Goal: Task Accomplishment & Management: Complete application form

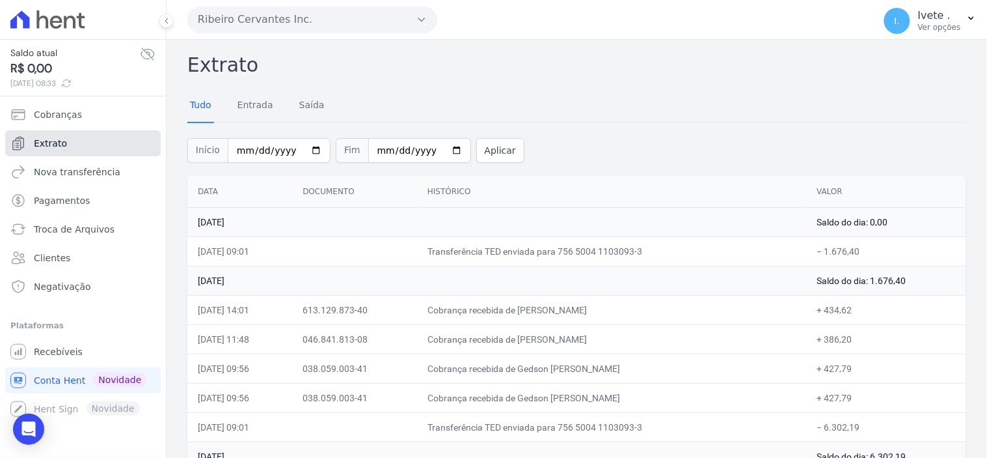
click at [52, 142] on span "Extrato" at bounding box center [50, 143] width 33 height 13
click at [51, 352] on span "Recebíveis" at bounding box center [58, 351] width 49 height 13
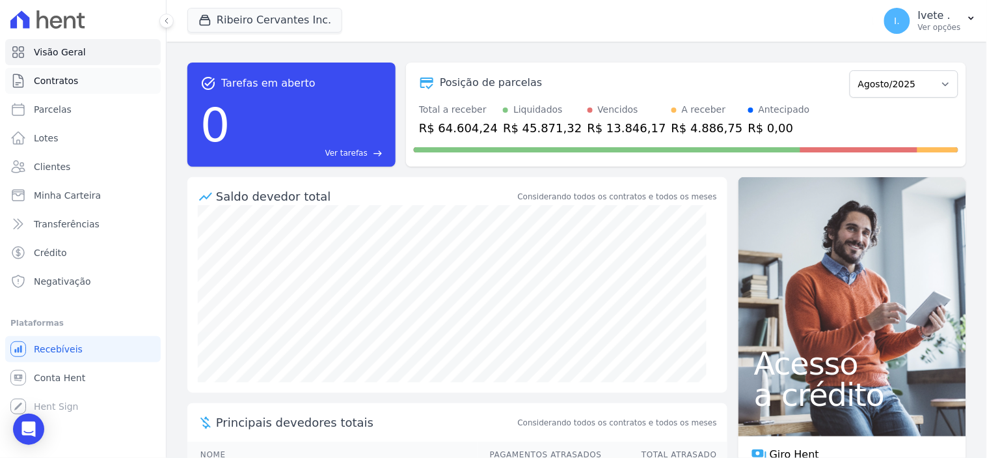
click at [66, 77] on span "Contratos" at bounding box center [56, 80] width 44 height 13
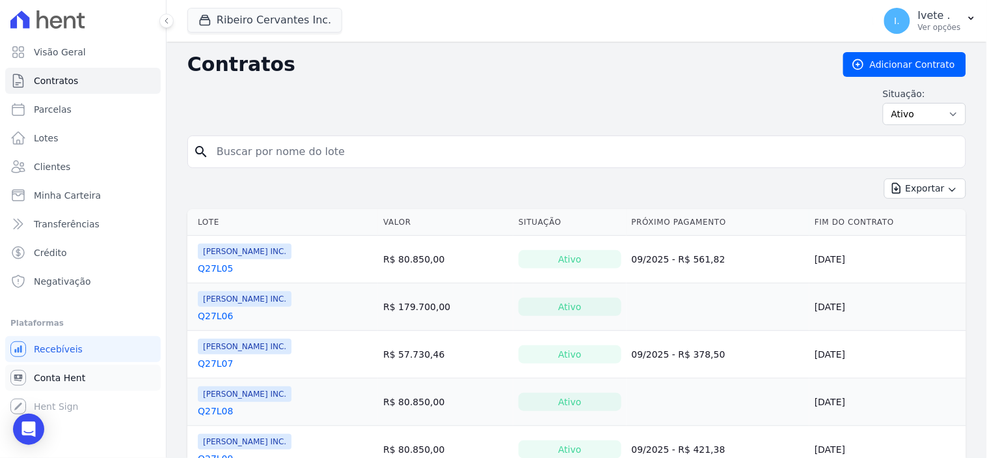
click at [53, 379] on span "Conta Hent" at bounding box center [59, 377] width 51 height 13
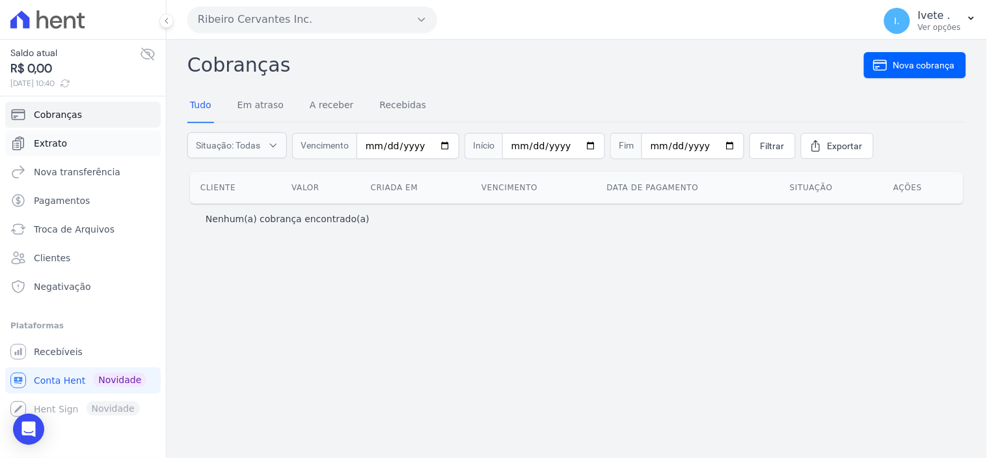
click at [57, 135] on link "Extrato" at bounding box center [83, 143] width 156 height 26
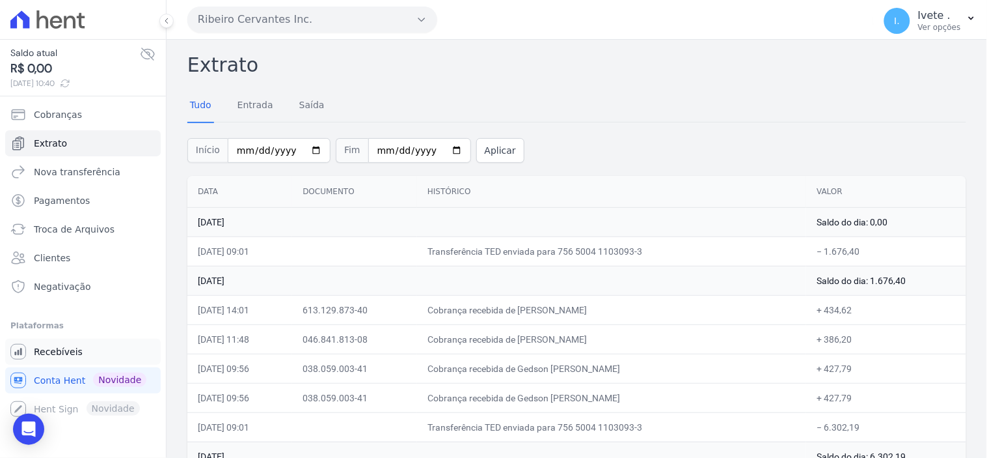
click at [61, 350] on span "Recebíveis" at bounding box center [58, 351] width 49 height 13
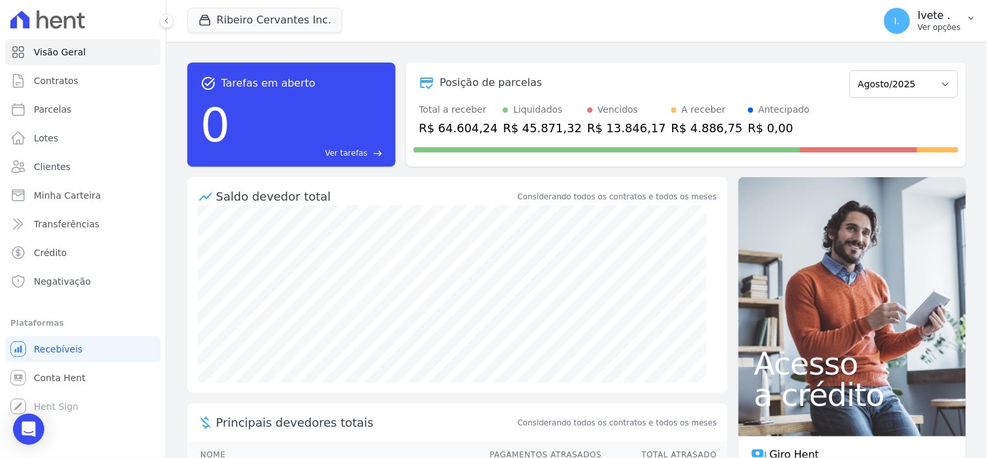
click at [899, 23] on span "I." at bounding box center [898, 20] width 6 height 9
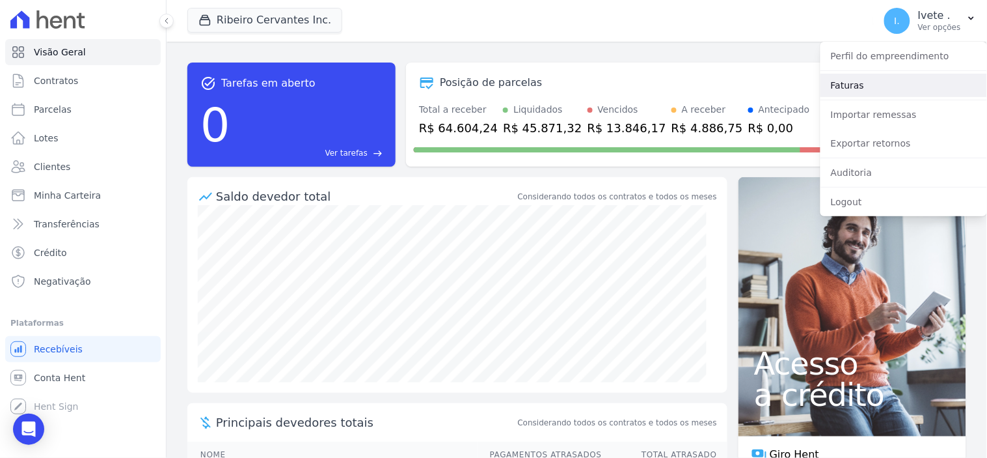
click at [864, 85] on link "Faturas" at bounding box center [904, 85] width 167 height 23
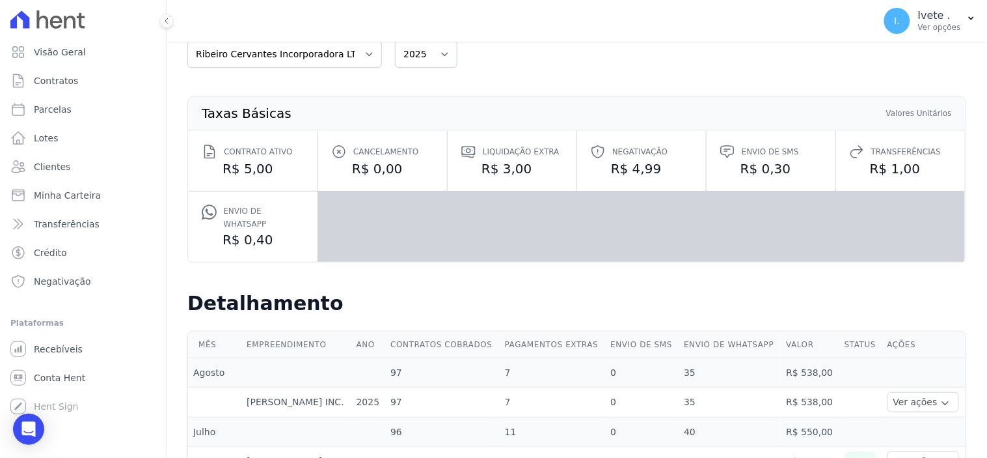
scroll to position [217, 0]
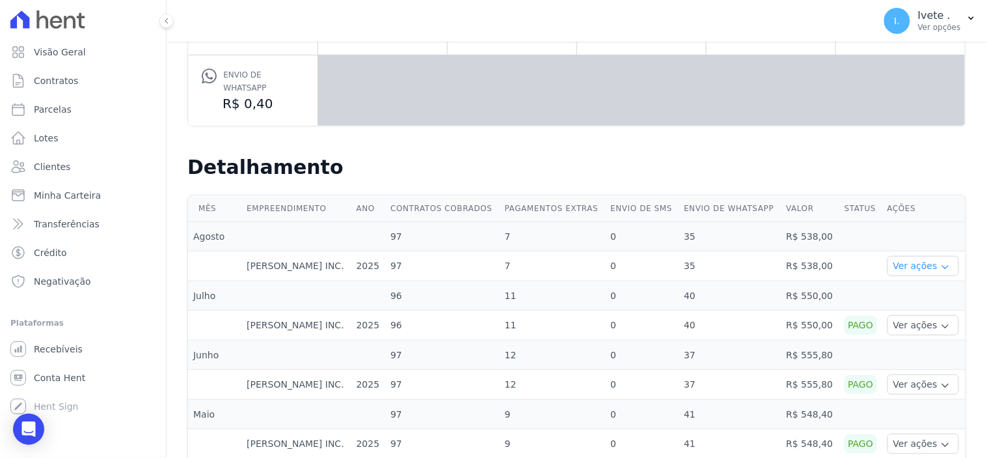
click at [940, 262] on icon "button" at bounding box center [945, 267] width 10 height 10
click at [916, 279] on link "Ver detalhes" at bounding box center [921, 286] width 57 height 14
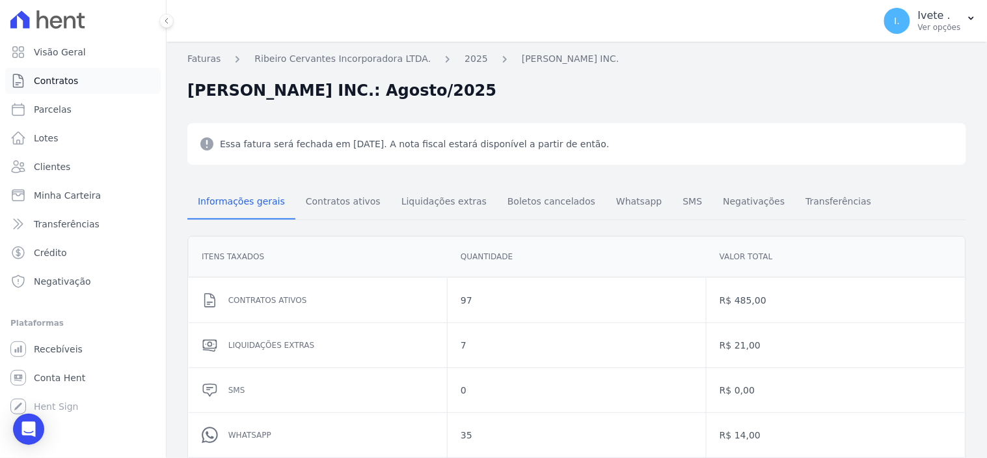
click at [66, 79] on span "Contratos" at bounding box center [56, 80] width 44 height 13
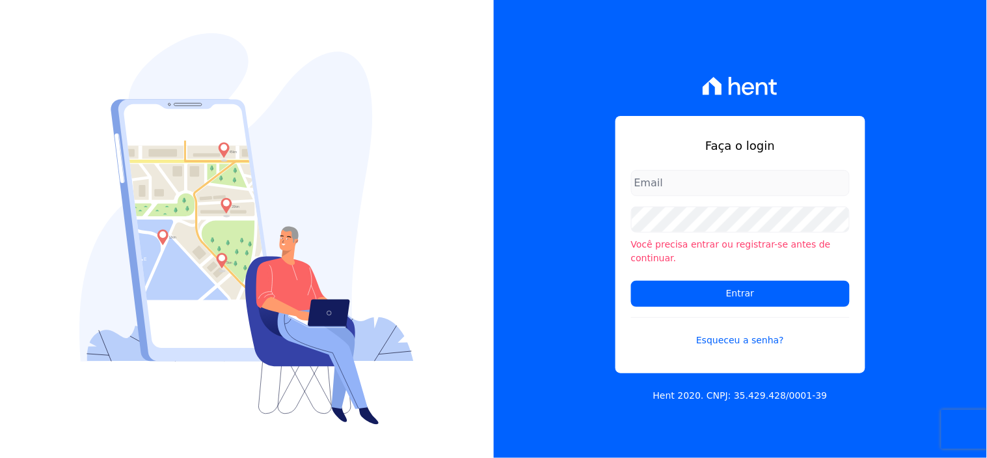
click at [668, 196] on input "email" at bounding box center [740, 183] width 219 height 26
click at [660, 187] on input "email" at bounding box center [740, 183] width 219 height 26
type input "ivete@ribeirocervantes.com.br"
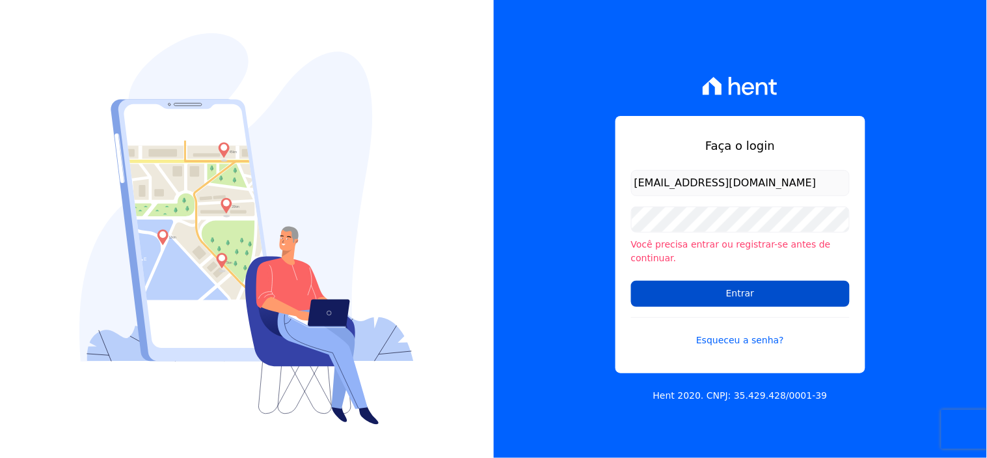
click at [715, 291] on input "Entrar" at bounding box center [740, 294] width 219 height 26
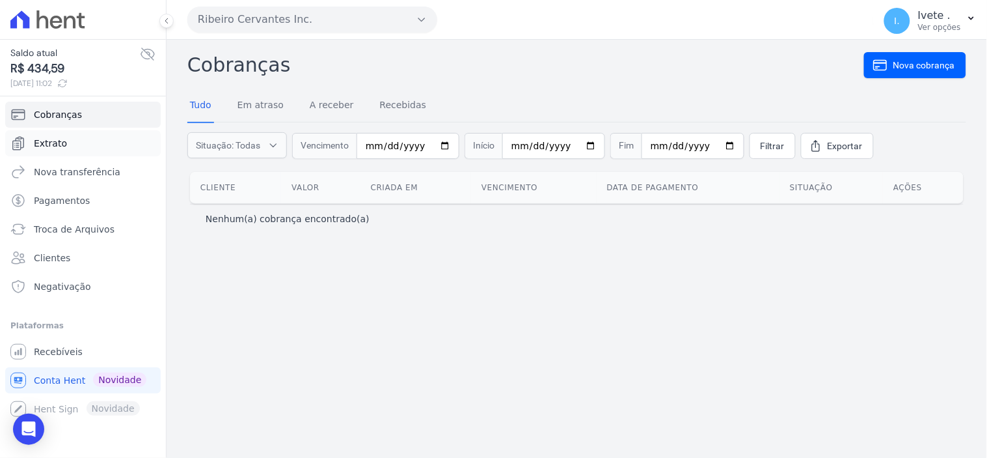
click at [43, 138] on span "Extrato" at bounding box center [50, 143] width 33 height 13
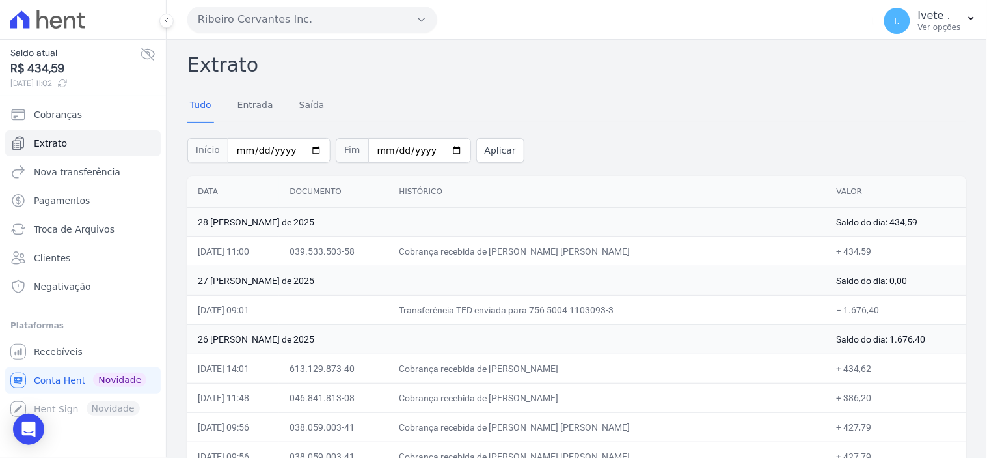
scroll to position [72, 0]
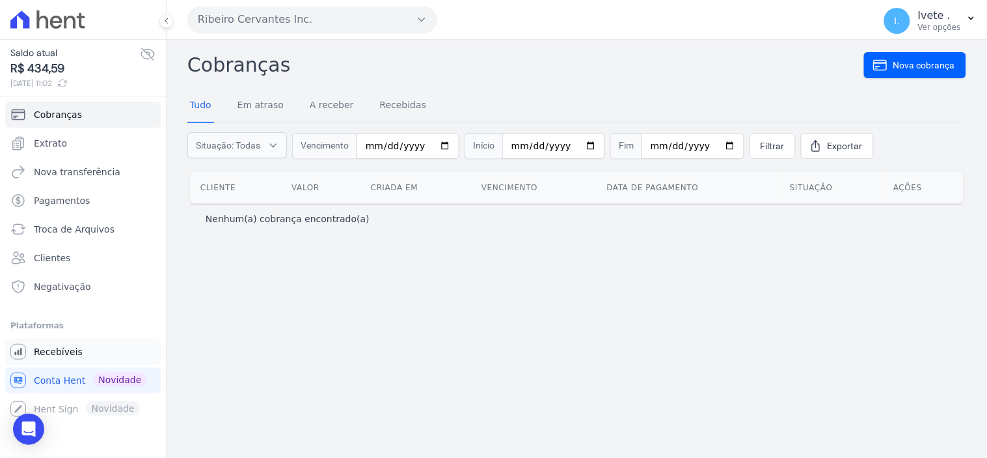
click at [39, 346] on span "Recebíveis" at bounding box center [58, 351] width 49 height 13
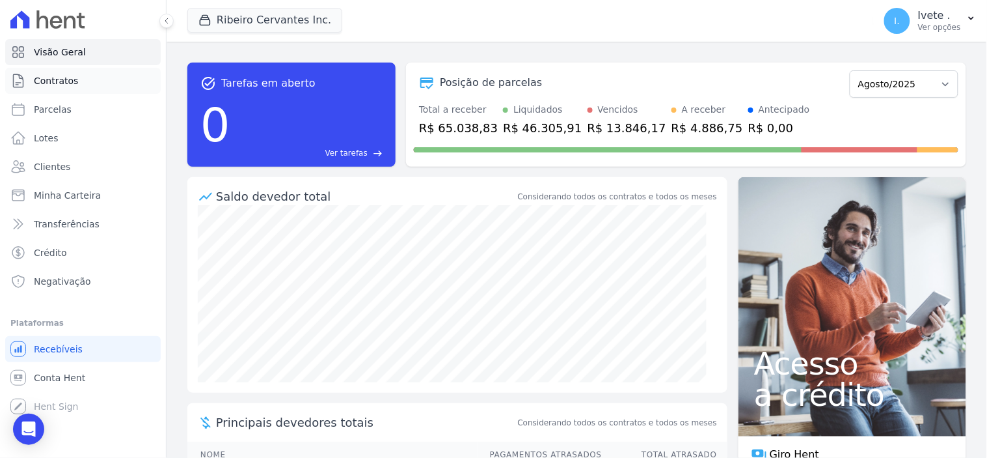
click at [76, 86] on link "Contratos" at bounding box center [83, 81] width 156 height 26
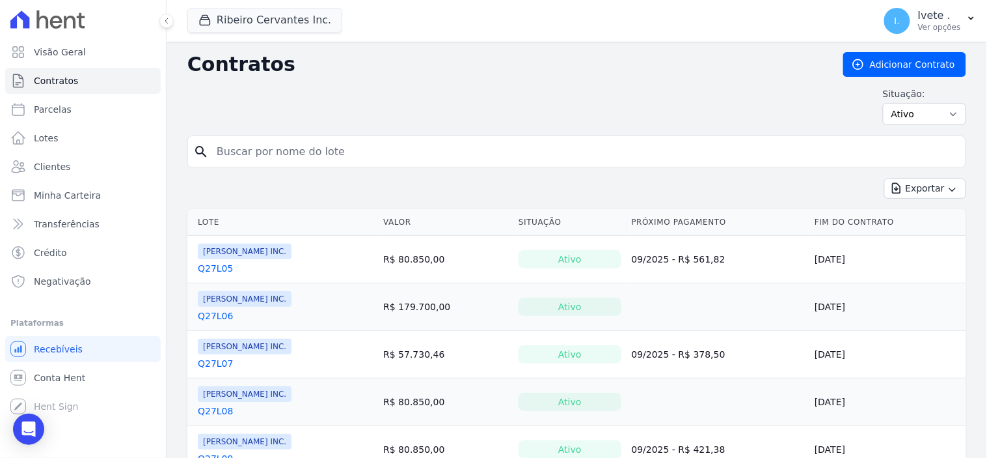
click at [230, 150] on input "search" at bounding box center [585, 152] width 752 height 26
type input "q33l30"
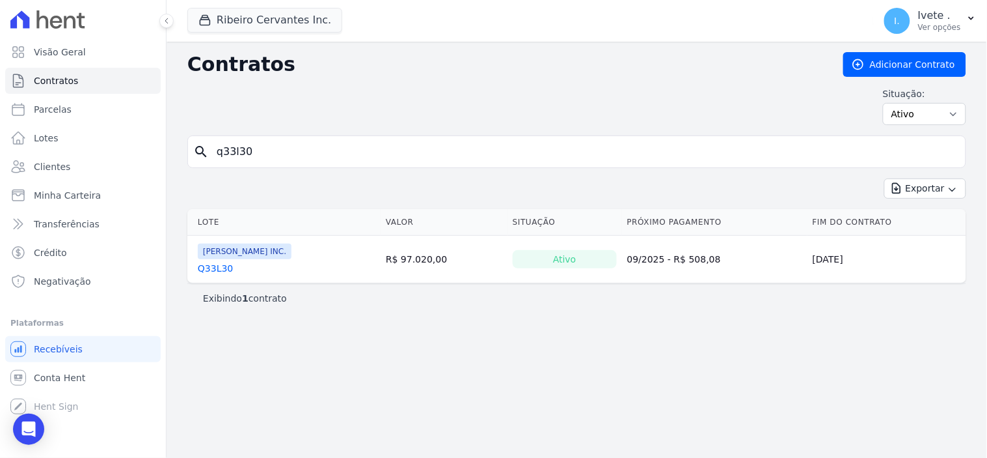
click at [215, 268] on link "Q33L30" at bounding box center [215, 268] width 35 height 13
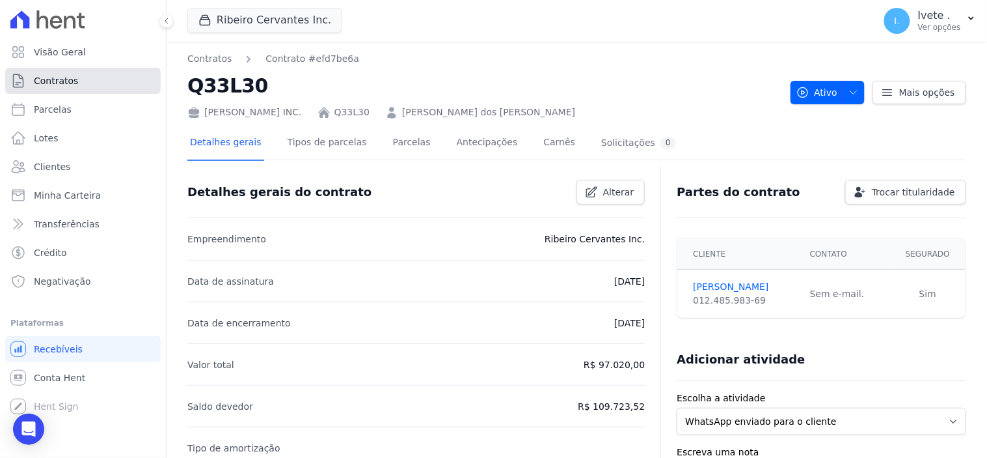
click at [94, 81] on link "Contratos" at bounding box center [83, 81] width 156 height 26
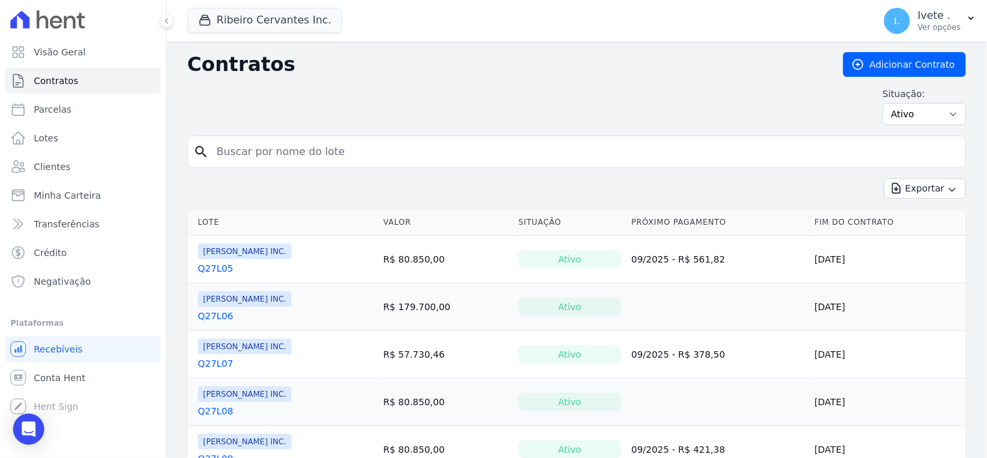
click at [268, 150] on input "search" at bounding box center [585, 152] width 752 height 26
type input "q33l29"
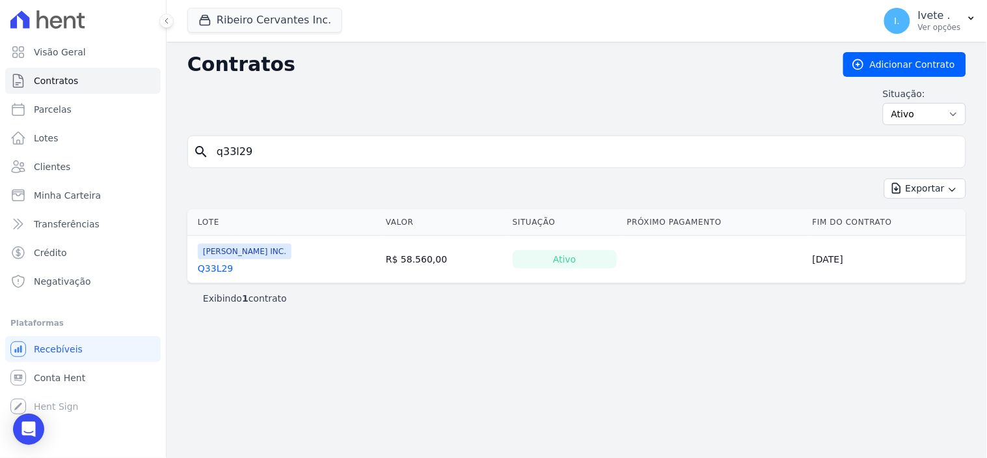
click at [209, 270] on link "Q33L29" at bounding box center [215, 268] width 35 height 13
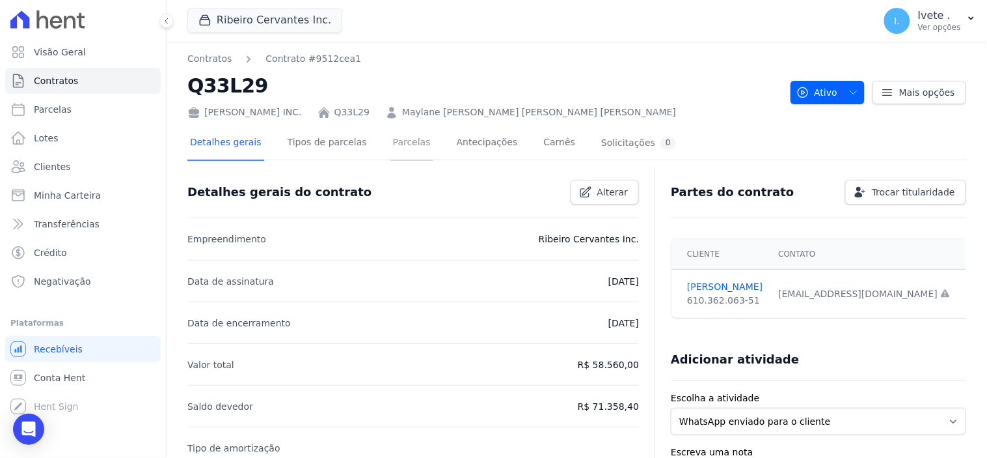
click at [398, 146] on link "Parcelas" at bounding box center [412, 143] width 43 height 34
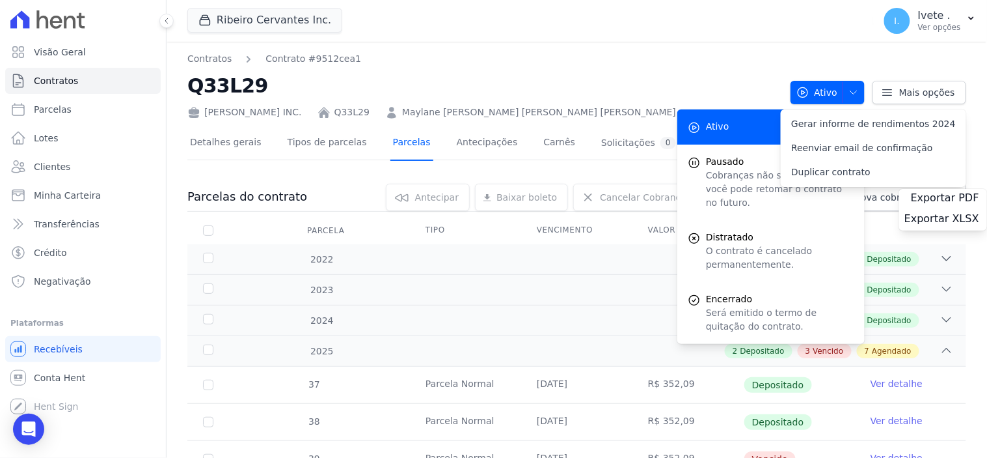
click at [391, 144] on link "Parcelas" at bounding box center [412, 143] width 43 height 34
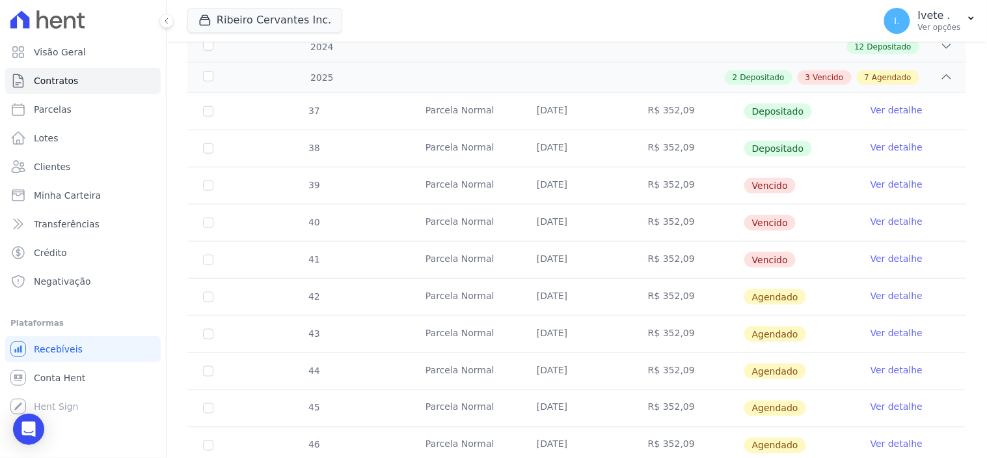
scroll to position [289, 0]
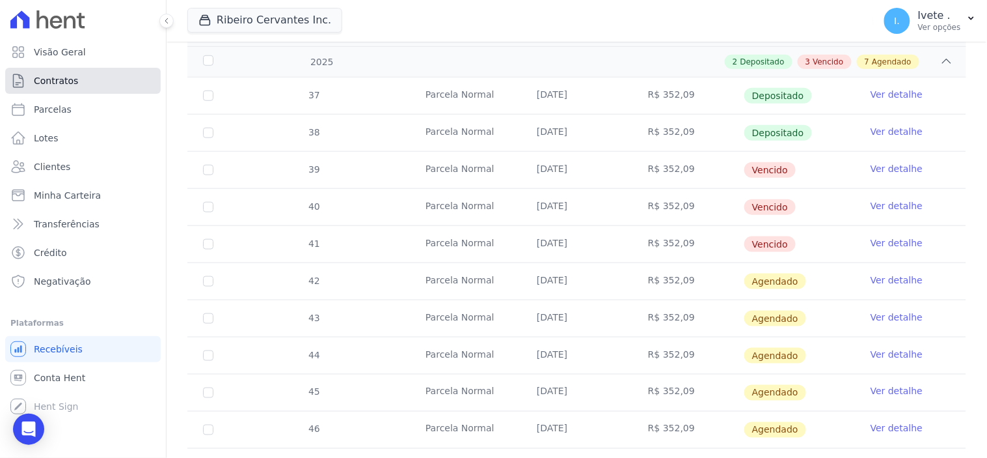
click at [67, 82] on span "Contratos" at bounding box center [56, 80] width 44 height 13
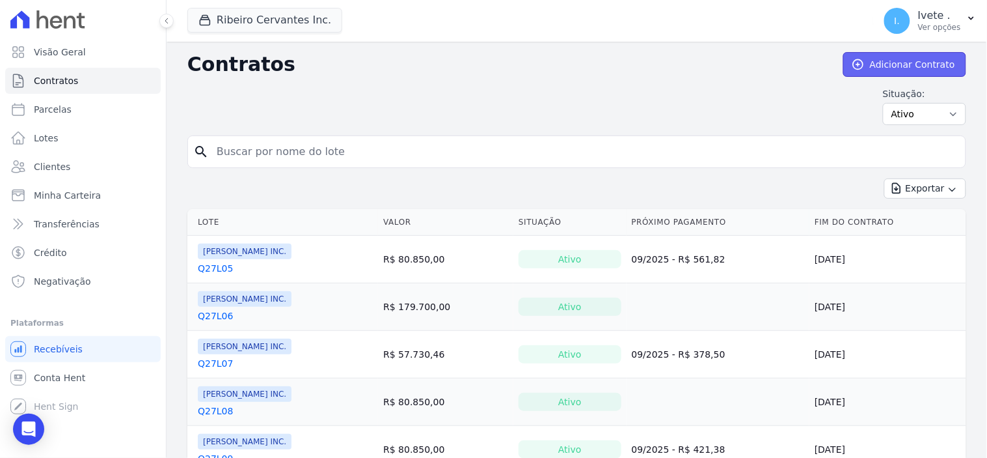
click at [905, 66] on link "Adicionar Contrato" at bounding box center [904, 64] width 123 height 25
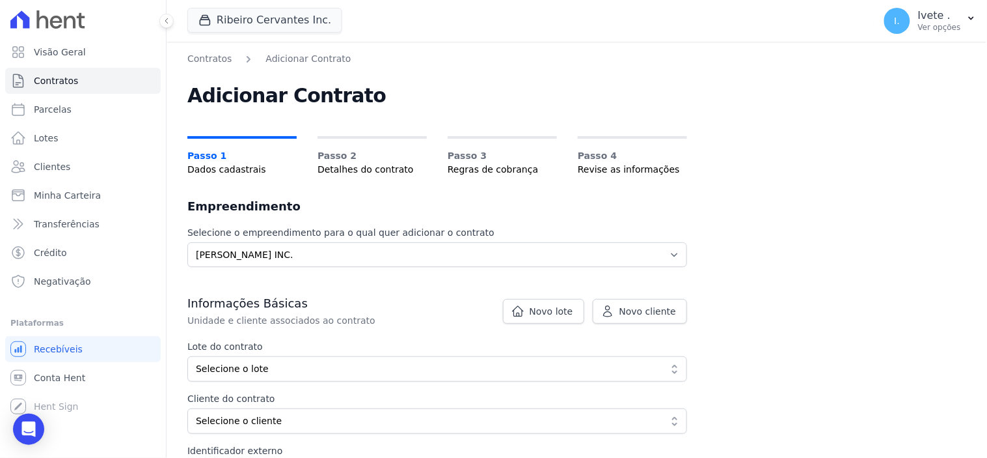
scroll to position [72, 0]
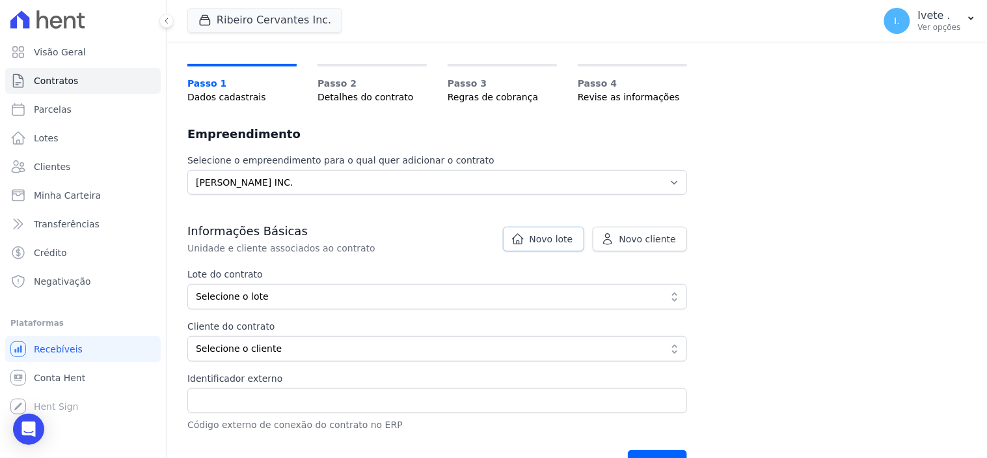
click at [545, 242] on span "Novo lote" at bounding box center [552, 238] width 44 height 13
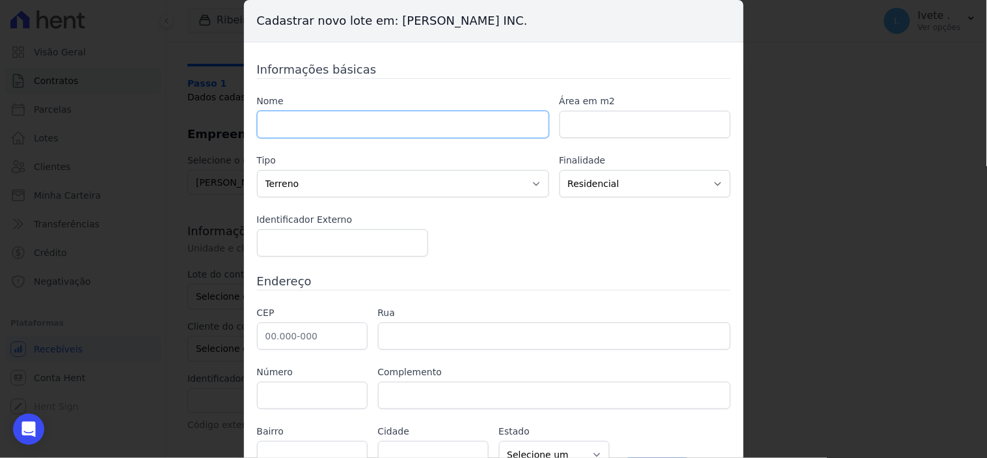
click at [300, 135] on input "text" at bounding box center [403, 124] width 292 height 27
click at [856, 137] on div "Cadastrar novo lote em: Ribeiro Cervantes INC. Informações básicas Nome Área em…" at bounding box center [493, 229] width 987 height 458
type input "-1"
click at [707, 128] on input "-1" at bounding box center [645, 124] width 171 height 27
click at [534, 181] on select "Casa Apartamento Escritório Flat Loja Espaço Comercial Terreno Outros" at bounding box center [403, 183] width 292 height 27
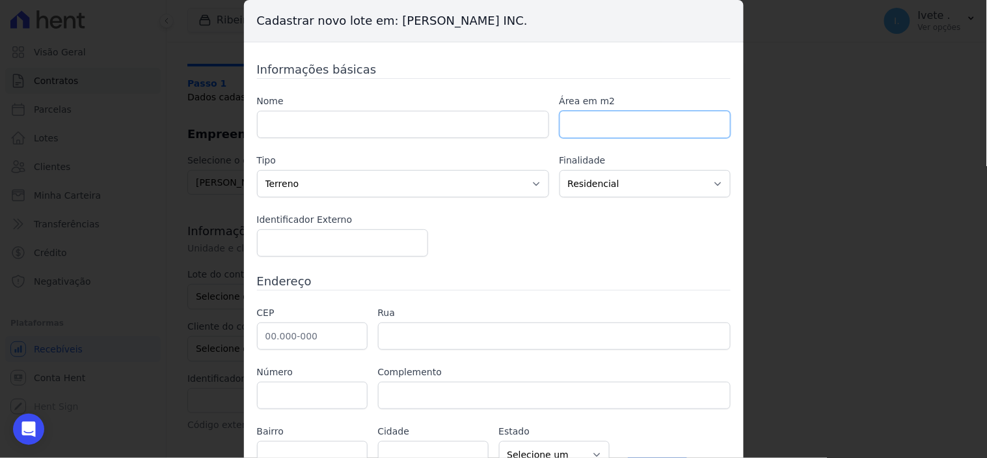
click at [590, 126] on input "number" at bounding box center [645, 124] width 171 height 27
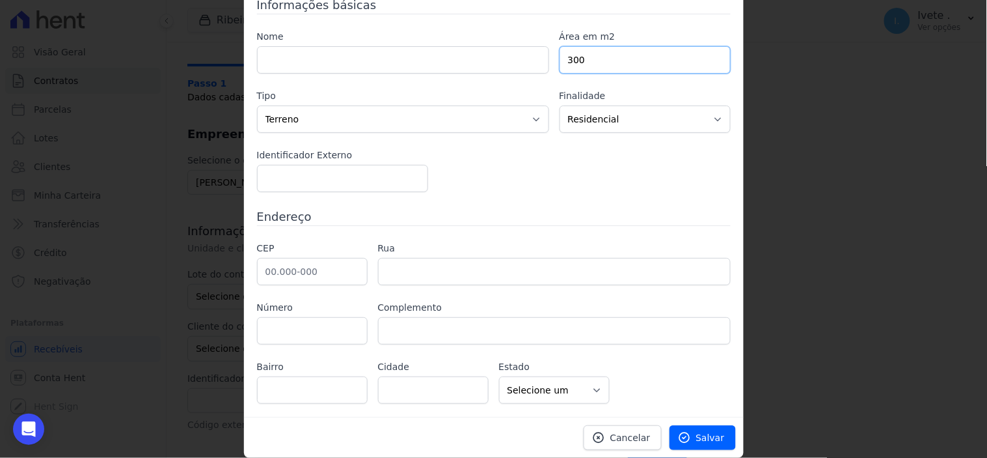
type input "300"
click at [528, 118] on select "Casa Apartamento Escritório Flat Loja Espaço Comercial Terreno Outros" at bounding box center [403, 118] width 292 height 27
click at [257, 105] on select "Casa Apartamento Escritório Flat Loja Espaço Comercial Terreno Outros" at bounding box center [403, 118] width 292 height 27
type input "-1"
click at [412, 184] on input "-1" at bounding box center [342, 178] width 171 height 27
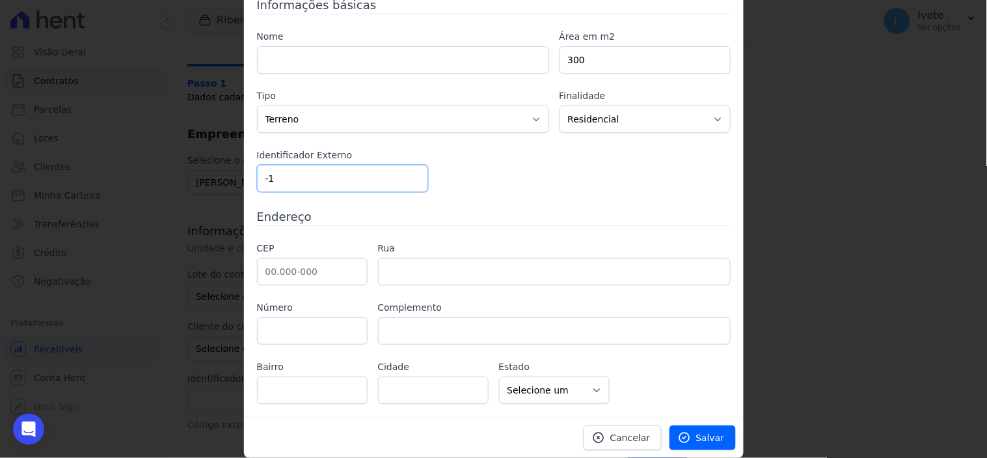
click at [288, 177] on input "-1" at bounding box center [342, 178] width 171 height 27
type input "1"
click at [410, 172] on input "1" at bounding box center [342, 178] width 171 height 27
click at [275, 180] on input "1" at bounding box center [342, 178] width 171 height 27
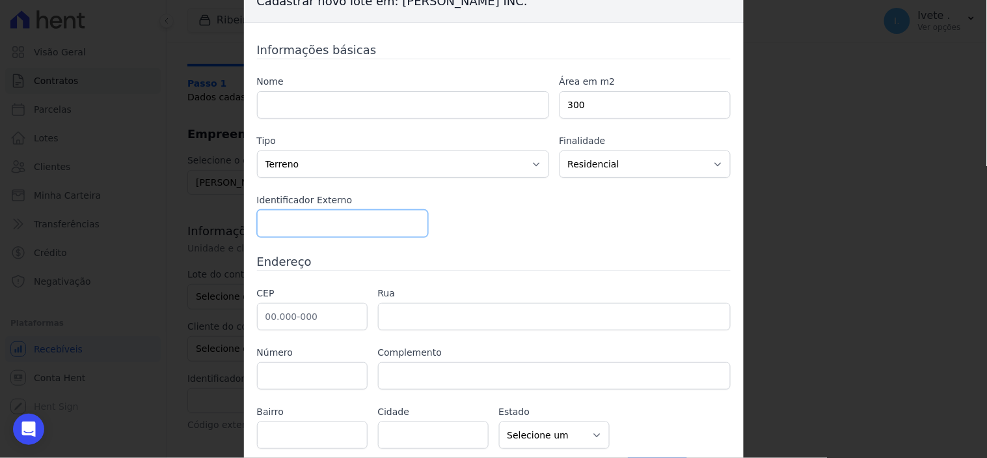
scroll to position [0, 0]
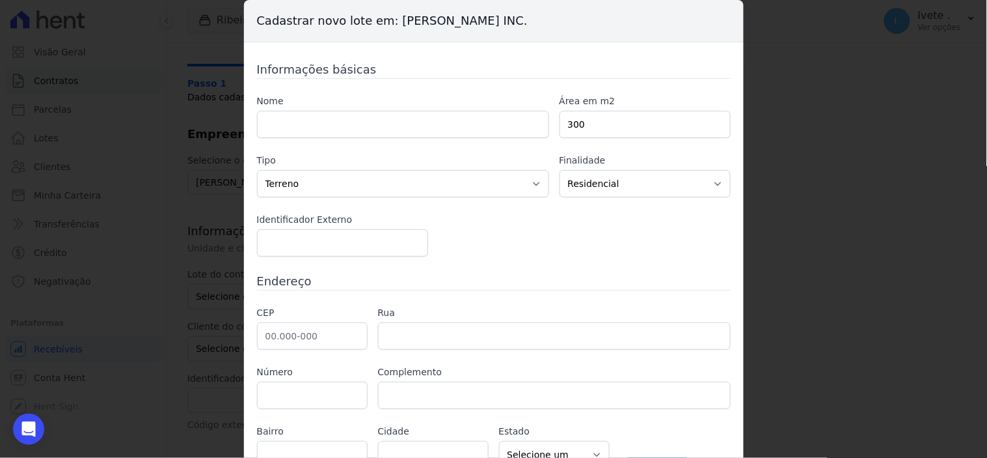
click at [757, 172] on div "Cadastrar novo lote em: Ribeiro Cervantes INC. Informações básicas Nome Área em…" at bounding box center [493, 229] width 987 height 458
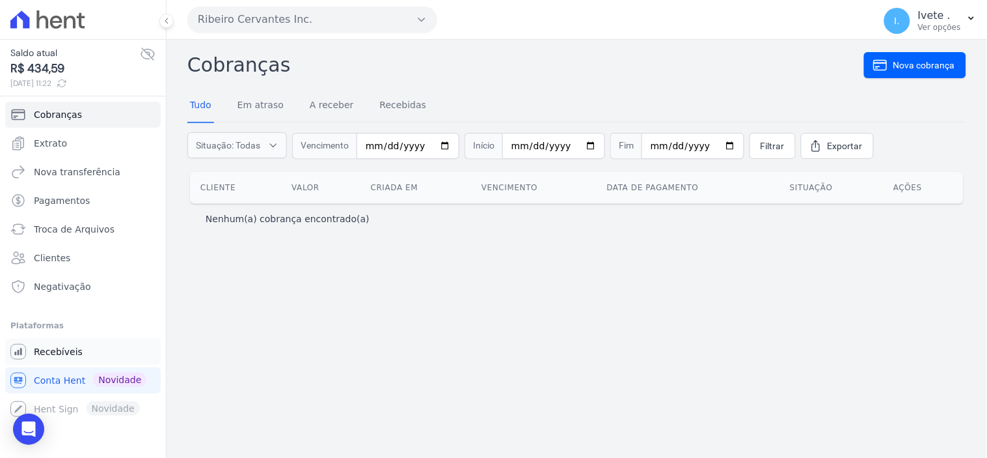
click at [61, 351] on span "Recebíveis" at bounding box center [58, 351] width 49 height 13
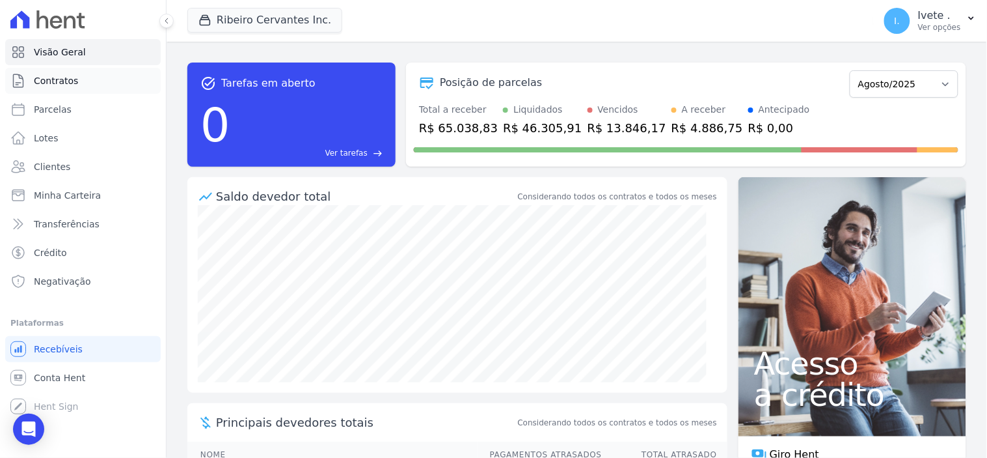
click at [62, 80] on span "Contratos" at bounding box center [56, 80] width 44 height 13
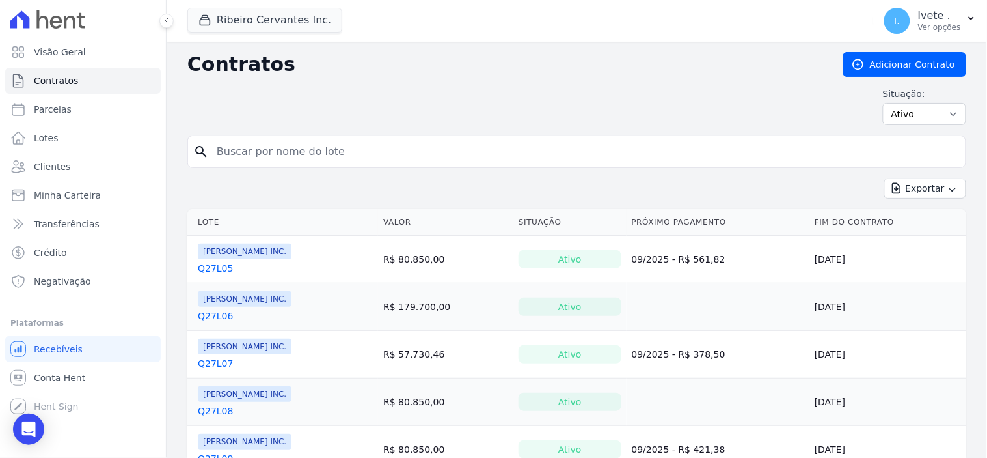
click at [251, 147] on input "search" at bounding box center [585, 152] width 752 height 26
type input "q33l02"
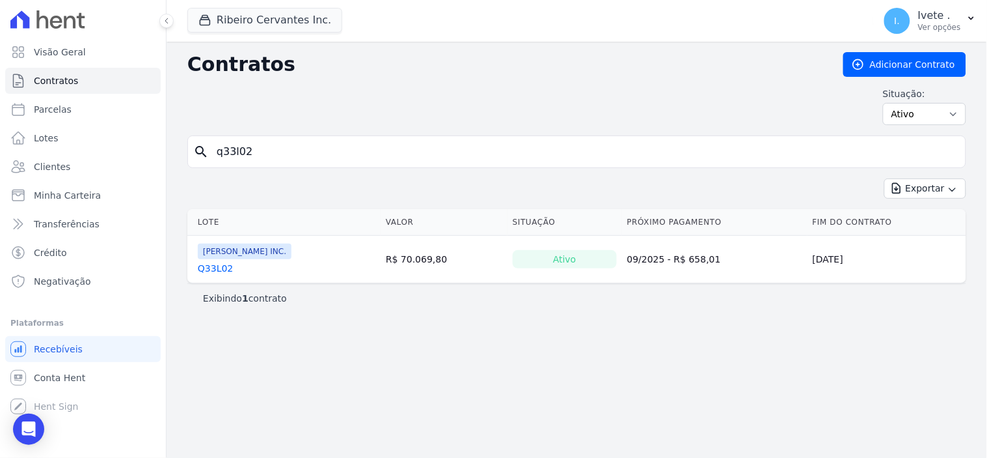
click at [217, 263] on link "Q33L02" at bounding box center [215, 268] width 35 height 13
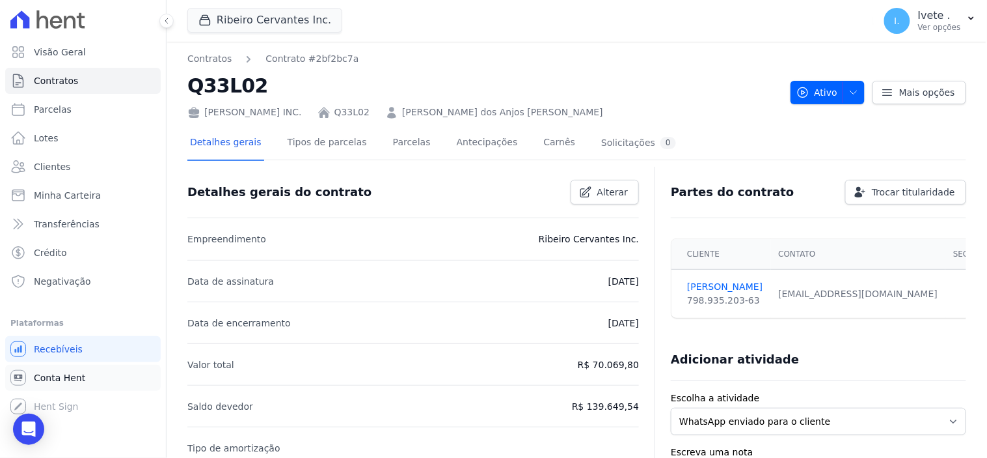
click at [64, 376] on span "Conta Hent" at bounding box center [59, 377] width 51 height 13
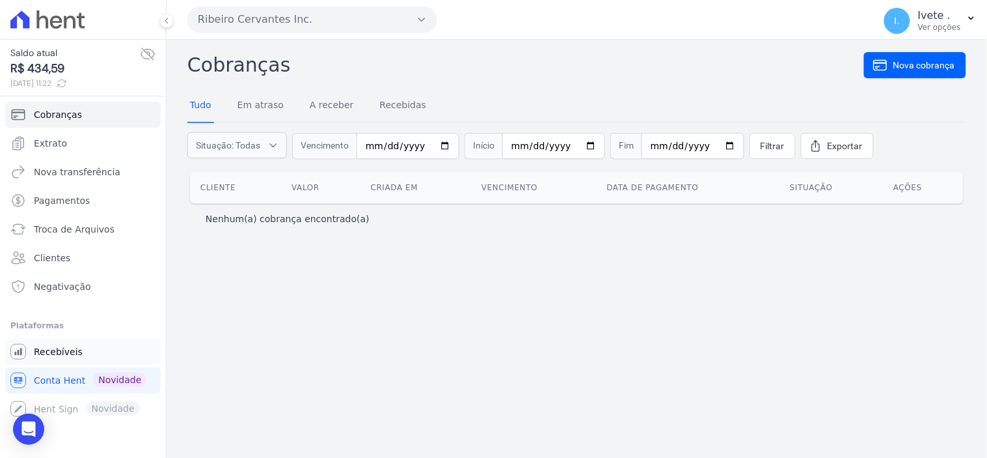
click at [54, 348] on span "Recebíveis" at bounding box center [58, 351] width 49 height 13
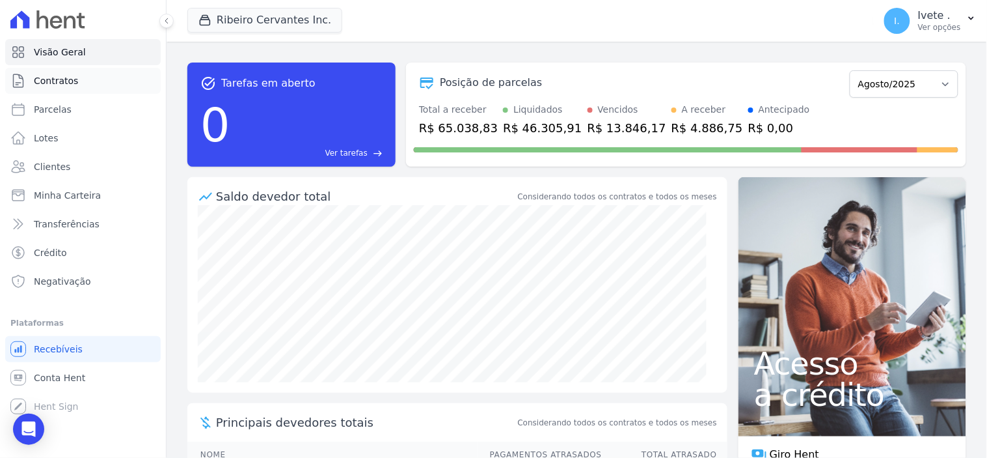
click at [49, 73] on link "Contratos" at bounding box center [83, 81] width 156 height 26
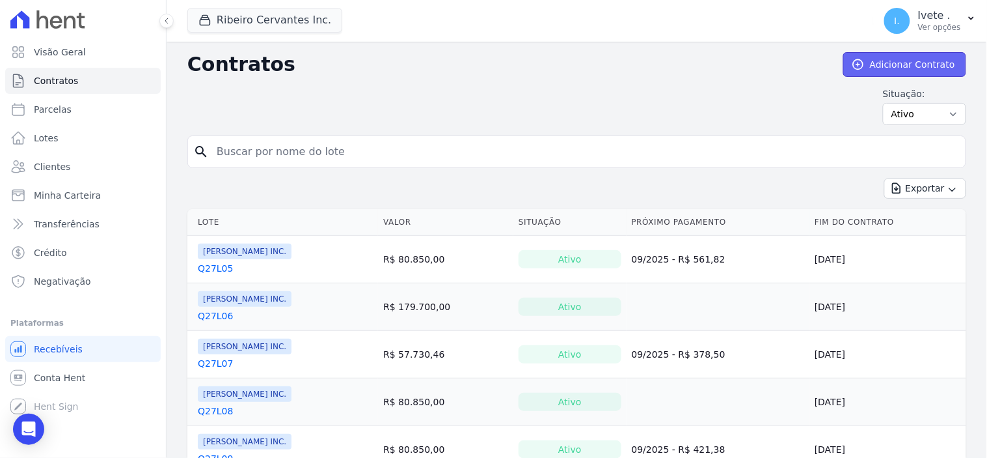
click at [879, 61] on link "Adicionar Contrato" at bounding box center [904, 64] width 123 height 25
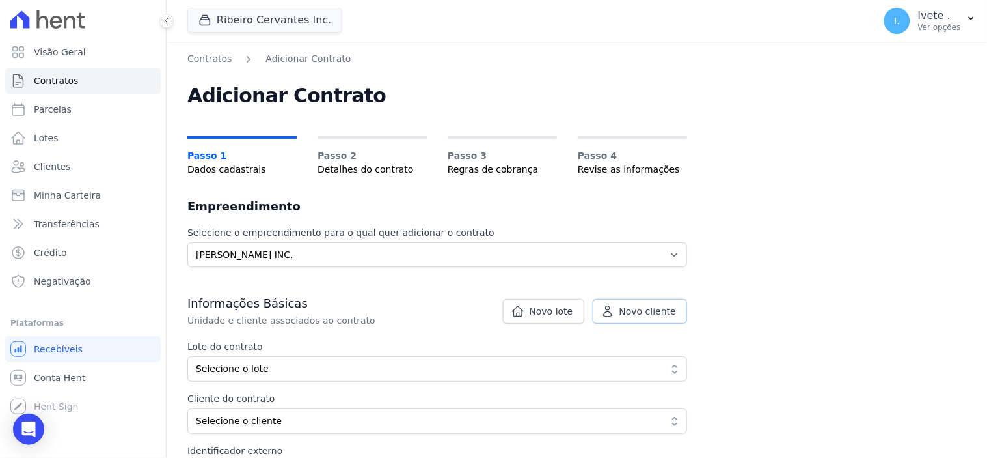
click at [668, 314] on span "Novo cliente" at bounding box center [648, 311] width 57 height 13
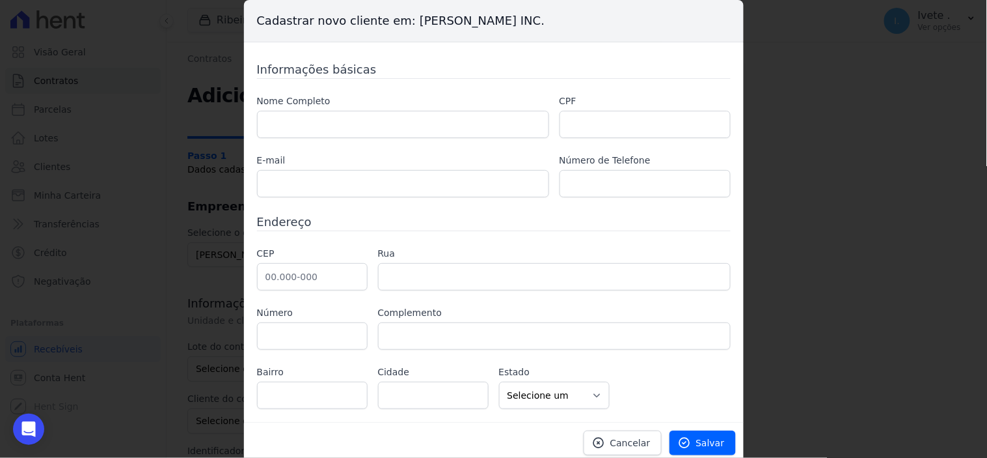
click at [771, 236] on div "Cadastrar novo cliente em: Ribeiro Cervantes INC. Informações básicas Nome Comp…" at bounding box center [493, 229] width 987 height 458
click at [622, 438] on span "Cancelar" at bounding box center [630, 442] width 40 height 13
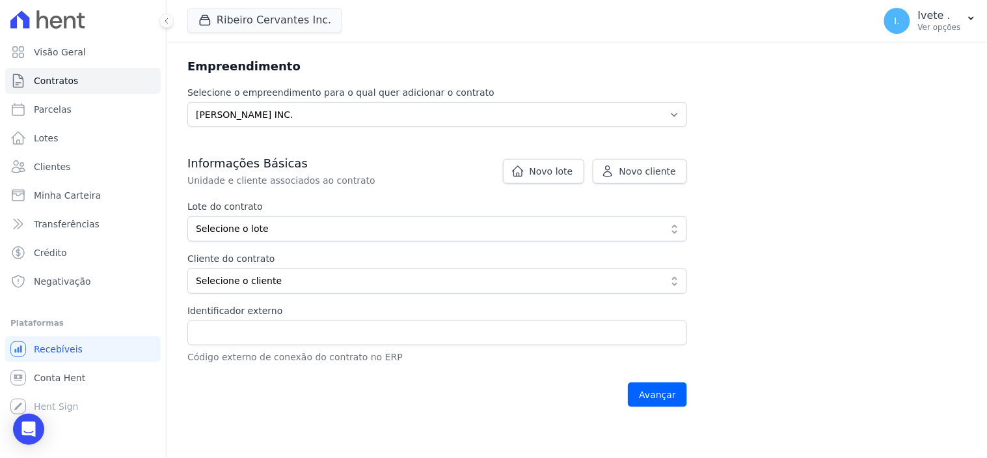
scroll to position [144, 0]
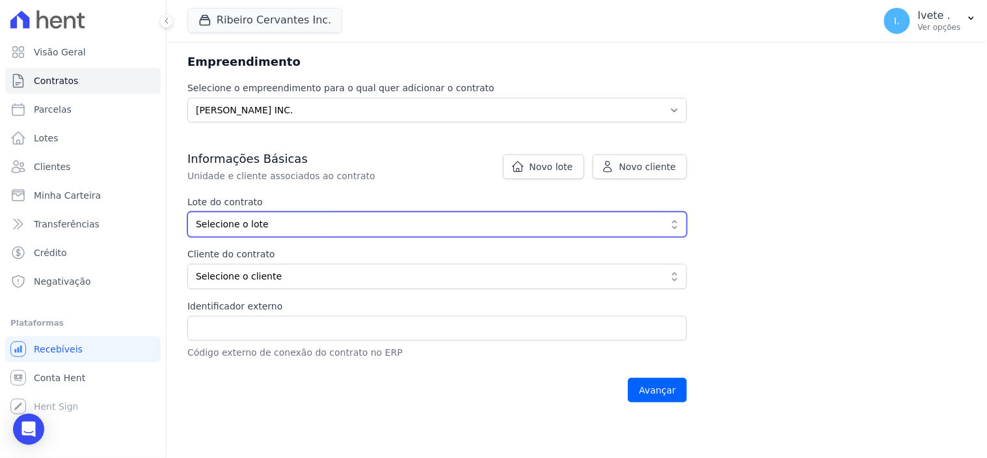
click at [671, 218] on button "Selecione o lote" at bounding box center [437, 224] width 500 height 25
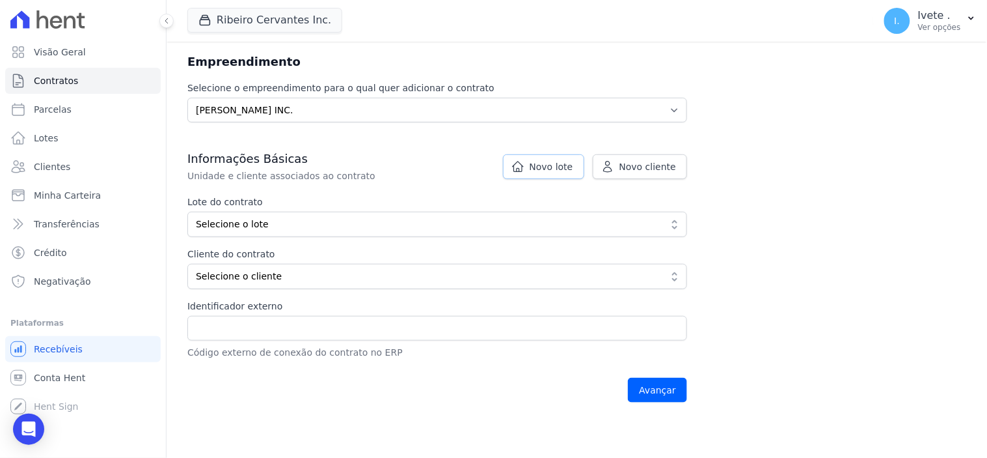
click at [556, 165] on span "Novo lote" at bounding box center [552, 166] width 44 height 13
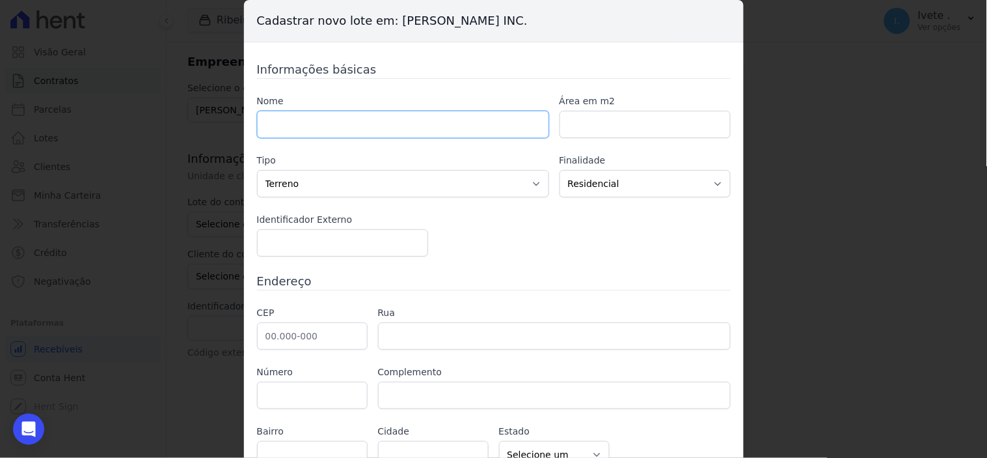
click at [288, 128] on input "text" at bounding box center [403, 124] width 292 height 27
click at [599, 127] on input "number" at bounding box center [645, 124] width 171 height 27
click at [302, 241] on input "number" at bounding box center [342, 242] width 171 height 27
click at [308, 247] on input "number" at bounding box center [342, 242] width 171 height 27
click at [411, 253] on input "number" at bounding box center [342, 242] width 171 height 27
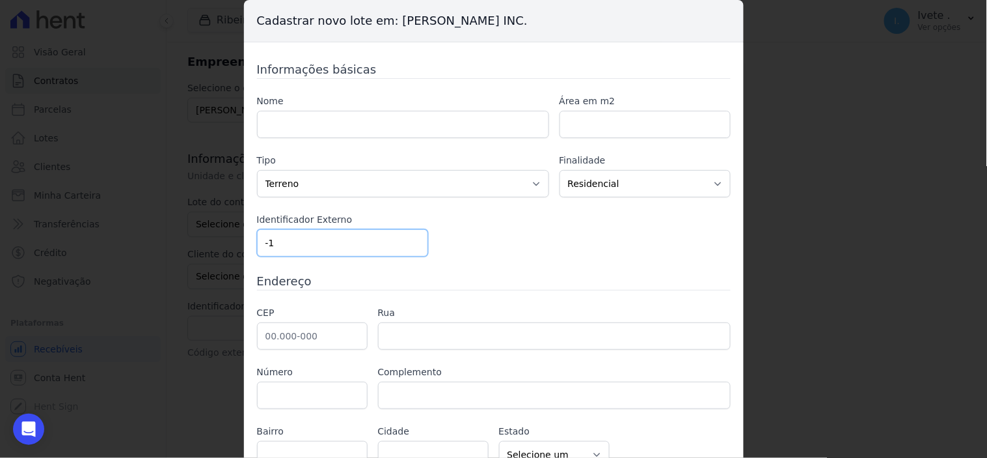
type input "-1"
click at [409, 243] on input "-1" at bounding box center [342, 242] width 171 height 27
click at [307, 128] on input "text" at bounding box center [403, 124] width 292 height 27
type input "[PERSON_NAME] dos [PERSON_NAME]"
type input "65.800-000"
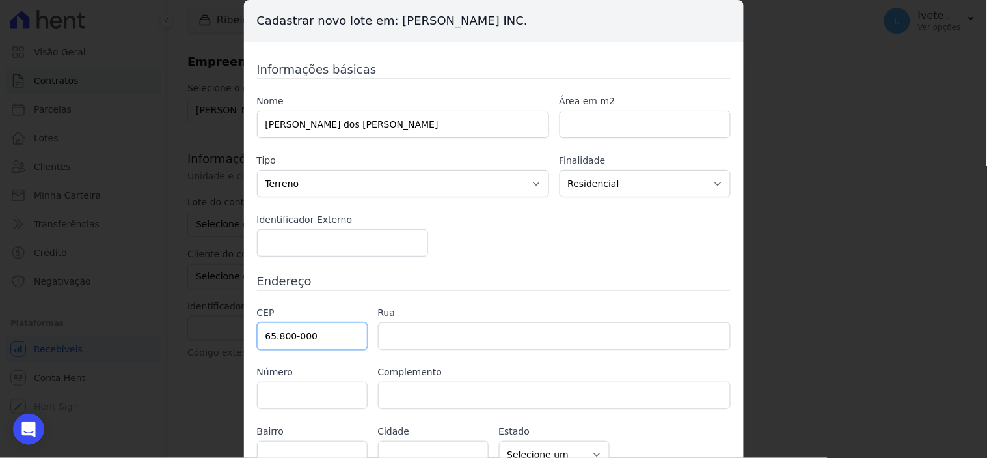
type input "1801"
type input "Sala 02"
select select "MA"
click at [607, 116] on input "number" at bounding box center [645, 124] width 171 height 27
type input "Balsas"
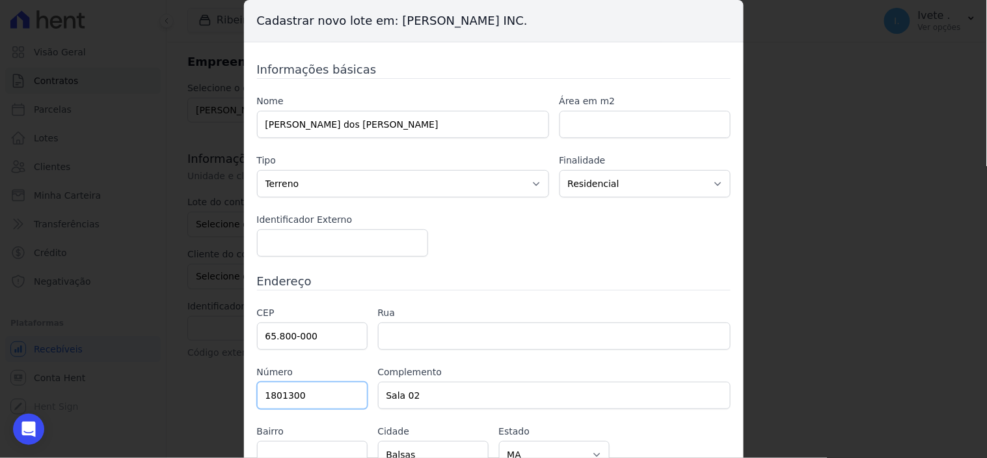
type input "1801300"
click at [608, 132] on input "number" at bounding box center [645, 124] width 171 height 27
click at [609, 130] on input "number" at bounding box center [645, 124] width 171 height 27
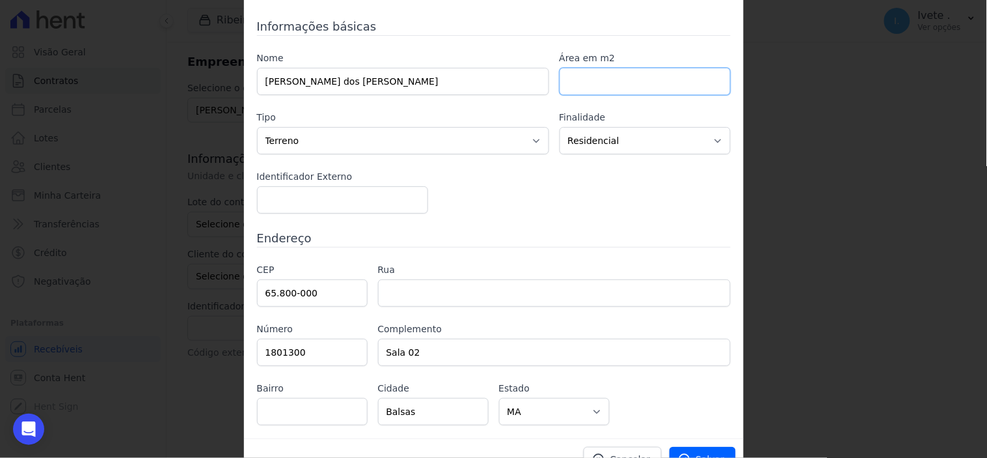
scroll to position [65, 0]
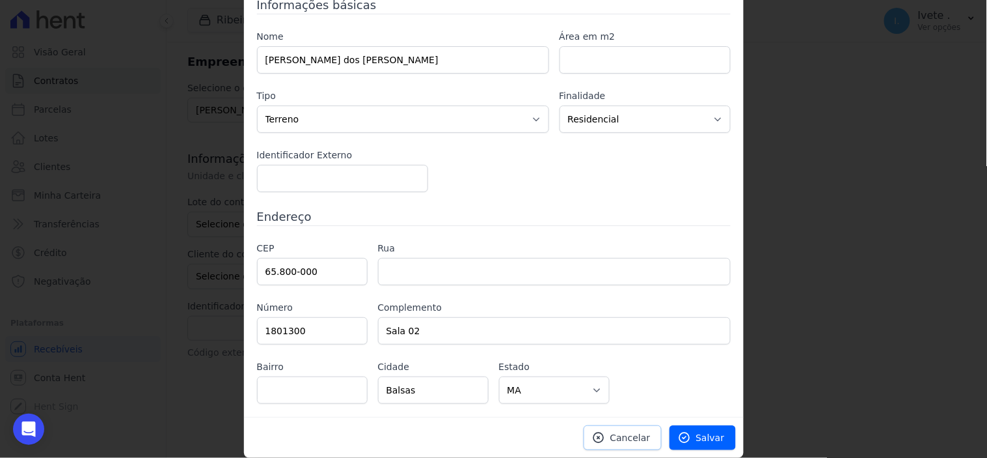
click at [625, 437] on span "Cancelar" at bounding box center [630, 437] width 40 height 13
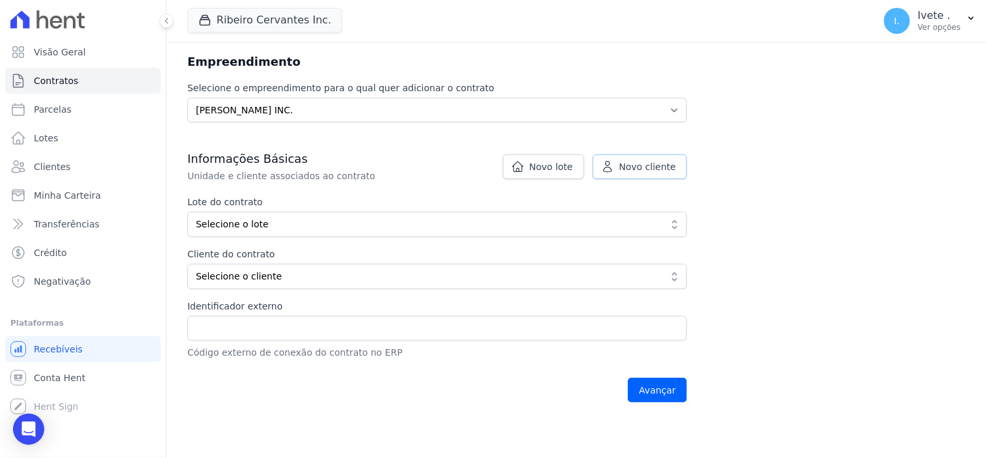
click at [671, 165] on span "Novo cliente" at bounding box center [648, 166] width 57 height 13
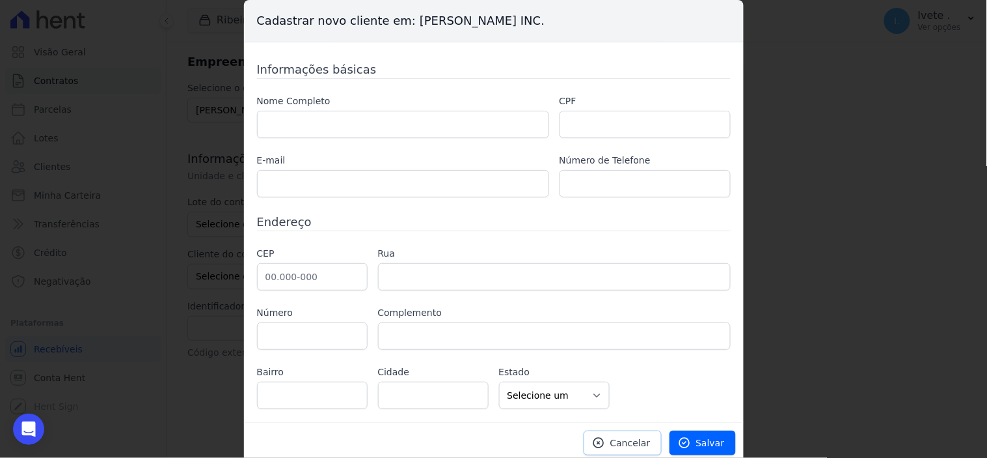
click at [622, 443] on span "Cancelar" at bounding box center [630, 442] width 40 height 13
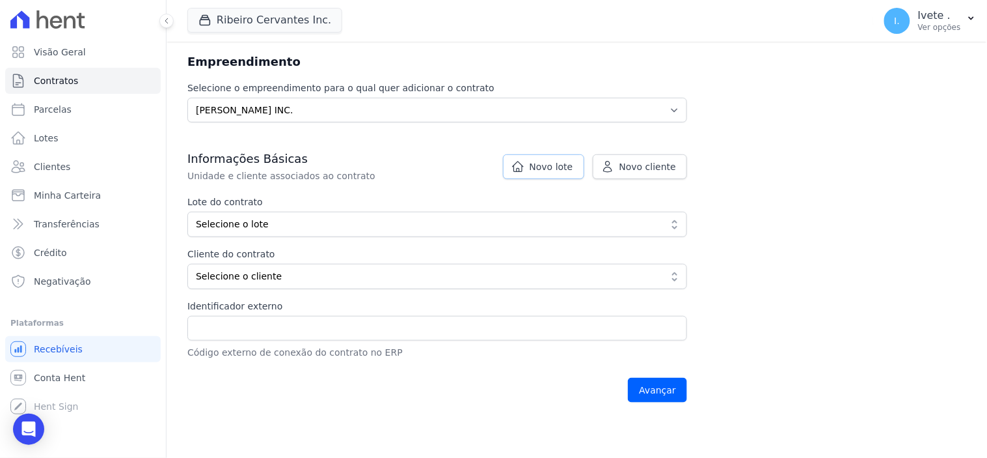
click at [534, 166] on link "Novo lote" at bounding box center [543, 166] width 81 height 25
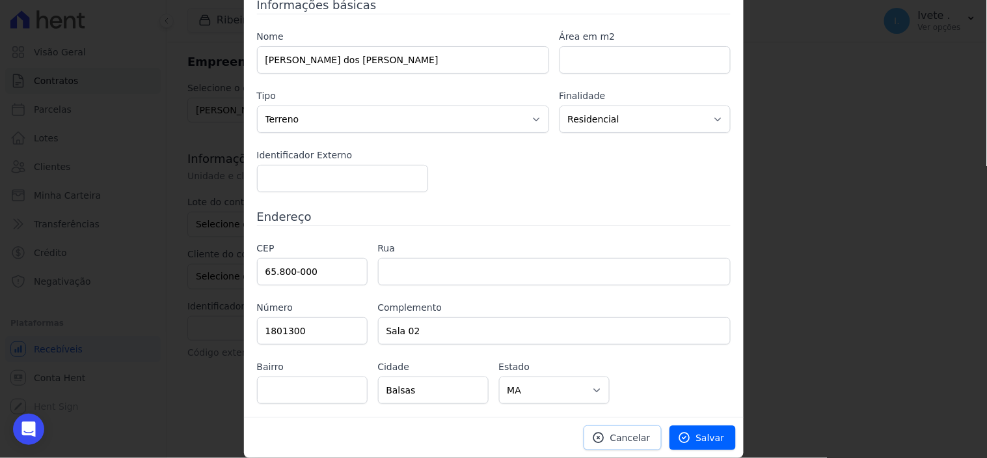
click at [616, 435] on span "Cancelar" at bounding box center [630, 437] width 40 height 13
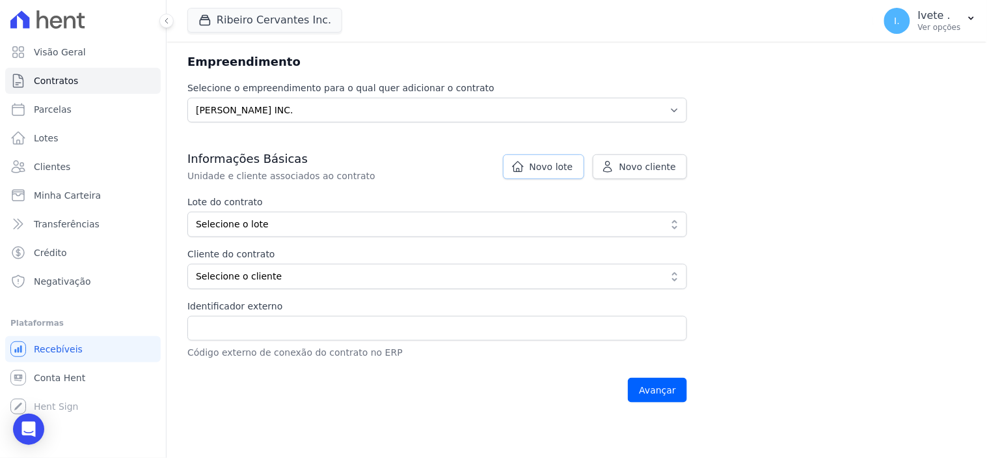
click at [550, 170] on span "Novo lote" at bounding box center [552, 166] width 44 height 13
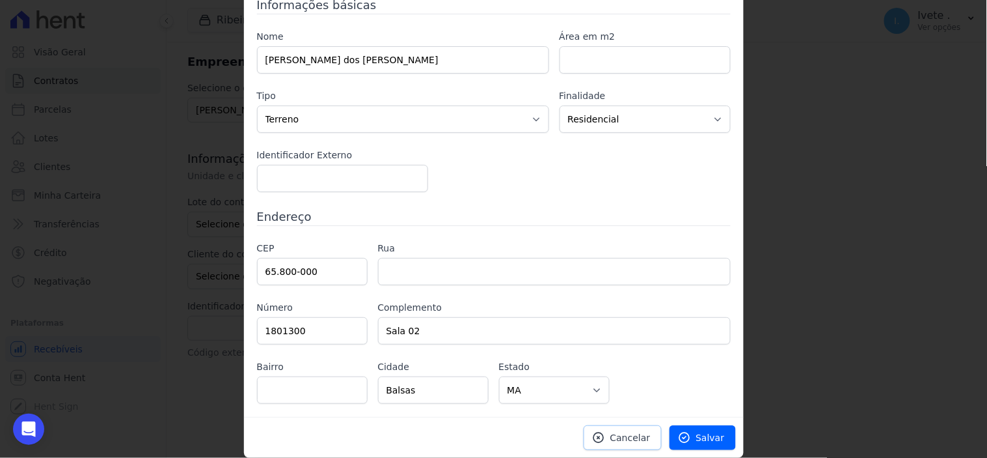
click at [629, 441] on span "Cancelar" at bounding box center [630, 437] width 40 height 13
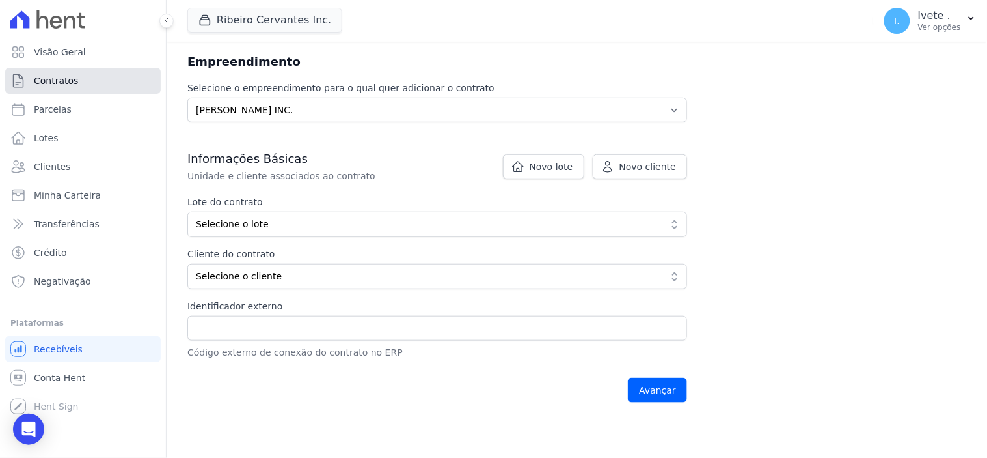
click at [51, 72] on link "Contratos" at bounding box center [83, 81] width 156 height 26
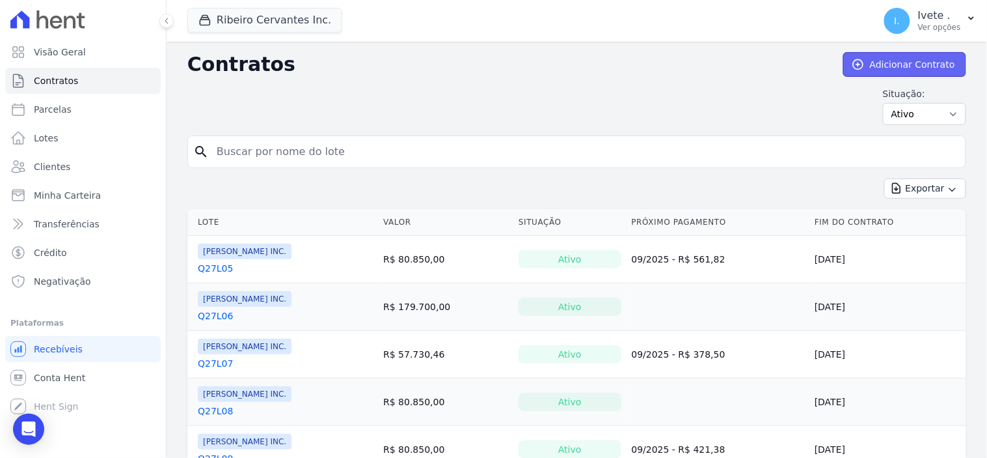
click at [890, 60] on link "Adicionar Contrato" at bounding box center [904, 64] width 123 height 25
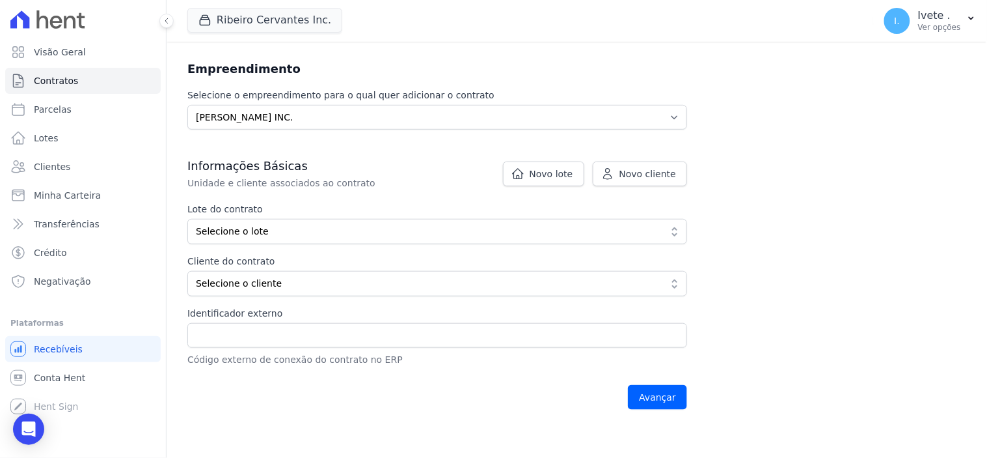
scroll to position [217, 0]
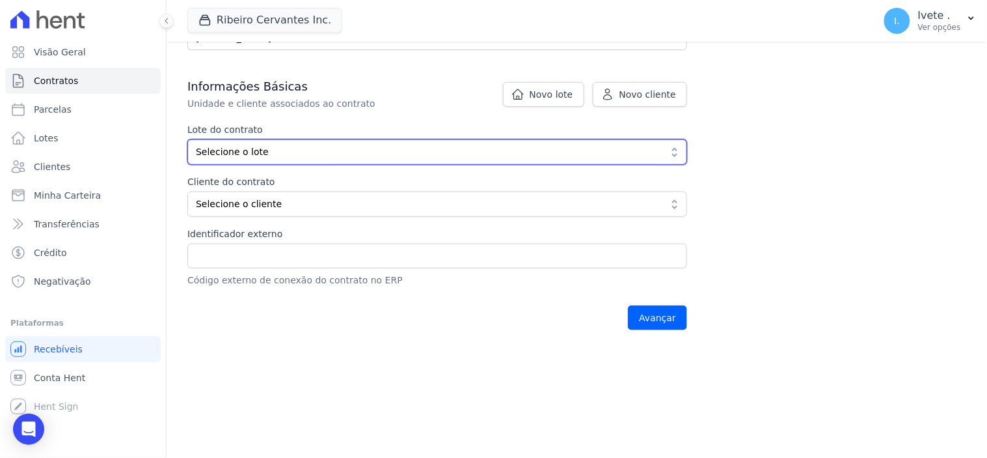
click at [672, 152] on button "Selecione o lote" at bounding box center [437, 151] width 500 height 25
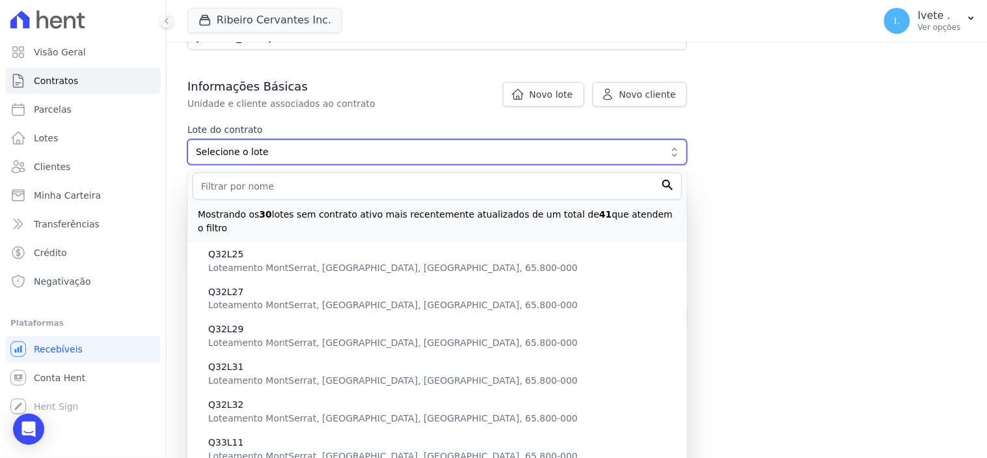
scroll to position [433, 0]
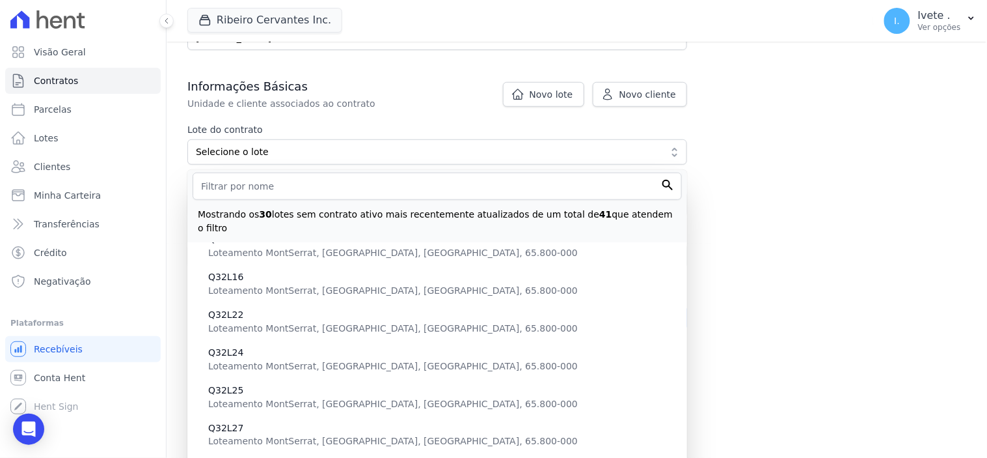
click at [850, 294] on div "Contratos Adicionar Contrato Adicionar Contrato Passo 1 Dados cadastrais Passo …" at bounding box center [577, 86] width 821 height 523
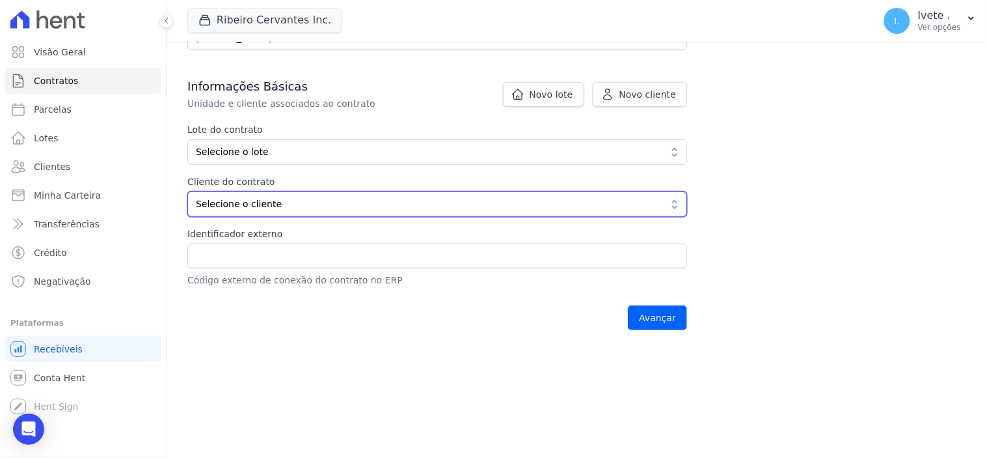
click at [672, 205] on button "Selecione o cliente" at bounding box center [437, 203] width 500 height 25
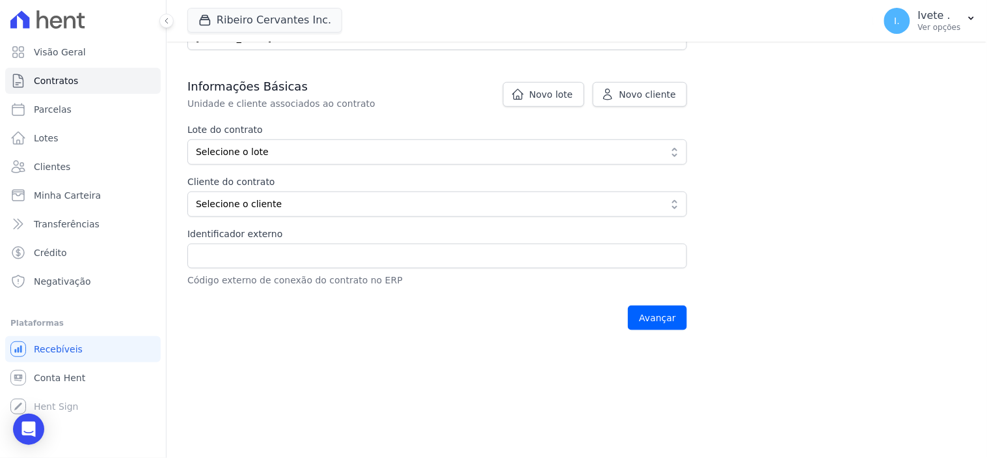
click at [795, 205] on div "Contratos Adicionar Contrato Adicionar Contrato Passo 1 Dados cadastrais Passo …" at bounding box center [577, 86] width 821 height 523
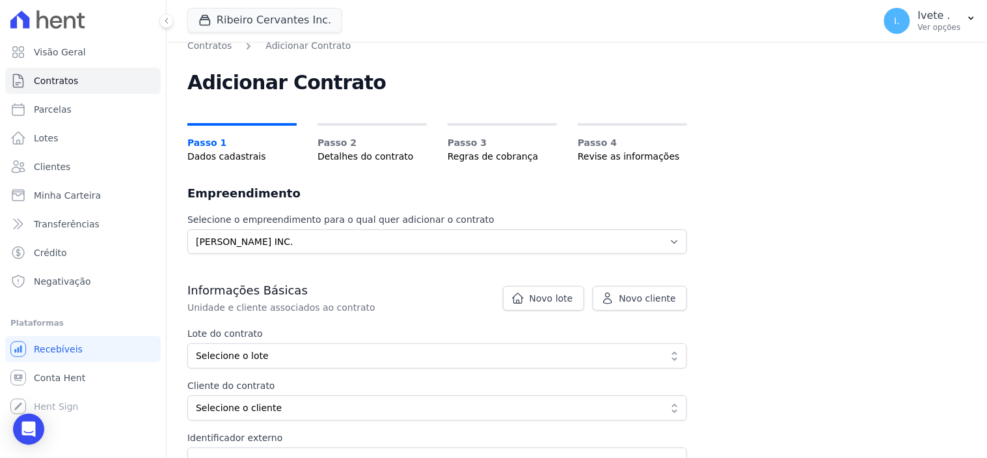
scroll to position [0, 0]
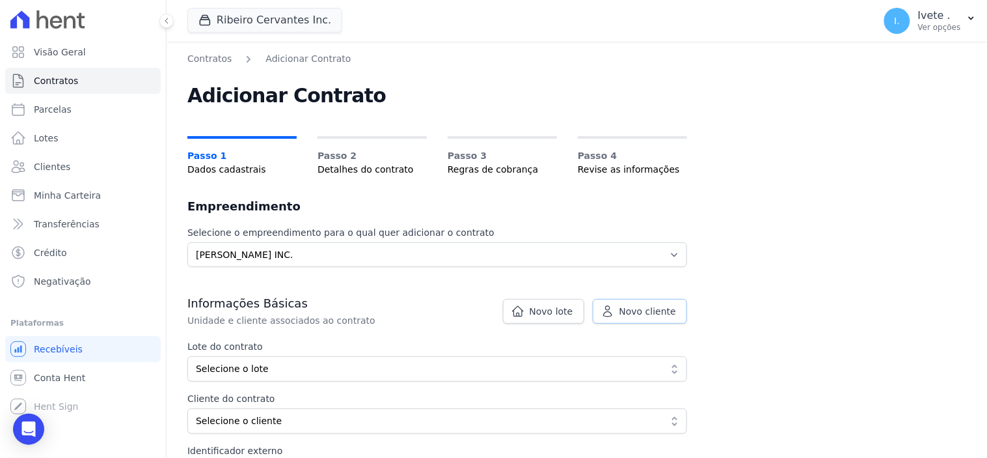
click at [652, 308] on span "Novo cliente" at bounding box center [648, 311] width 57 height 13
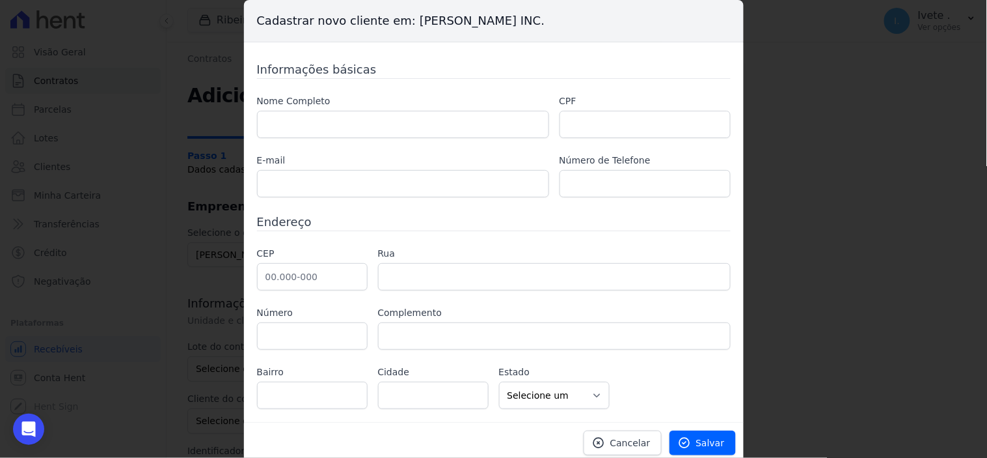
click at [799, 238] on div "Cadastrar novo cliente em: Ribeiro Cervantes INC. Informações básicas Nome Comp…" at bounding box center [493, 229] width 987 height 458
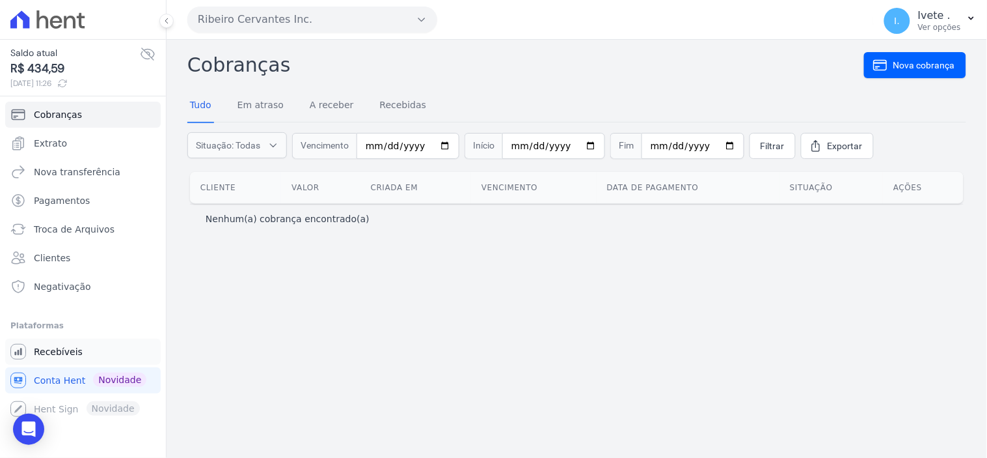
click at [59, 351] on span "Recebíveis" at bounding box center [58, 351] width 49 height 13
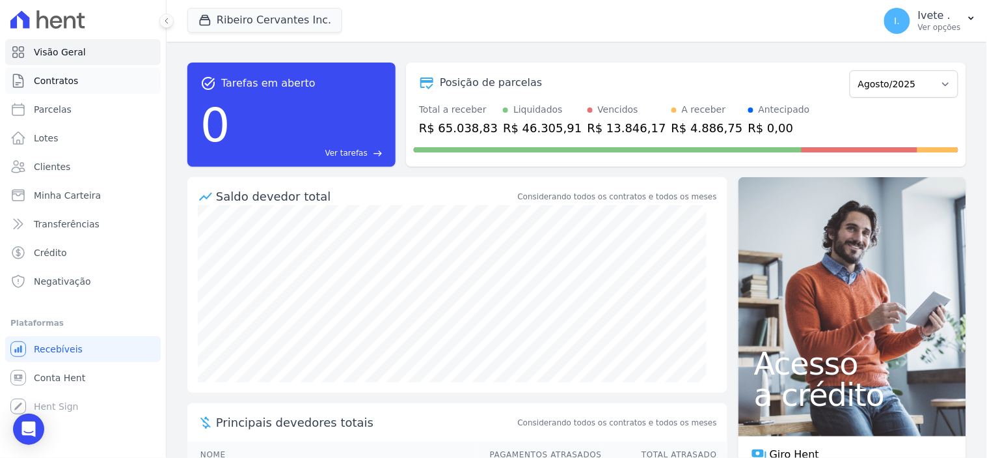
click at [61, 74] on span "Contratos" at bounding box center [56, 80] width 44 height 13
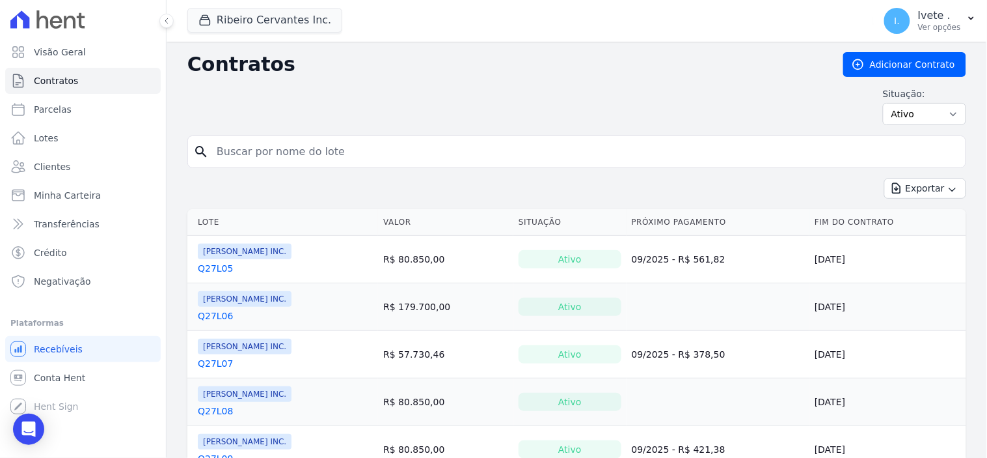
click at [284, 165] on input "search" at bounding box center [585, 152] width 752 height 26
type input "q32l28"
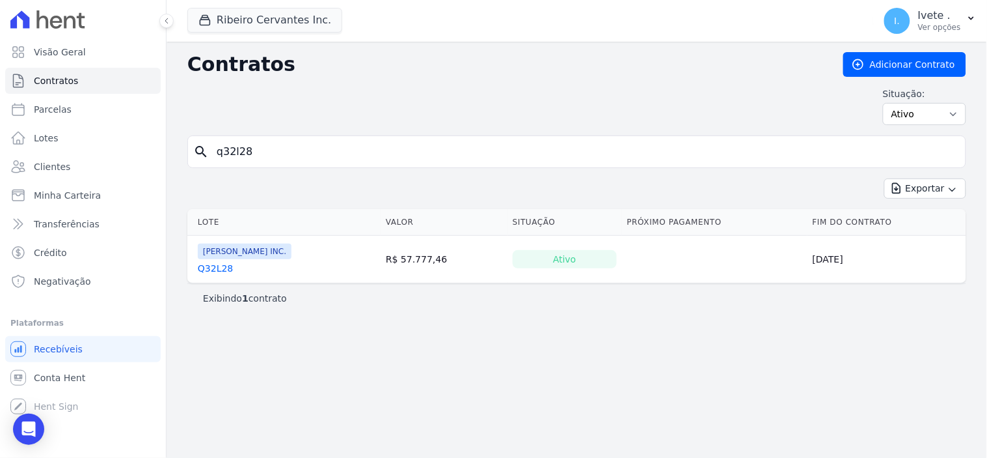
click at [219, 267] on link "Q32L28" at bounding box center [215, 268] width 35 height 13
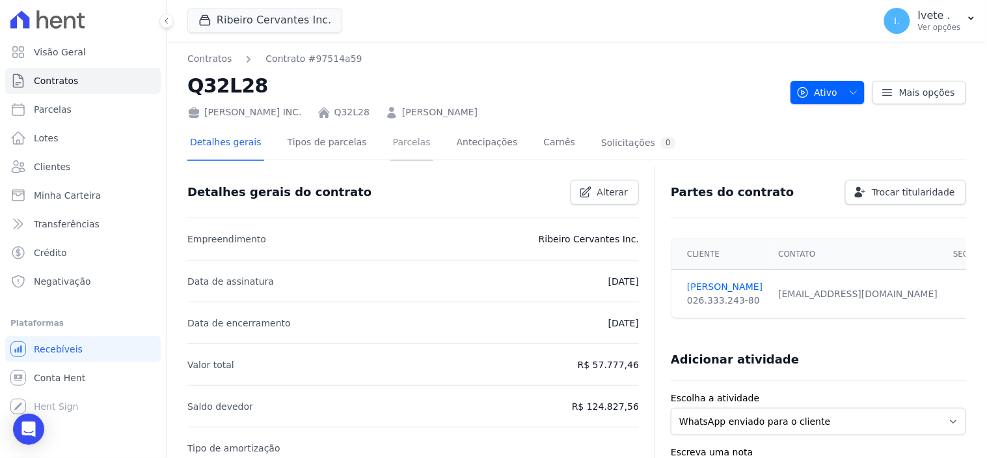
click at [391, 143] on link "Parcelas" at bounding box center [412, 143] width 43 height 34
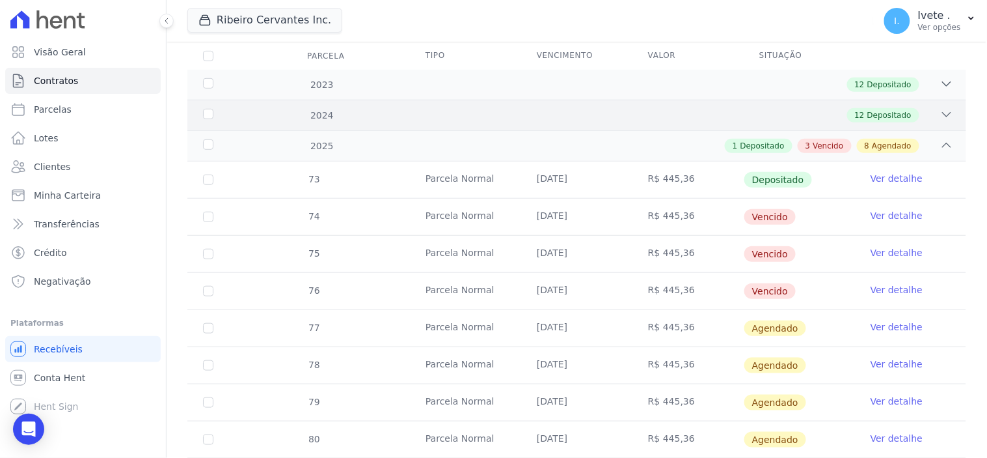
scroll to position [217, 0]
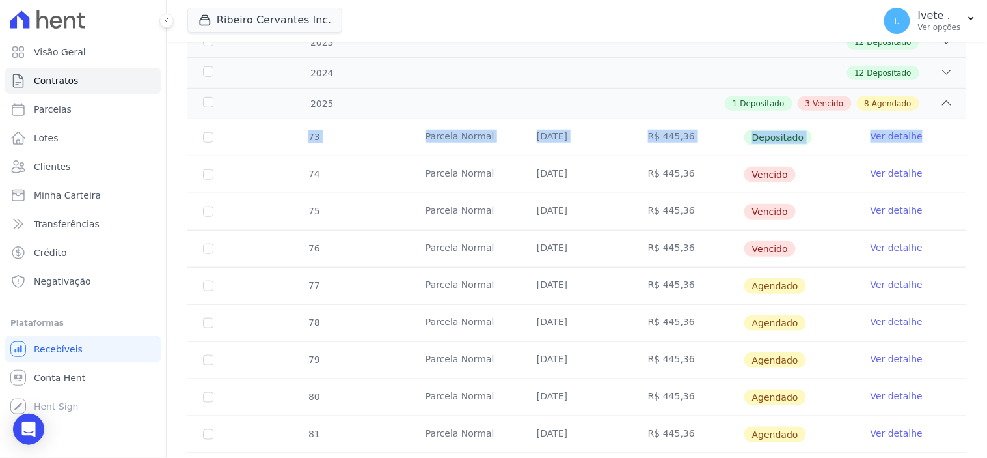
drag, startPoint x: 290, startPoint y: 128, endPoint x: 931, endPoint y: 130, distance: 640.4
click at [931, 130] on tr "73 [GEOGRAPHIC_DATA] [DATE] R$ 445,36 Depositado Ver detalhe" at bounding box center [576, 137] width 779 height 36
copy tr "73 Parcela Normal [DATE] R$ 445,36 Depositado Ver detalhe"
click at [651, 75] on div "12 Depositado" at bounding box center [615, 73] width 677 height 14
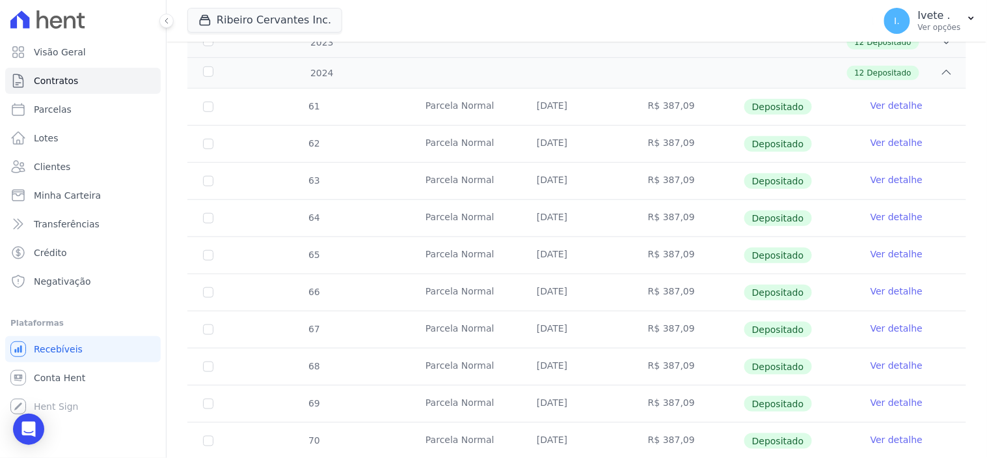
scroll to position [0, 0]
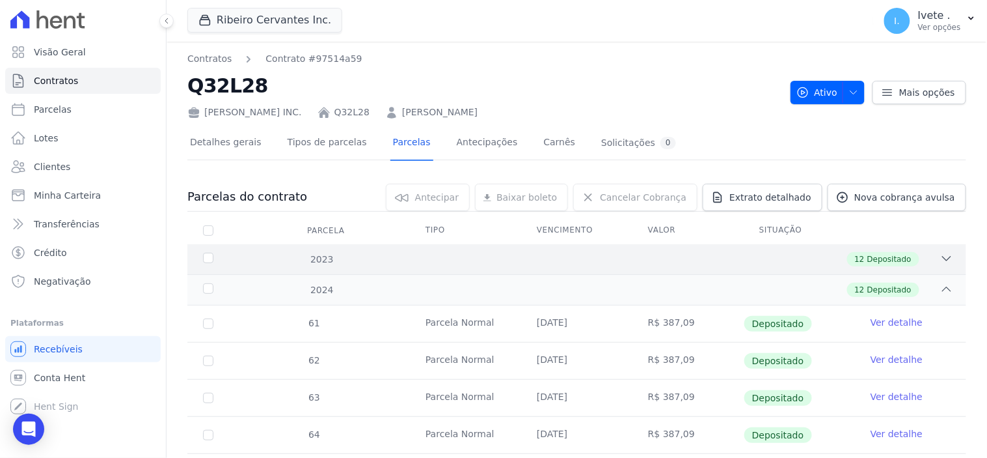
click at [940, 255] on icon at bounding box center [946, 258] width 13 height 13
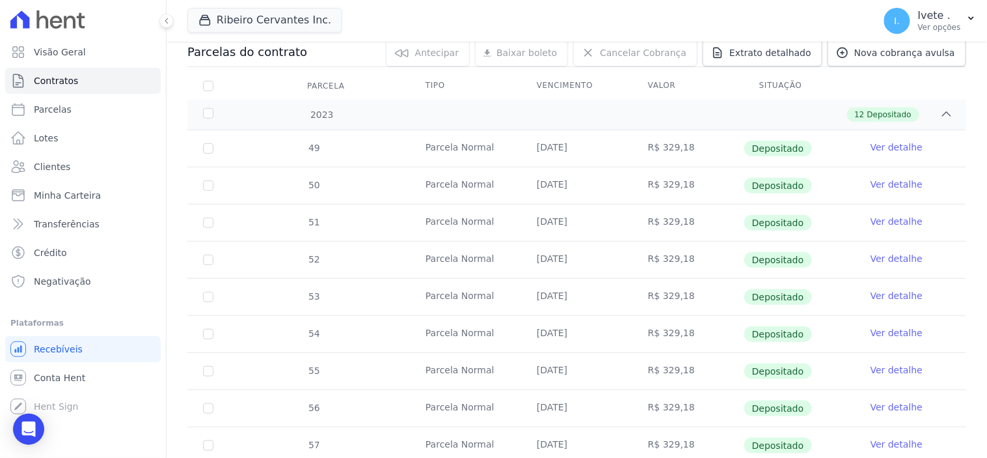
scroll to position [72, 0]
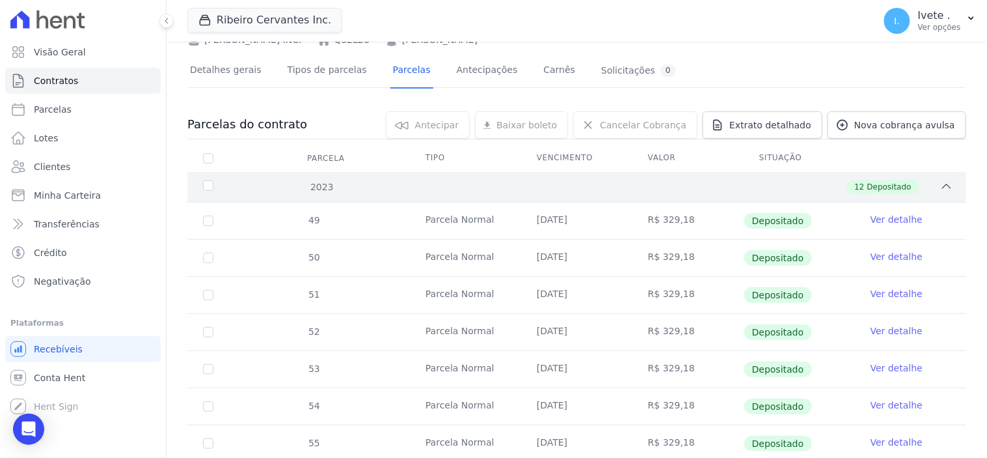
click at [940, 180] on icon at bounding box center [946, 186] width 13 height 13
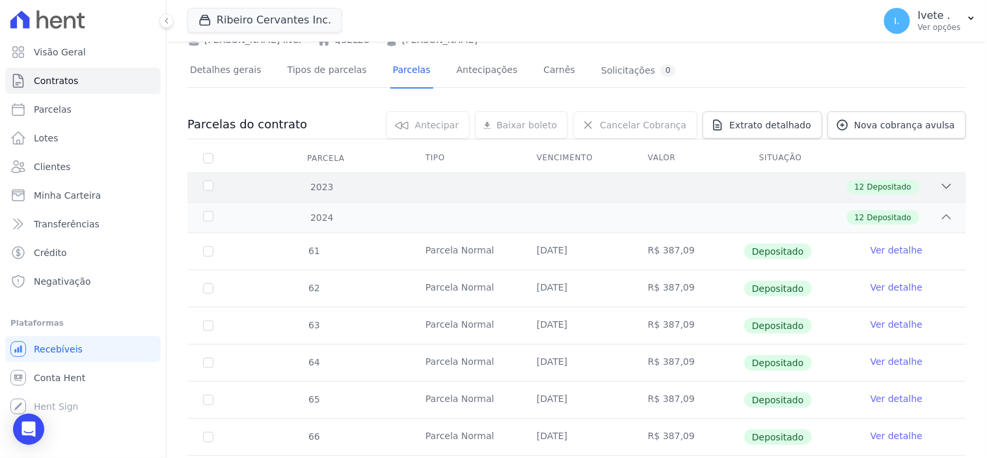
click at [887, 189] on span "Depositado" at bounding box center [890, 187] width 44 height 12
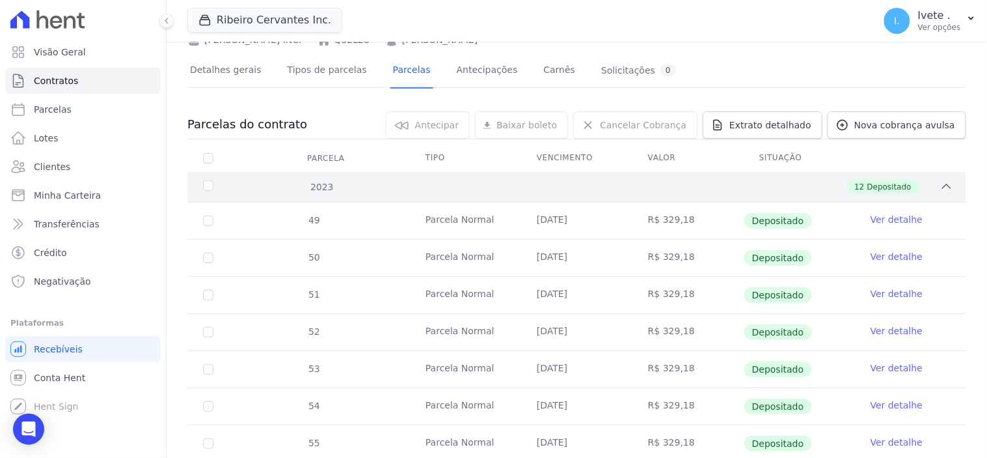
click at [887, 189] on span "Depositado" at bounding box center [890, 187] width 44 height 12
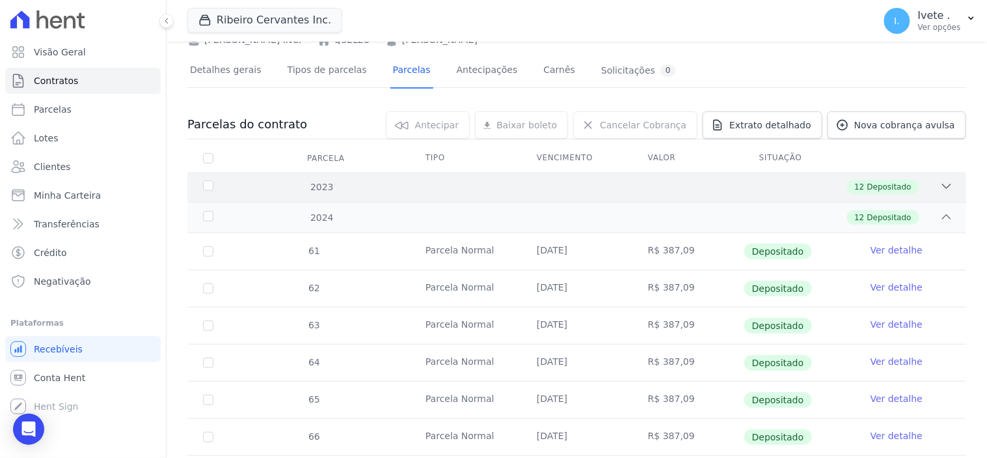
click at [887, 189] on span "Depositado" at bounding box center [890, 187] width 44 height 12
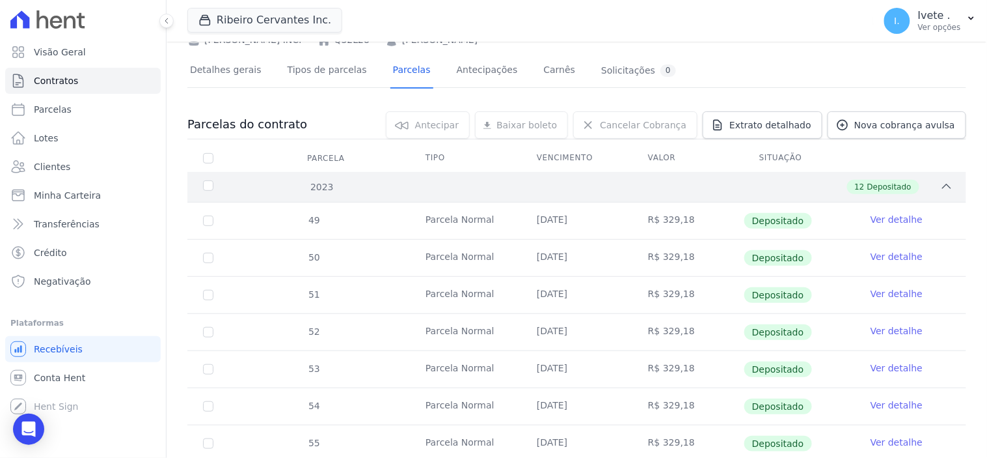
click at [887, 189] on span "Depositado" at bounding box center [890, 187] width 44 height 12
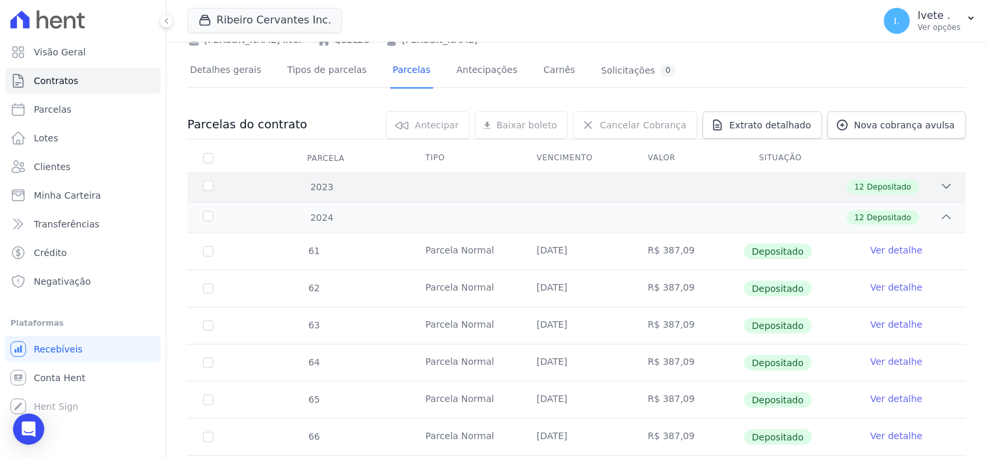
click at [887, 189] on span "Depositado" at bounding box center [890, 187] width 44 height 12
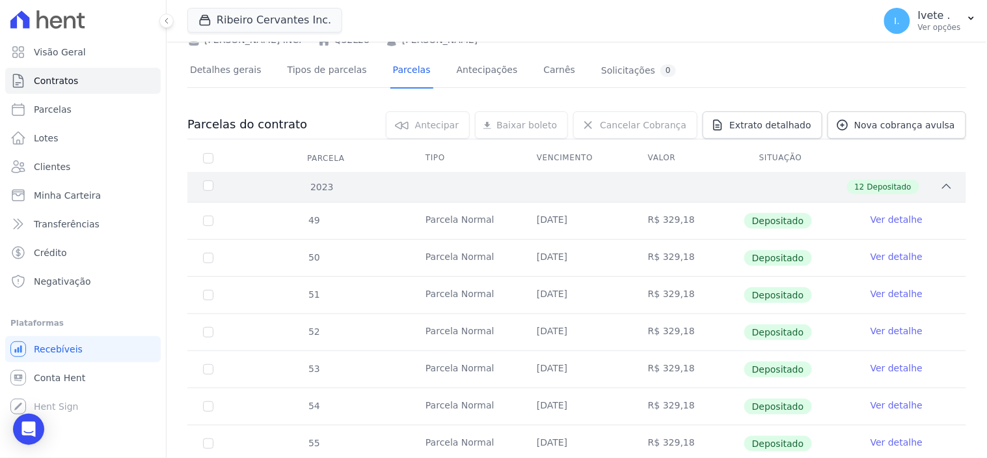
click at [887, 189] on span "Depositado" at bounding box center [890, 187] width 44 height 12
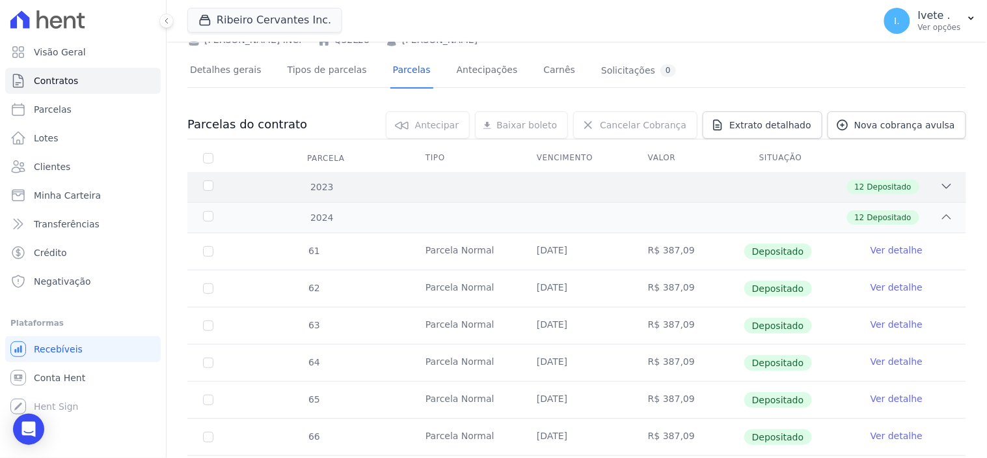
click at [887, 189] on span "Depositado" at bounding box center [890, 187] width 44 height 12
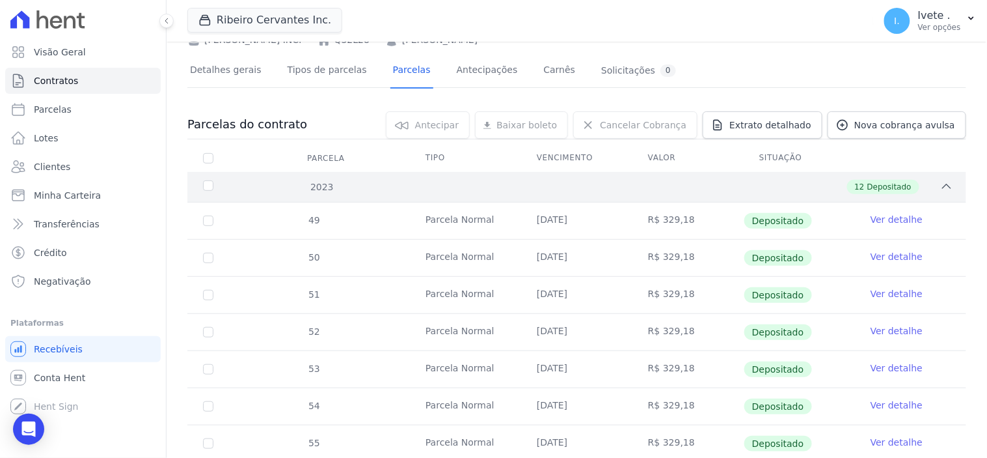
click at [887, 189] on span "Depositado" at bounding box center [890, 187] width 44 height 12
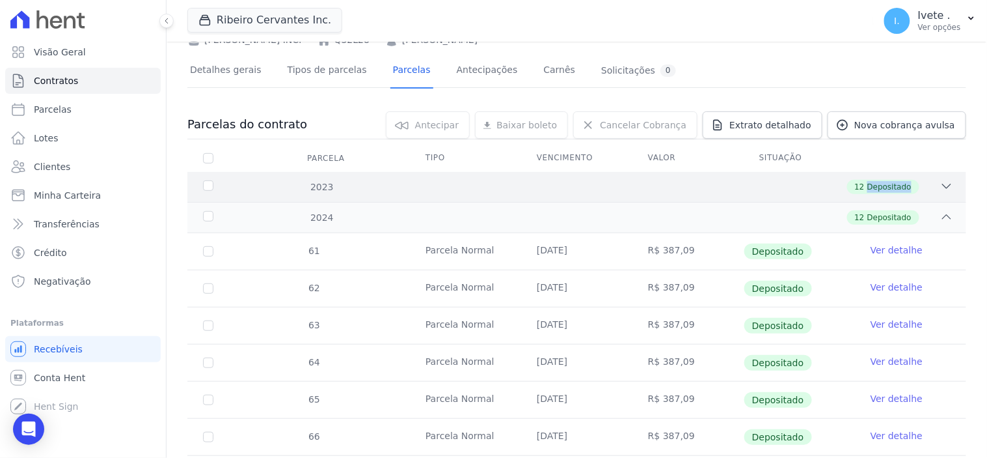
click at [887, 189] on span "Depositado" at bounding box center [890, 187] width 44 height 12
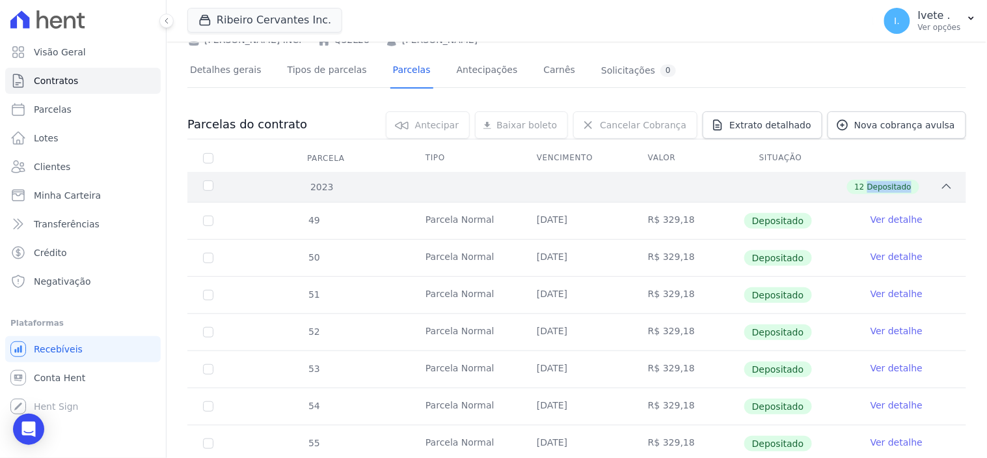
click at [887, 189] on span "Depositado" at bounding box center [890, 187] width 44 height 12
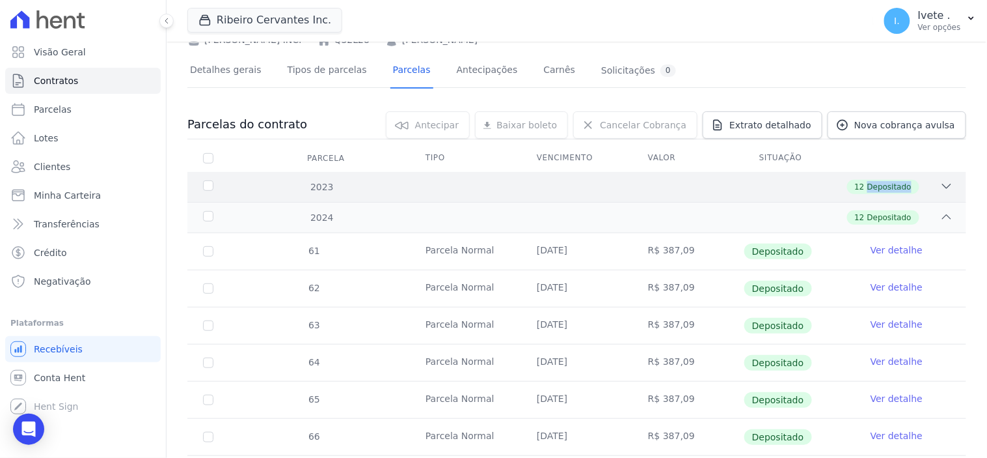
click at [943, 187] on icon at bounding box center [947, 186] width 8 height 4
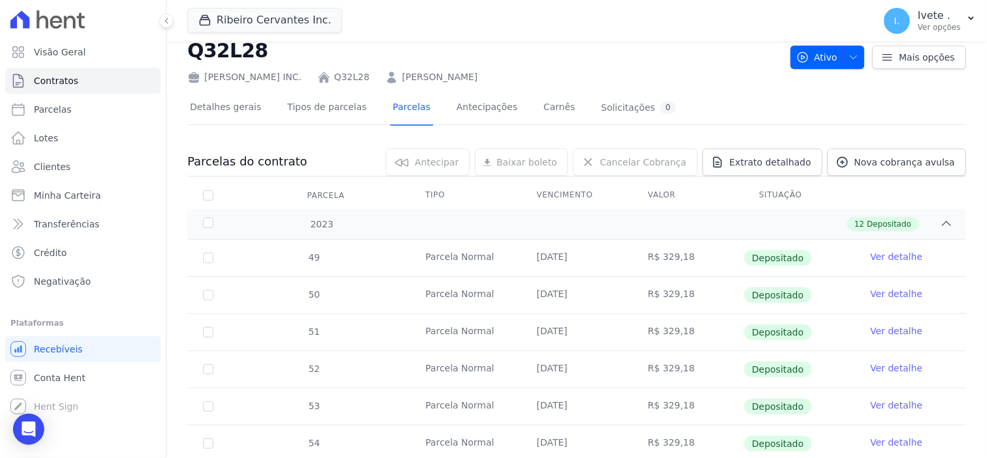
scroll to position [0, 0]
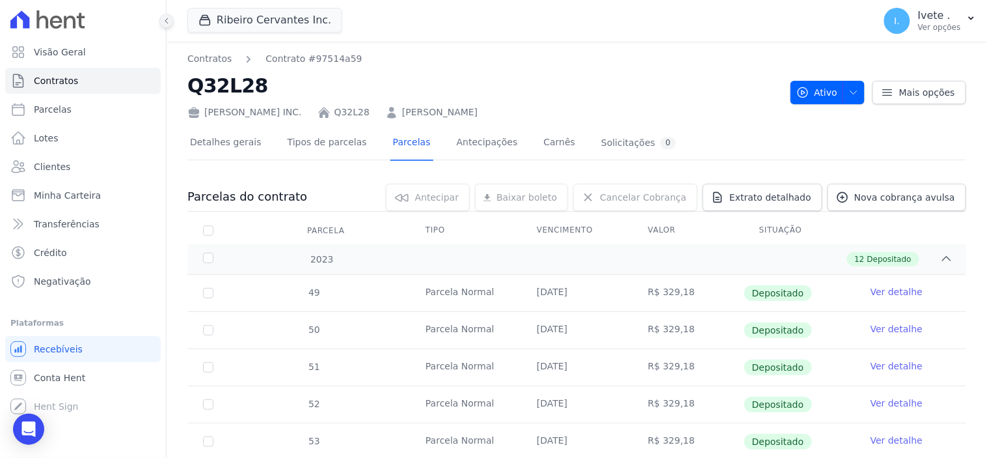
click at [169, 23] on icon at bounding box center [167, 21] width 8 height 8
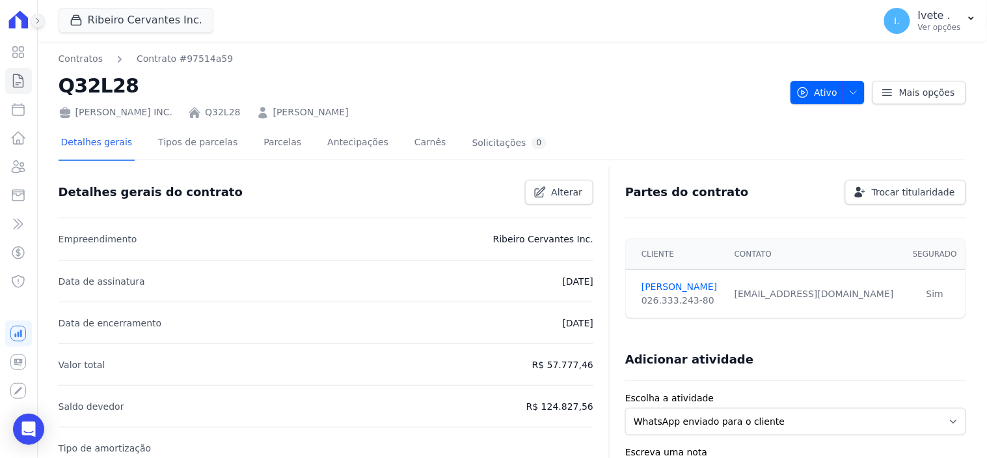
click at [38, 20] on icon at bounding box center [38, 21] width 8 height 8
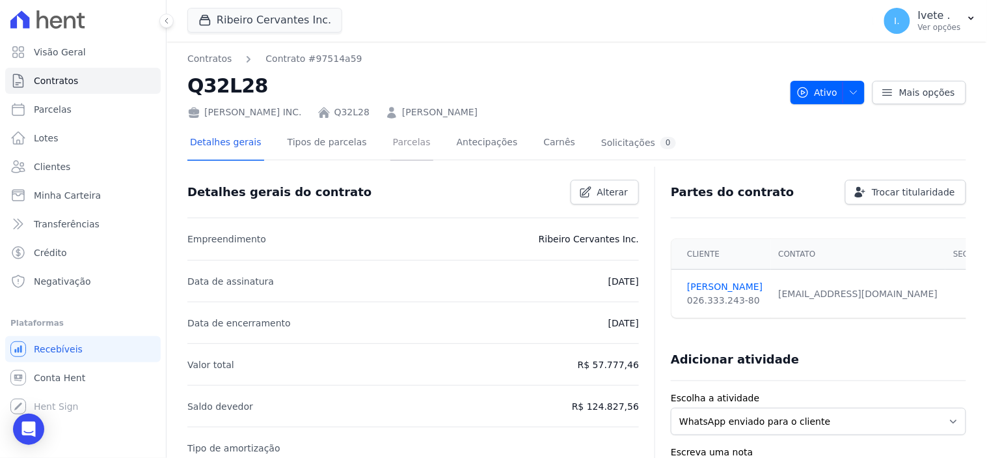
click at [393, 140] on link "Parcelas" at bounding box center [412, 143] width 43 height 34
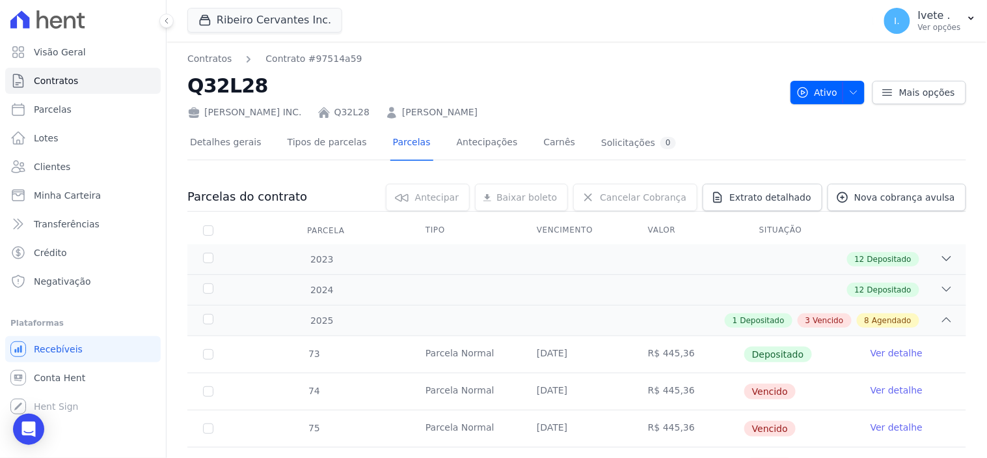
click at [766, 197] on span "Extrato detalhado" at bounding box center [771, 197] width 82 height 13
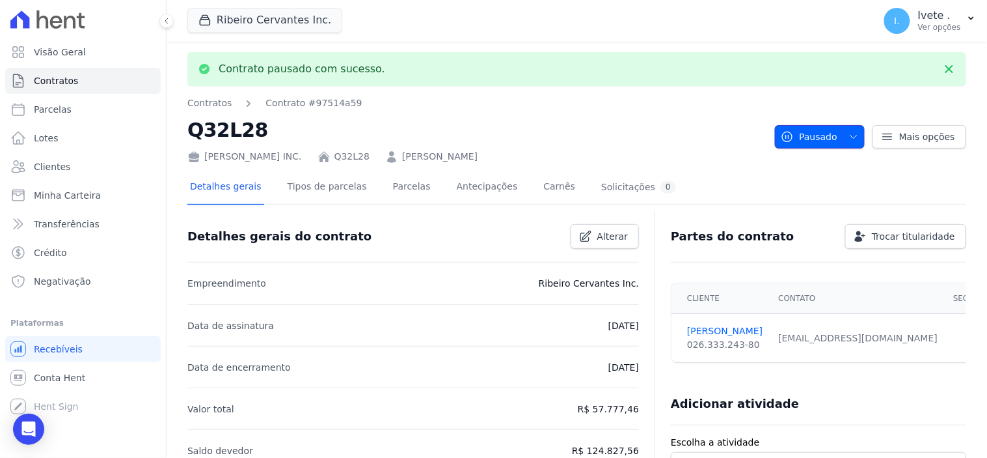
click at [849, 134] on icon "button" at bounding box center [854, 136] width 10 height 10
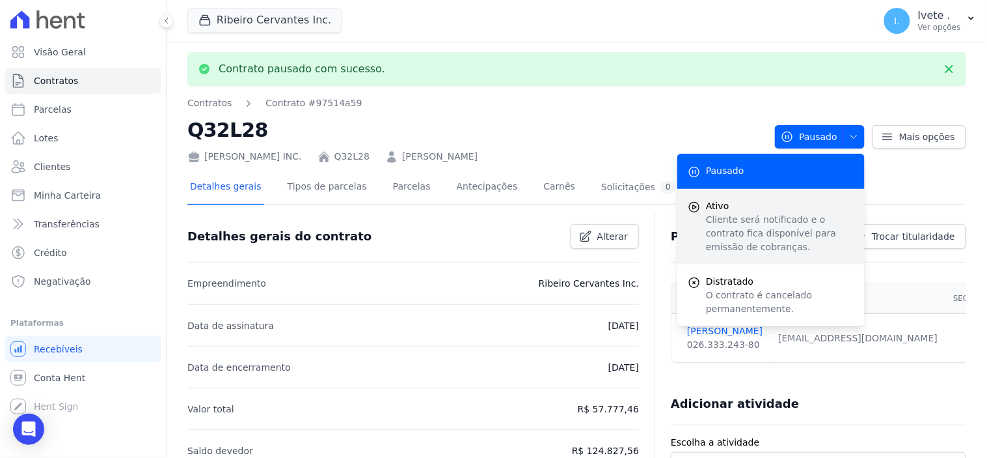
click at [747, 225] on p "Cliente será notificado e o contrato fica disponível para emissão de cobranças." at bounding box center [780, 233] width 148 height 41
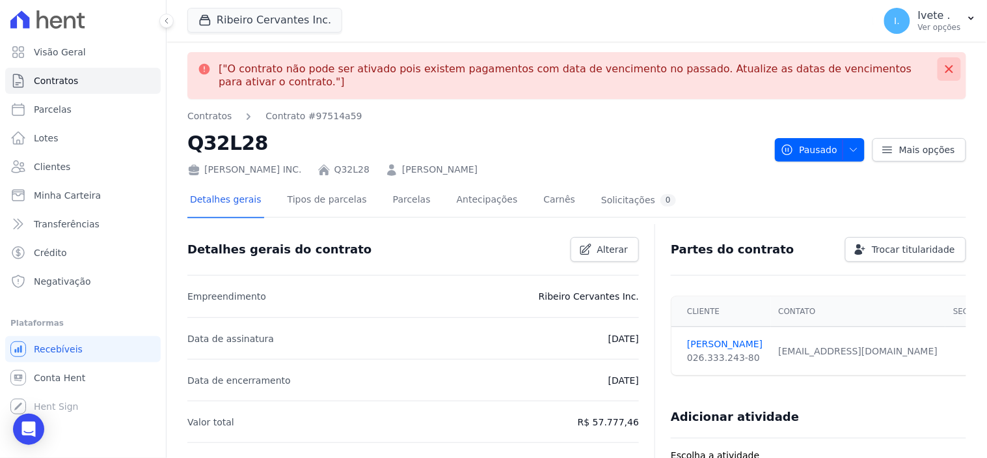
click at [945, 68] on icon at bounding box center [949, 68] width 13 height 13
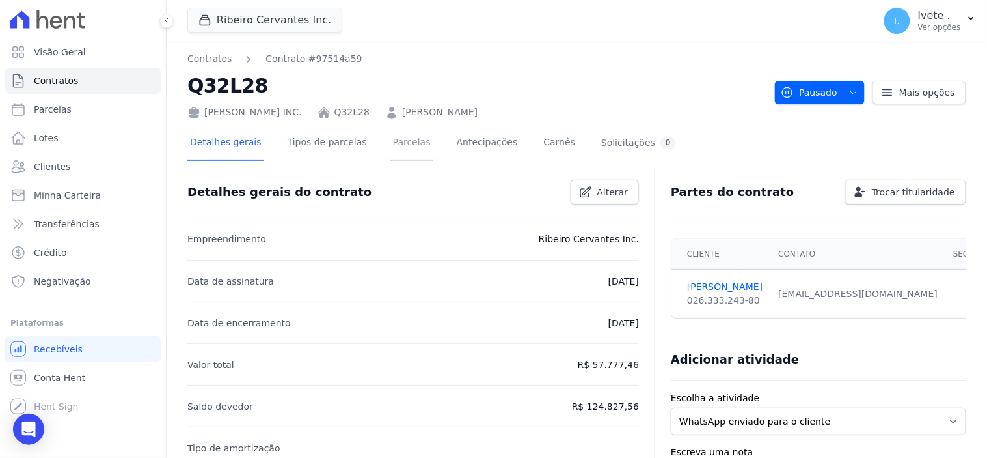
click at [391, 144] on link "Parcelas" at bounding box center [412, 143] width 43 height 34
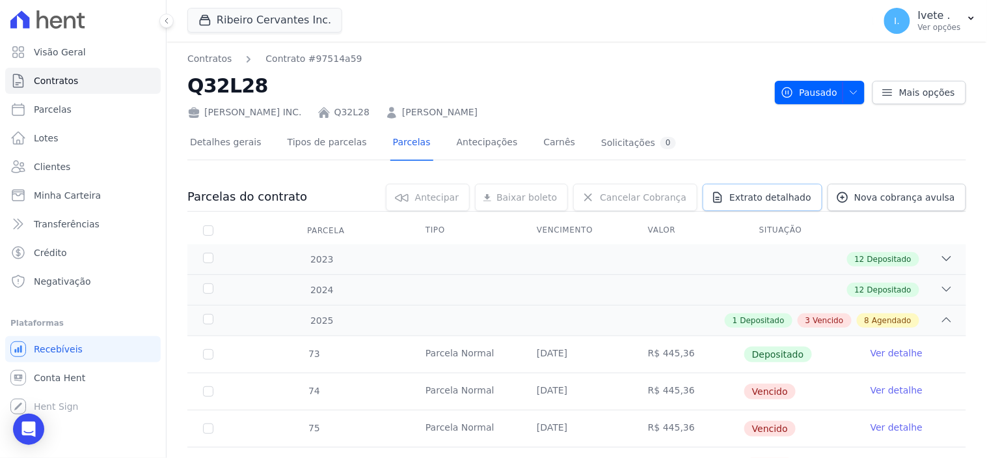
click at [801, 200] on span "Extrato detalhado" at bounding box center [771, 197] width 82 height 13
click at [951, 197] on span "Exportar PDF" at bounding box center [945, 197] width 68 height 13
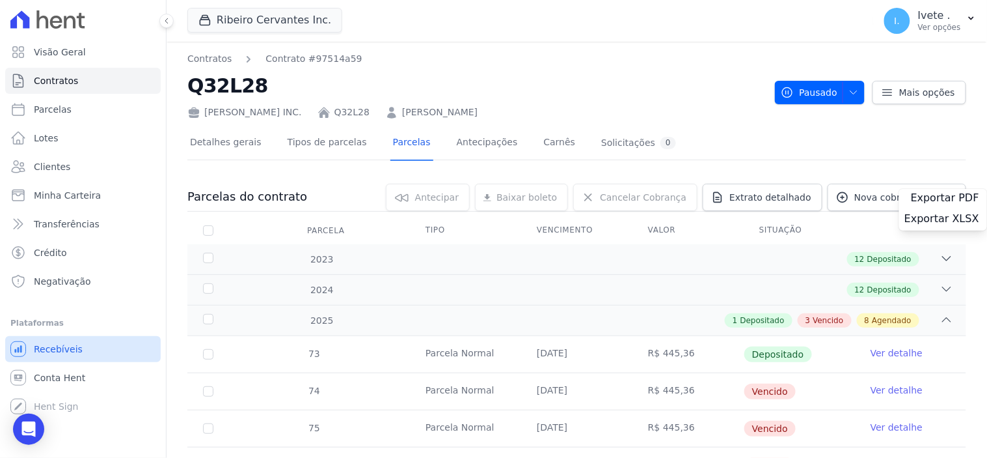
click at [61, 348] on span "Recebíveis" at bounding box center [58, 348] width 49 height 13
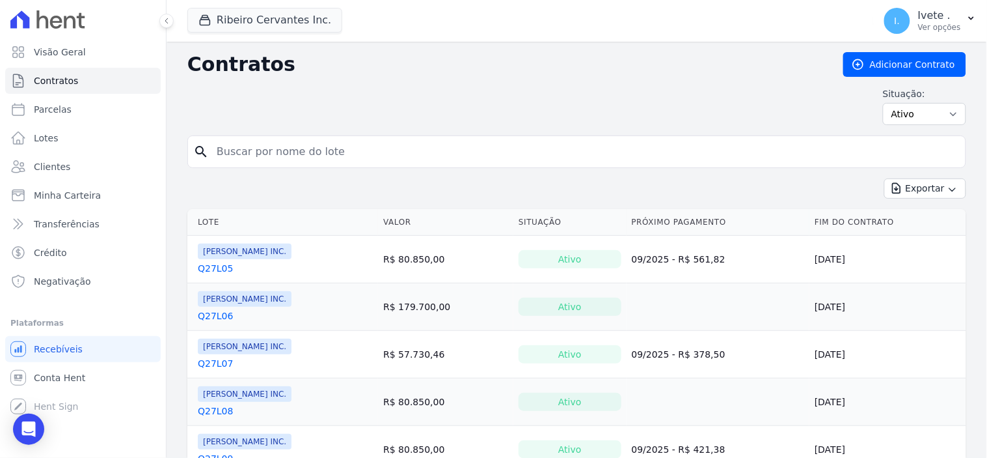
click at [79, 78] on link "Contratos" at bounding box center [83, 81] width 156 height 26
click at [890, 62] on link "Adicionar Contrato" at bounding box center [904, 64] width 123 height 25
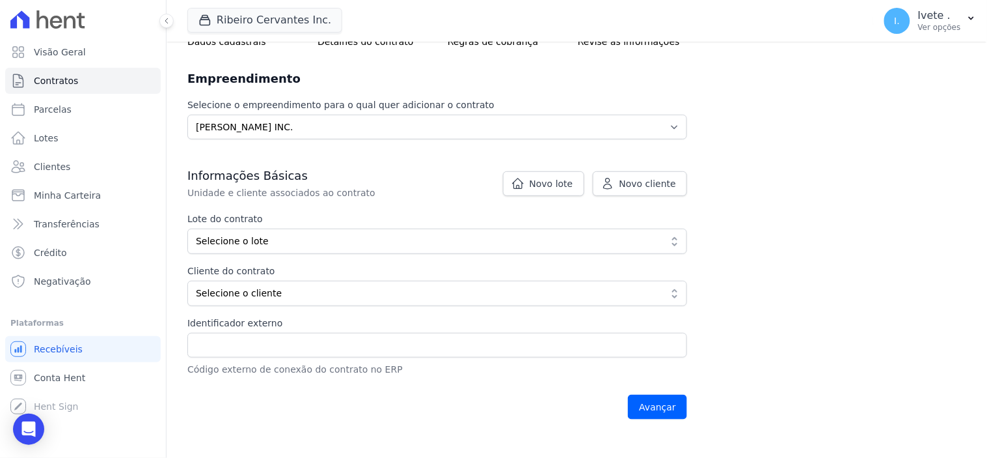
scroll to position [144, 0]
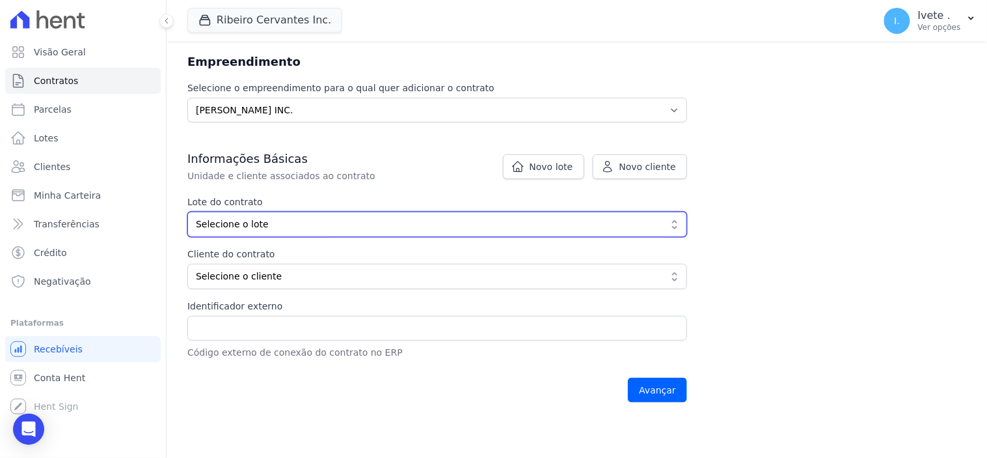
click at [671, 224] on button "Selecione o lote" at bounding box center [437, 224] width 500 height 25
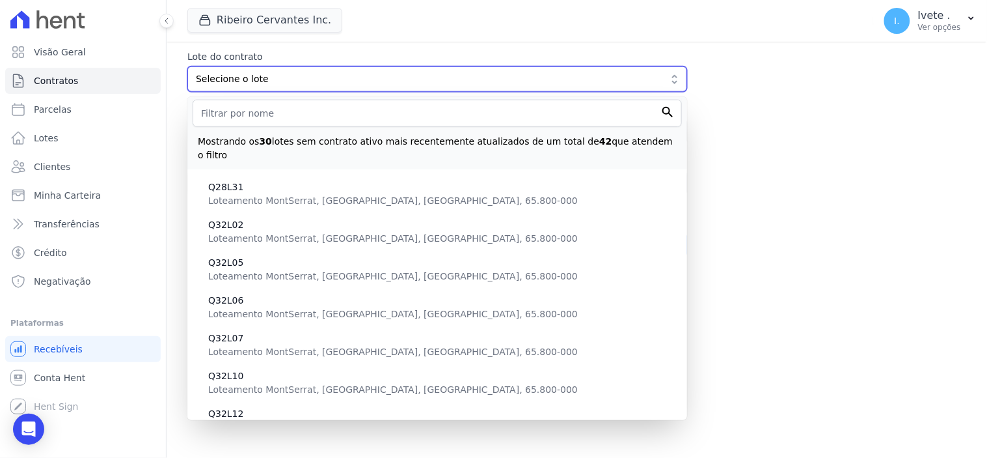
scroll to position [0, 0]
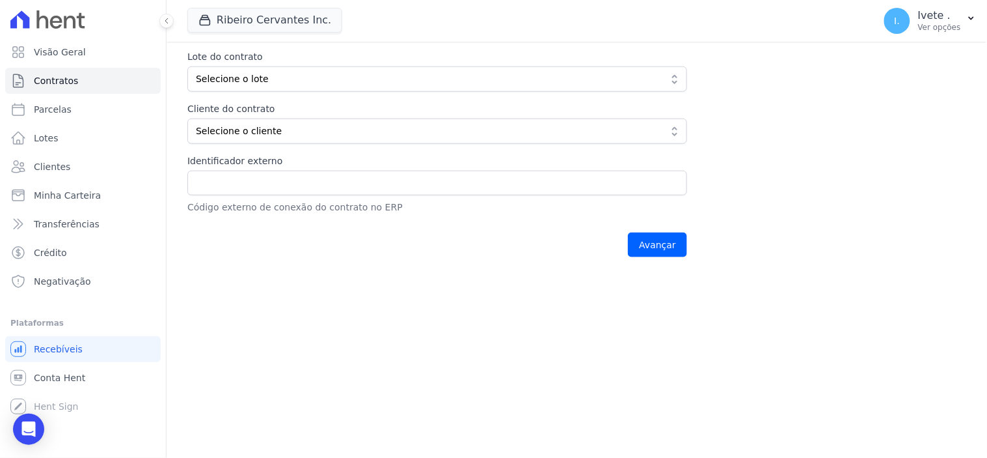
click at [804, 135] on div "Contratos Adicionar Contrato Adicionar Contrato Passo 1 Dados cadastrais Passo …" at bounding box center [577, 13] width 821 height 523
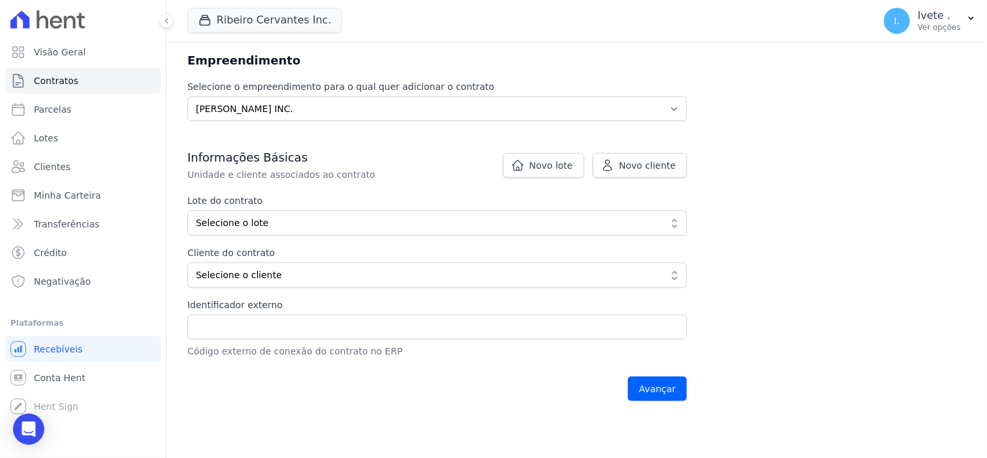
scroll to position [145, 0]
click at [552, 163] on span "Novo lote" at bounding box center [552, 165] width 44 height 13
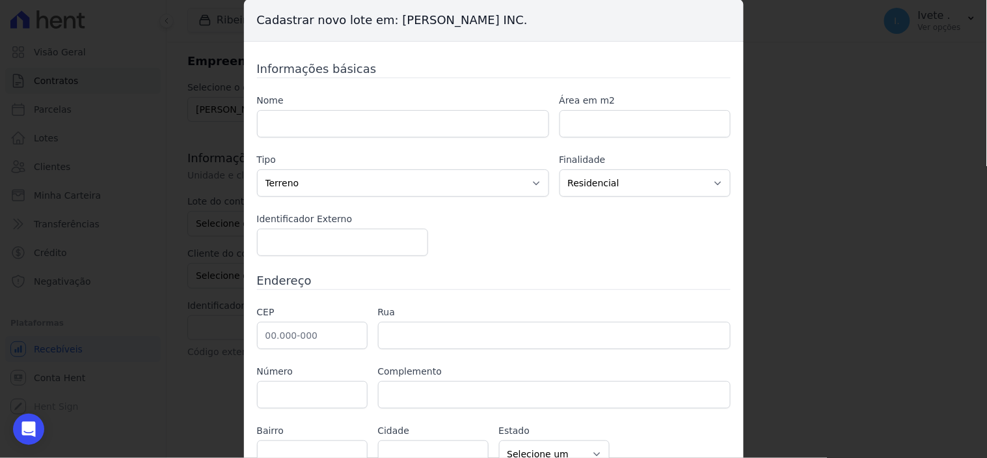
scroll to position [0, 0]
click at [34, 428] on icon "Open Intercom Messenger" at bounding box center [28, 428] width 15 height 17
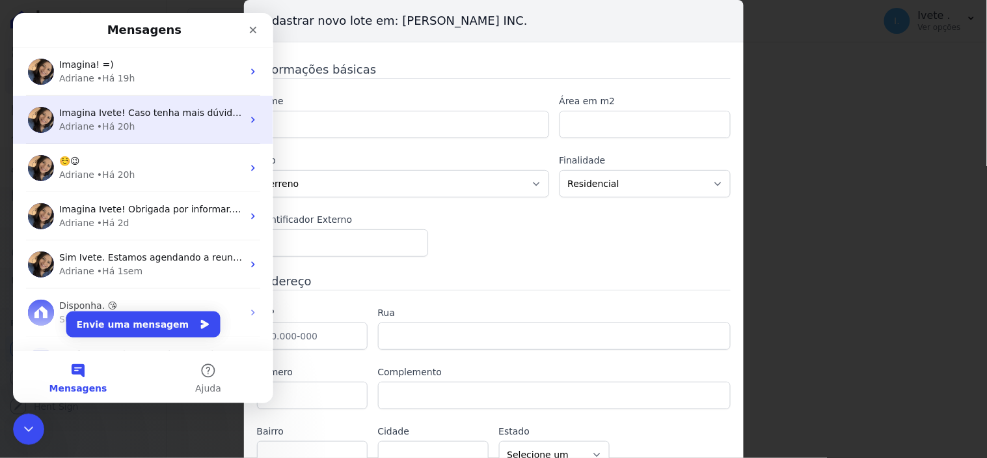
click at [154, 127] on div "Adriane • Há 20h" at bounding box center [151, 126] width 184 height 14
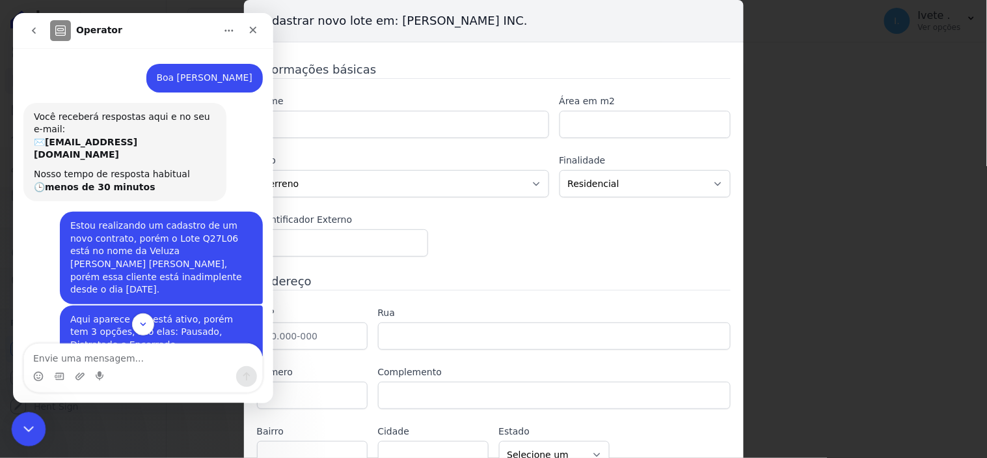
click at [31, 426] on icon "Encerramento do Messenger da Intercom" at bounding box center [27, 427] width 16 height 16
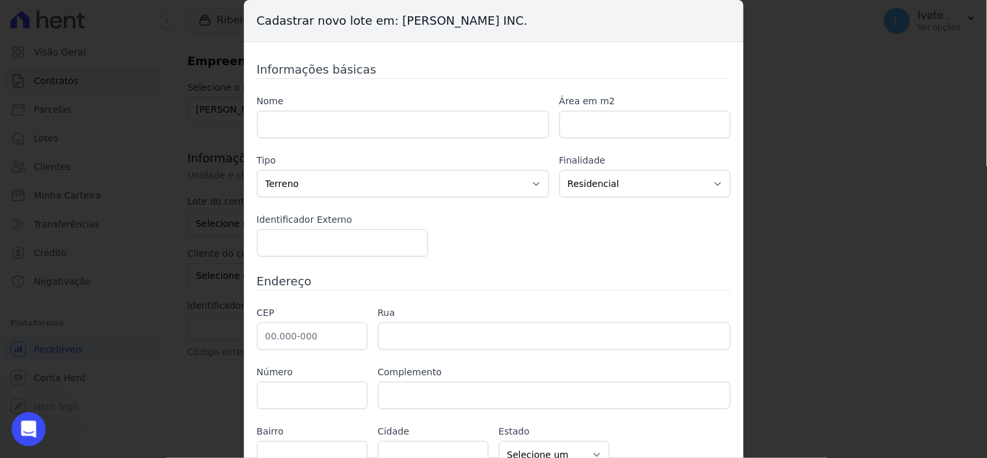
scroll to position [521, 0]
click at [31, 426] on icon "Abertura do Messenger da Intercom" at bounding box center [26, 427] width 21 height 21
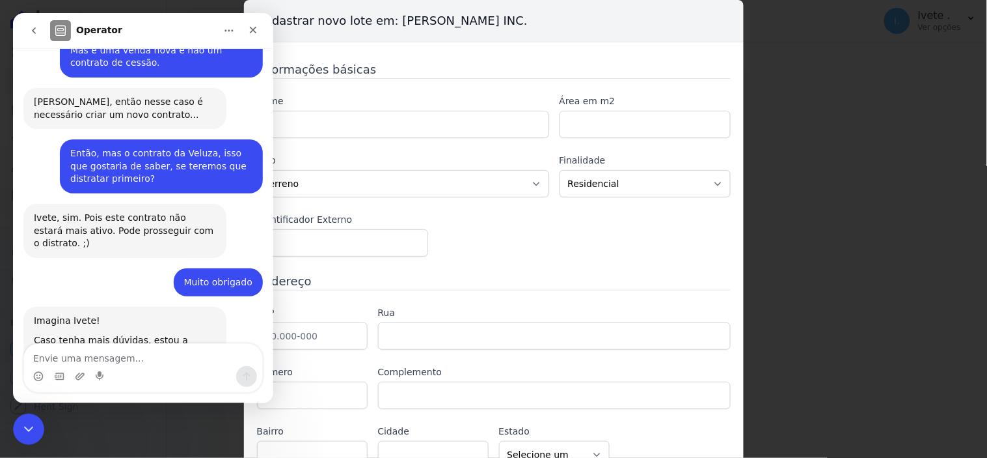
click at [33, 25] on icon "go back" at bounding box center [33, 30] width 10 height 10
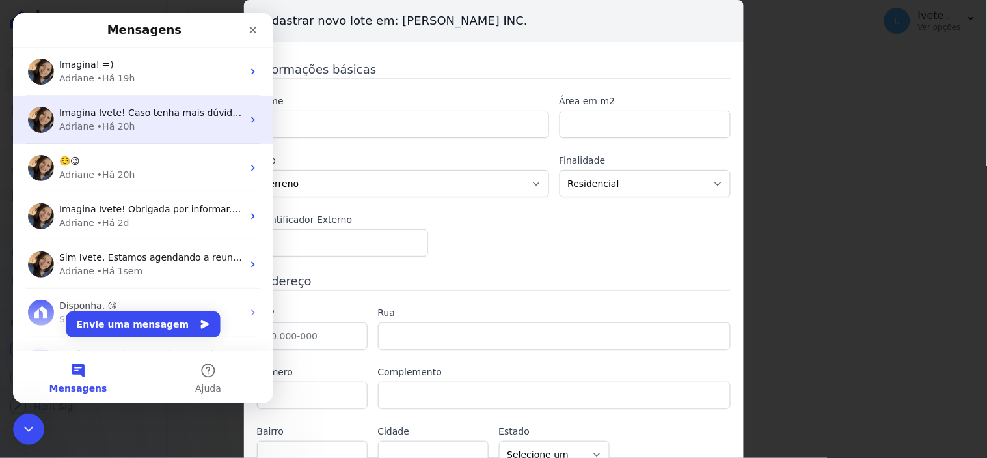
click at [130, 115] on span "Imagina Ivete! Caso tenha mais dúvidas, estou a disposição! ;)" at bounding box center [202, 112] width 287 height 10
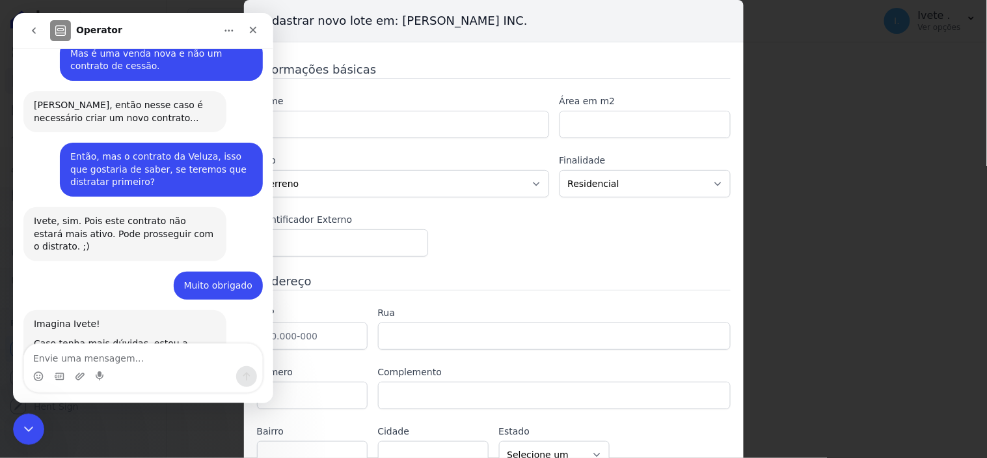
scroll to position [521, 0]
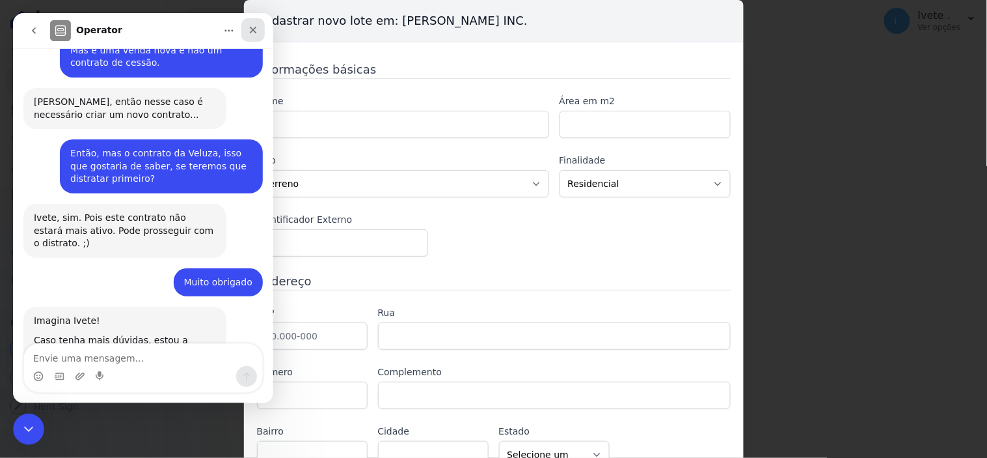
click at [254, 31] on icon "Fechar" at bounding box center [252, 29] width 7 height 7
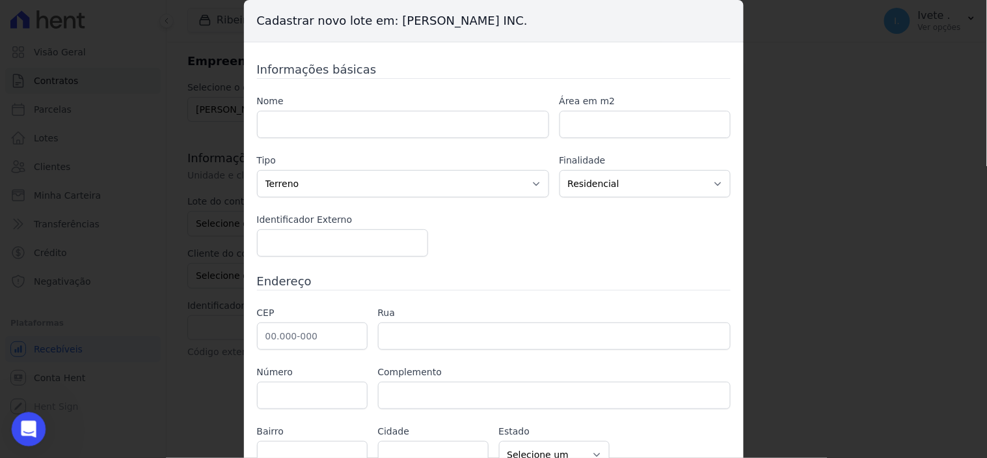
click at [36, 435] on div "Abertura do Messenger da Intercom" at bounding box center [26, 426] width 43 height 43
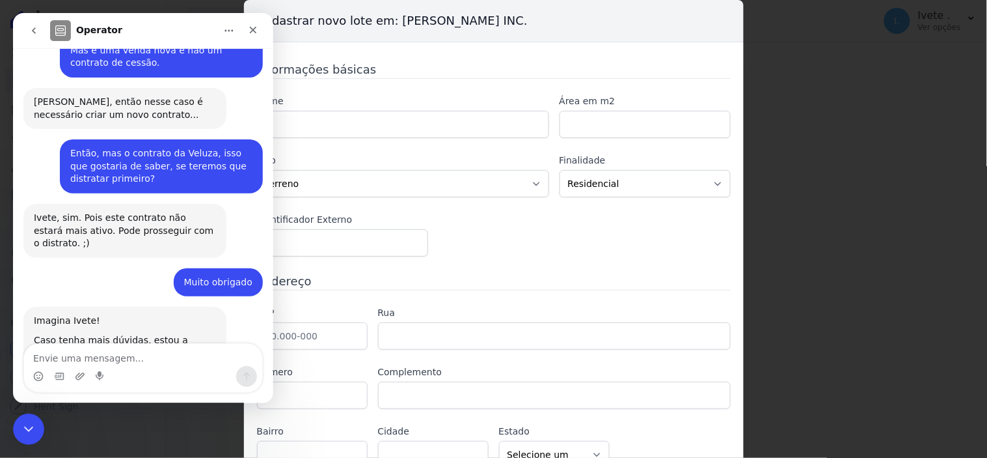
click at [35, 29] on icon "go back" at bounding box center [33, 30] width 10 height 10
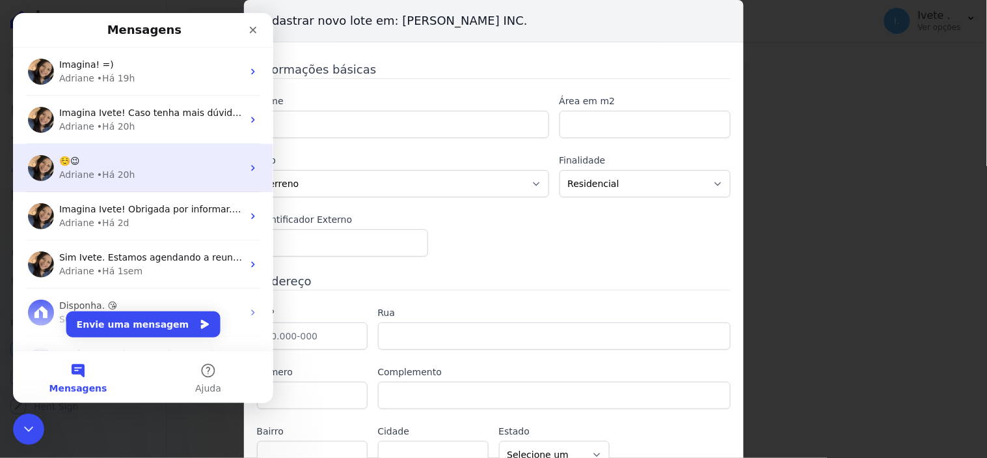
click at [108, 172] on div "• Há 20h" at bounding box center [115, 174] width 38 height 14
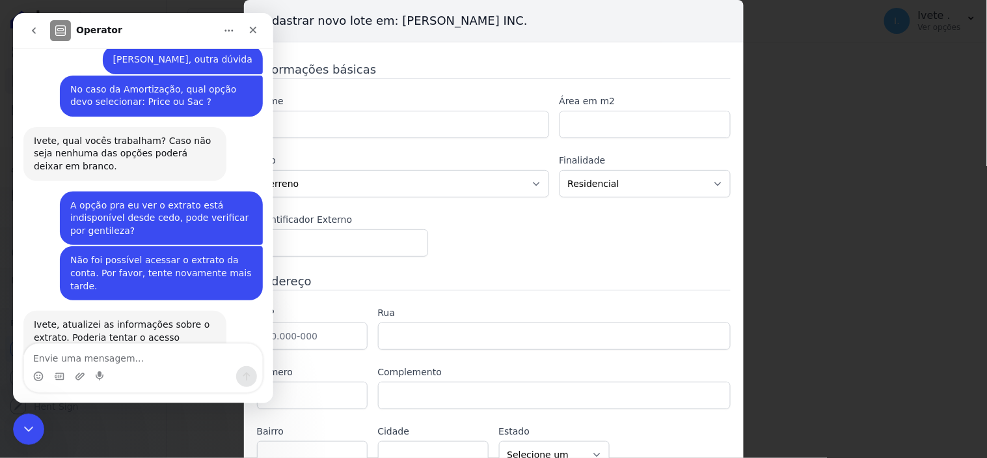
scroll to position [566, 0]
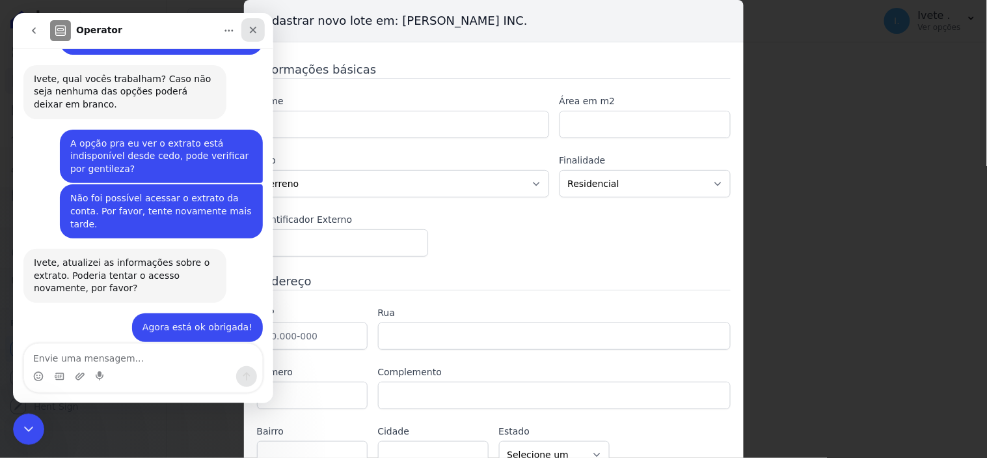
click at [251, 27] on icon "Fechar" at bounding box center [252, 29] width 10 height 10
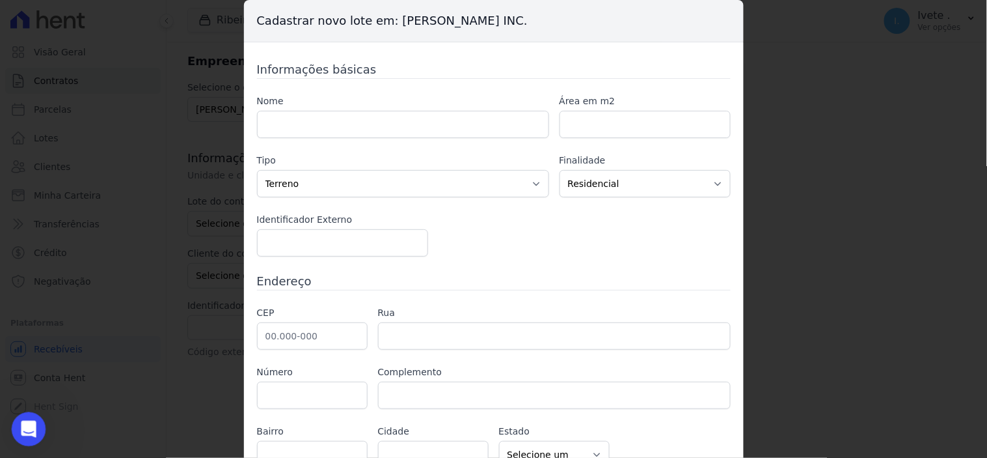
click at [29, 423] on icon "Abertura do Messenger da Intercom" at bounding box center [26, 427] width 21 height 21
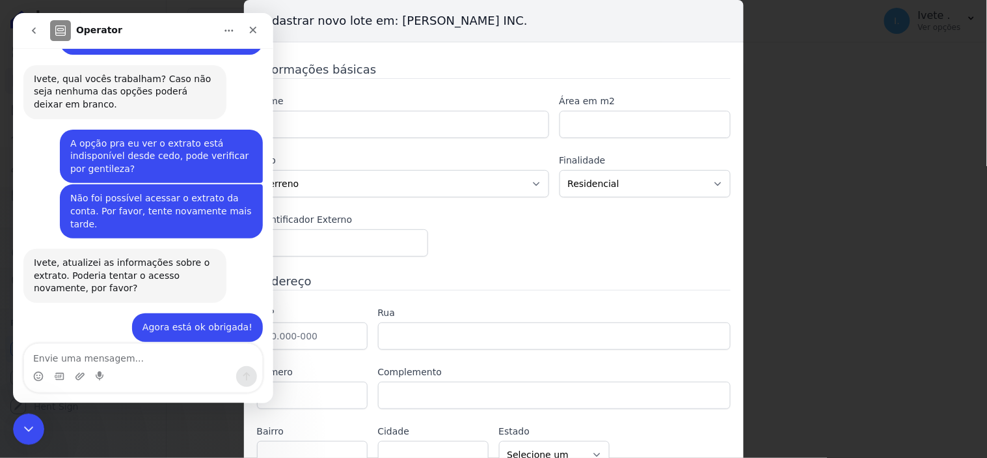
click at [45, 357] on textarea "Envie uma mensagem..." at bounding box center [142, 354] width 238 height 22
click at [247, 27] on icon "Fechar" at bounding box center [252, 29] width 10 height 10
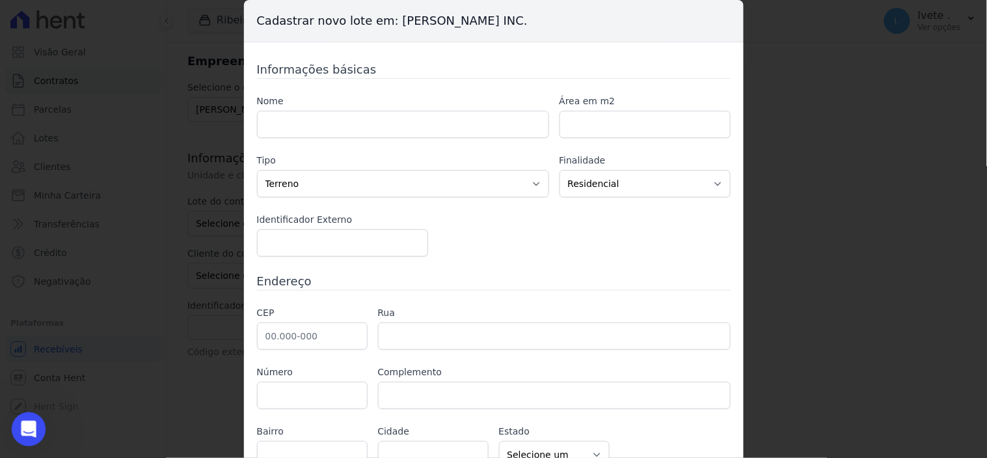
click at [24, 420] on icon "Abertura do Messenger da Intercom" at bounding box center [26, 427] width 21 height 21
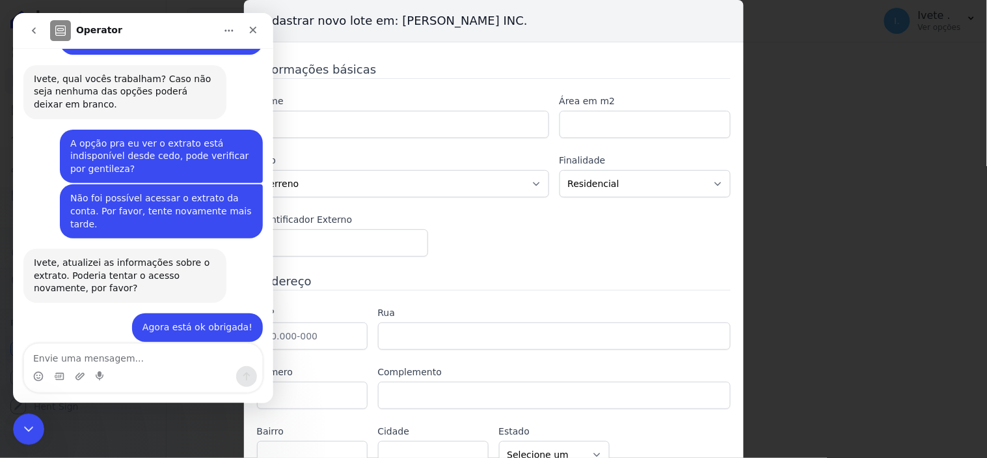
click at [230, 29] on icon "Início" at bounding box center [228, 30] width 10 height 10
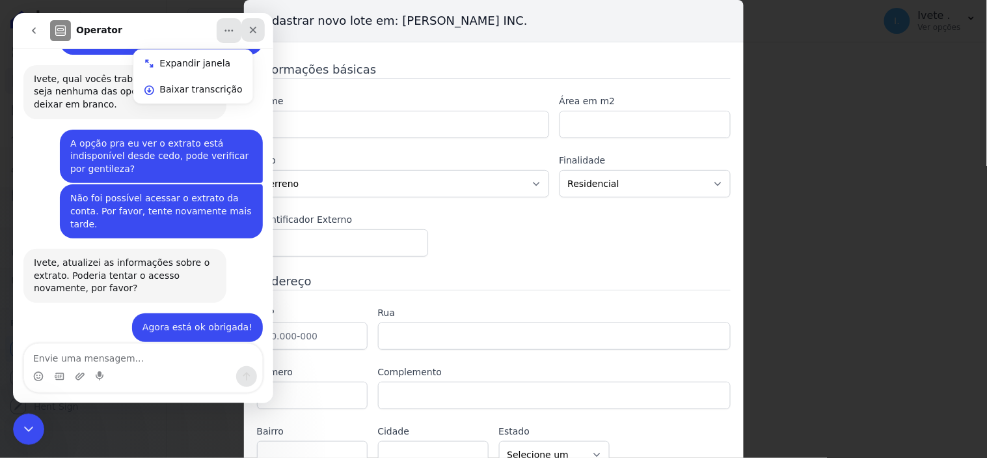
click at [251, 28] on icon "Fechar" at bounding box center [252, 29] width 7 height 7
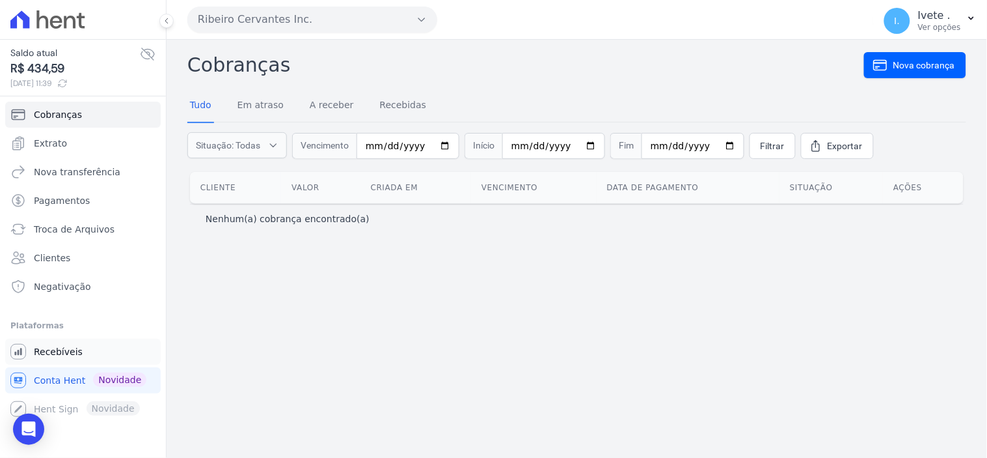
click at [54, 349] on span "Recebíveis" at bounding box center [58, 351] width 49 height 13
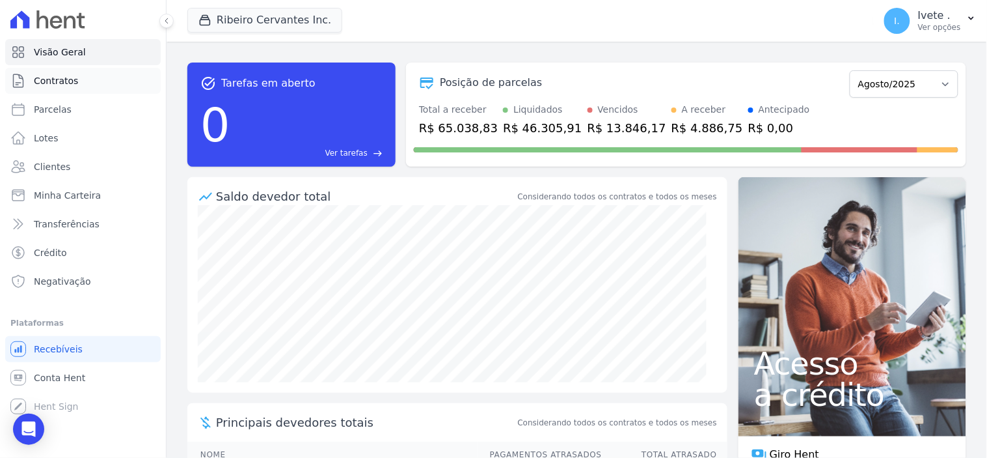
click at [63, 83] on span "Contratos" at bounding box center [56, 80] width 44 height 13
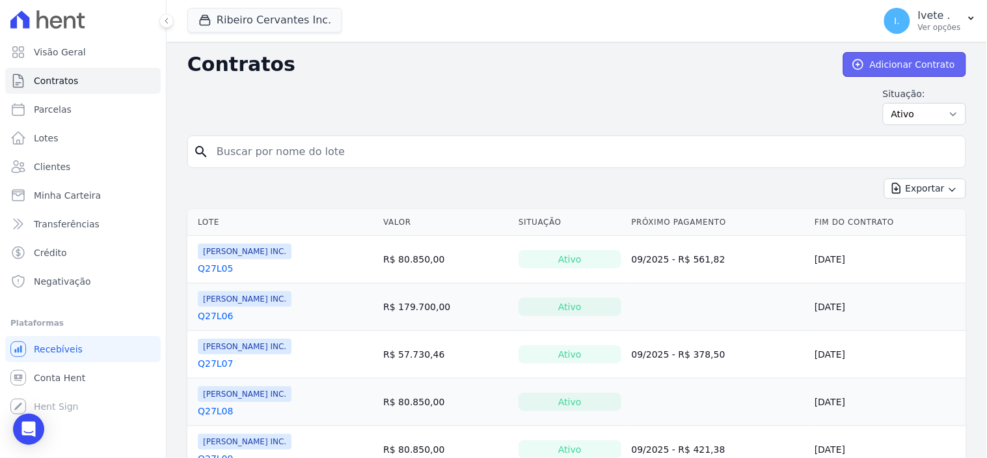
click at [887, 63] on link "Adicionar Contrato" at bounding box center [904, 64] width 123 height 25
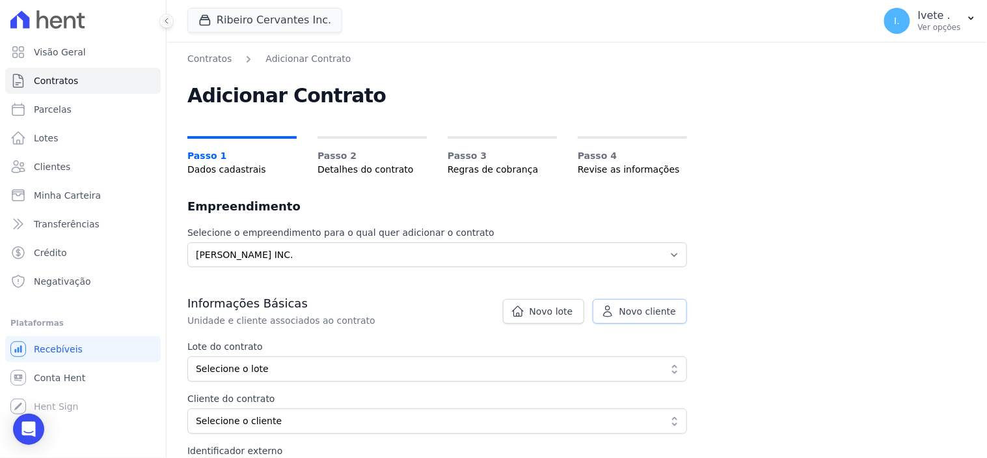
click at [657, 307] on span "Novo cliente" at bounding box center [648, 311] width 57 height 13
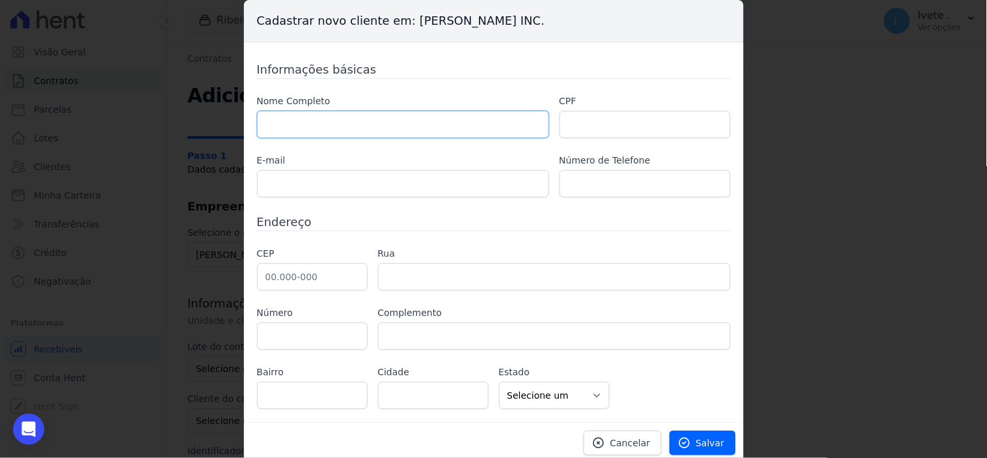
click at [308, 122] on input "text" at bounding box center [403, 124] width 292 height 27
click at [601, 121] on input "text" at bounding box center [645, 124] width 171 height 27
click at [588, 124] on input "text" at bounding box center [645, 124] width 171 height 27
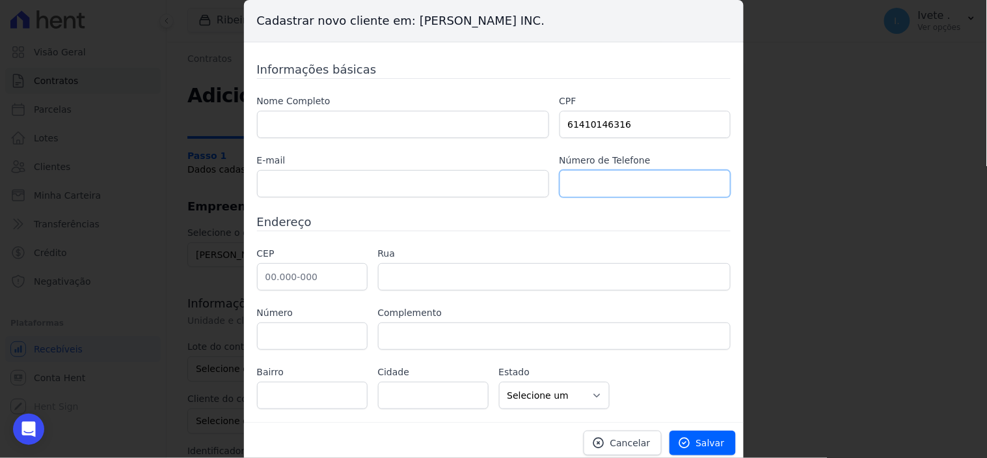
click at [597, 185] on input "text" at bounding box center [645, 183] width 171 height 27
click at [577, 124] on input "61410146316" at bounding box center [645, 124] width 171 height 27
click at [596, 124] on input "614.10146316" at bounding box center [645, 124] width 171 height 27
click at [610, 124] on input "614.101.46316" at bounding box center [645, 124] width 171 height 27
type input "614.101.463-16"
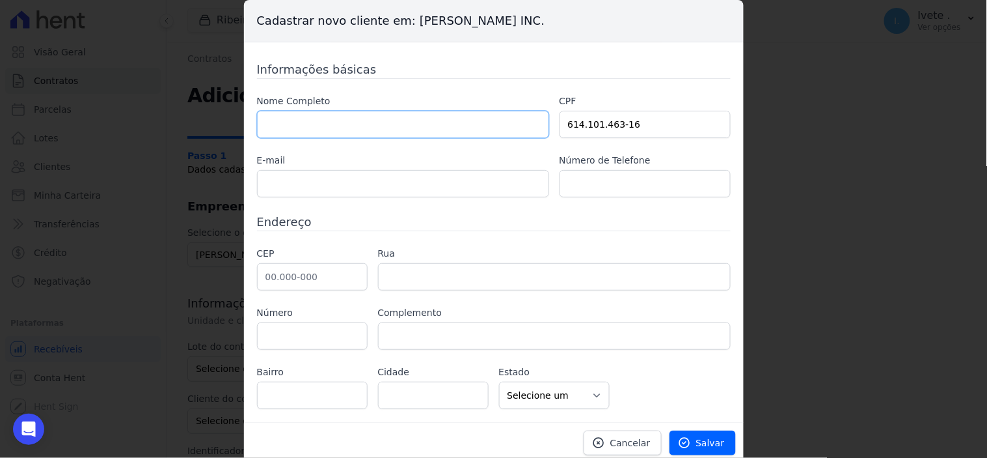
click at [321, 131] on input "text" at bounding box center [403, 124] width 292 height 27
click at [340, 133] on input "text" at bounding box center [403, 124] width 292 height 27
type input "[PERSON_NAME]"
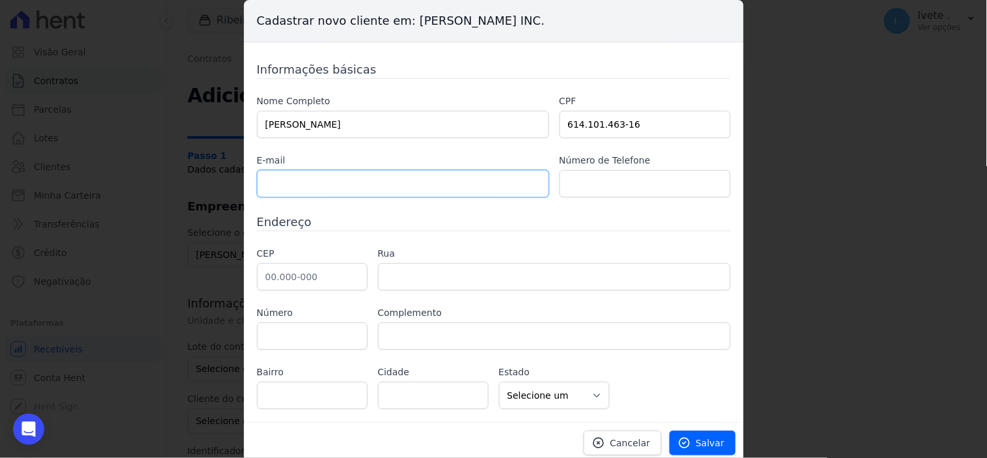
click at [284, 184] on input "text" at bounding box center [403, 183] width 292 height 27
click at [580, 191] on input "text" at bounding box center [645, 183] width 171 height 27
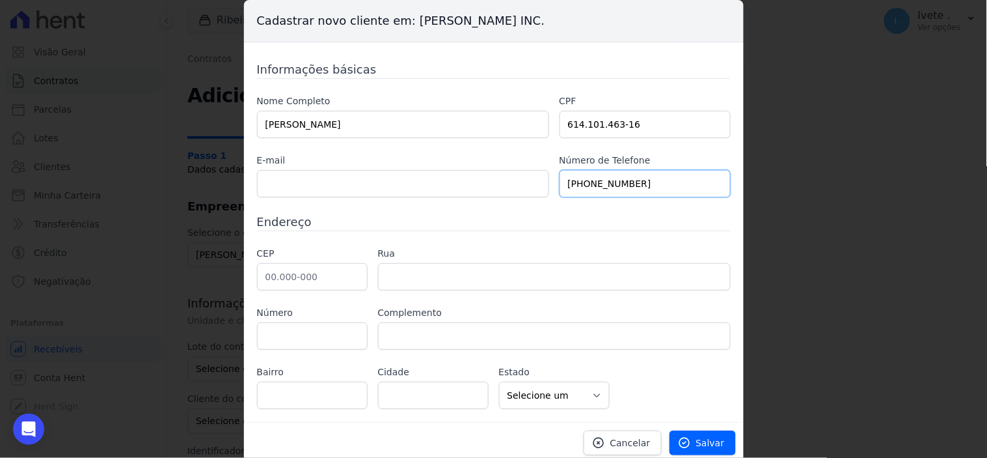
click at [580, 180] on input "[PHONE_NUMBER]" at bounding box center [645, 183] width 171 height 27
type input "[PHONE_NUMBER]"
click at [310, 183] on input "text" at bounding box center [403, 183] width 292 height 27
click at [456, 277] on input "text" at bounding box center [554, 276] width 353 height 27
drag, startPoint x: 456, startPoint y: 277, endPoint x: 394, endPoint y: 269, distance: 63.1
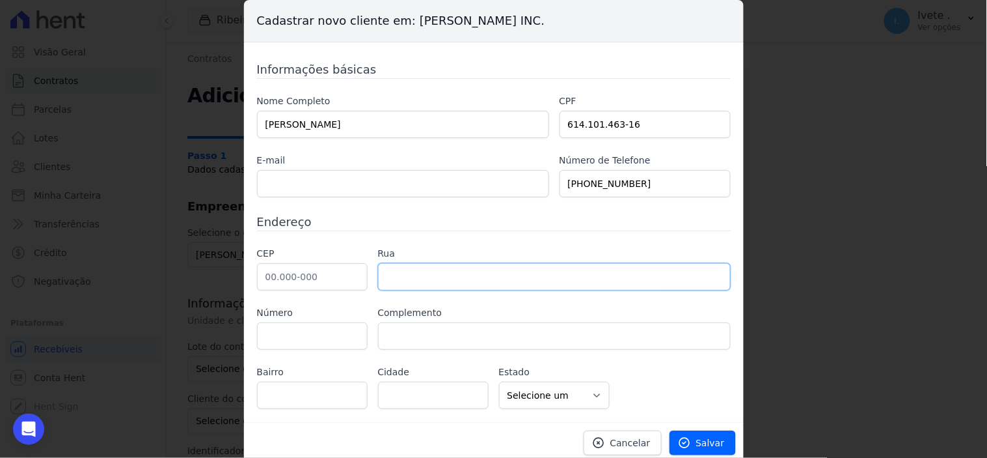
click at [394, 269] on input "text" at bounding box center [554, 276] width 353 height 27
click at [394, 271] on input "text" at bounding box center [554, 276] width 353 height 27
drag, startPoint x: 397, startPoint y: 274, endPoint x: 860, endPoint y: 258, distance: 463.7
click at [860, 258] on div "Cadastrar novo cliente em: [PERSON_NAME] INC. Informações básicas Nome Completo…" at bounding box center [493, 229] width 987 height 458
drag, startPoint x: 433, startPoint y: 281, endPoint x: 401, endPoint y: 275, distance: 32.5
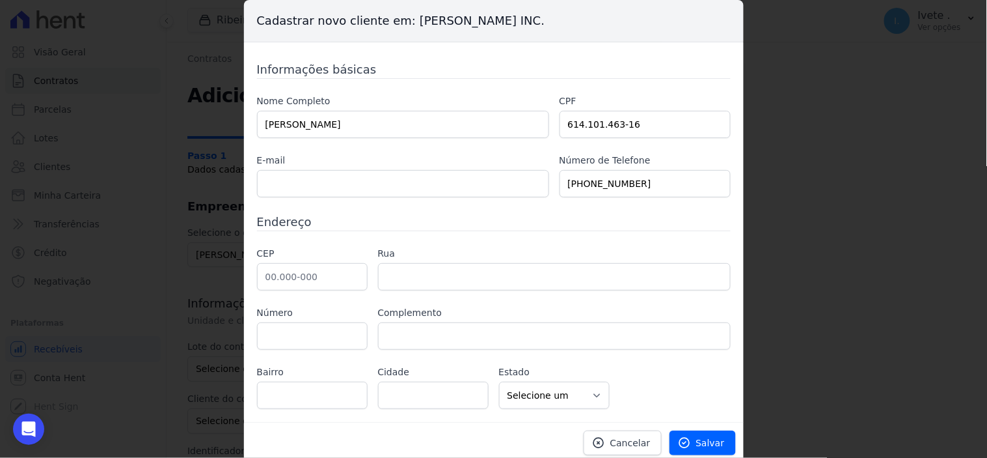
drag, startPoint x: 401, startPoint y: 275, endPoint x: 795, endPoint y: 174, distance: 407.1
click at [795, 174] on div "Cadastrar novo cliente em: [PERSON_NAME] INC. Informações básicas Nome Completo…" at bounding box center [493, 229] width 987 height 458
click at [310, 277] on input "text" at bounding box center [312, 276] width 111 height 27
type input "65.800-000"
type input "[EMAIL_ADDRESS][DOMAIN_NAME]"
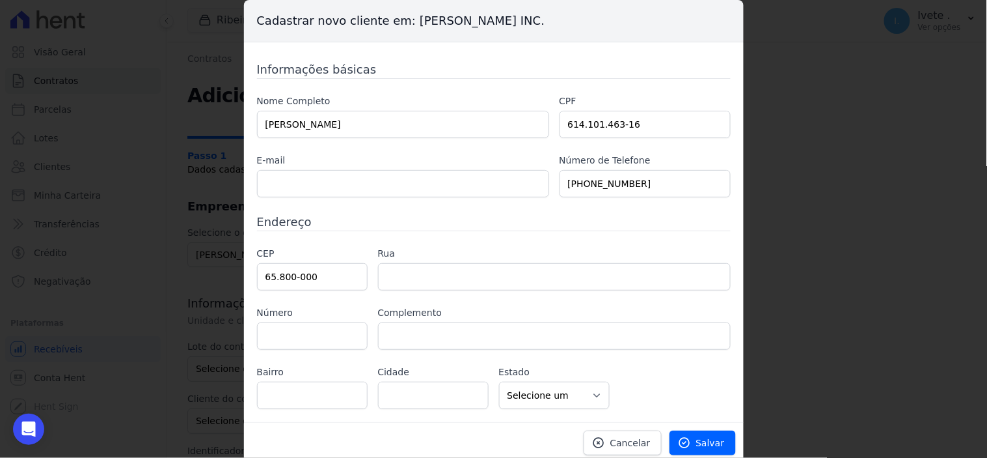
type input "1801"
type input "Sala 02"
select select "MA"
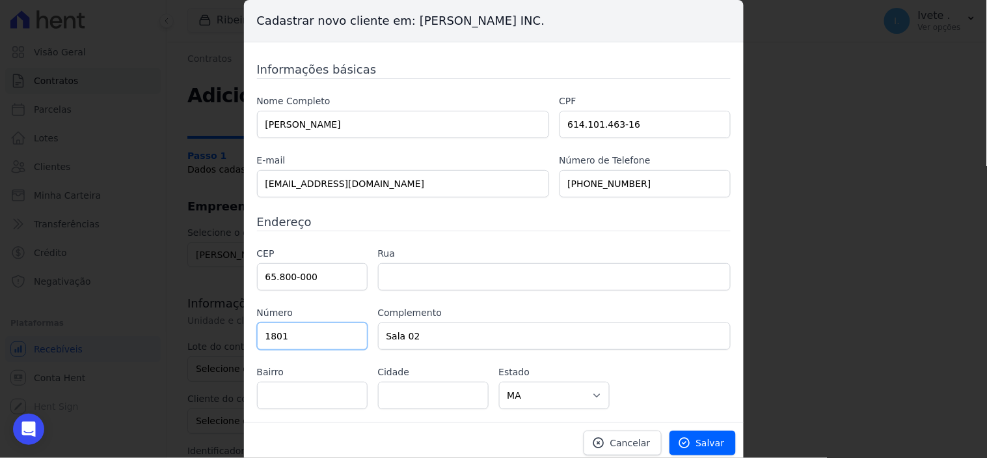
type input "Balsas"
click at [631, 441] on span "Cancelar" at bounding box center [630, 442] width 40 height 13
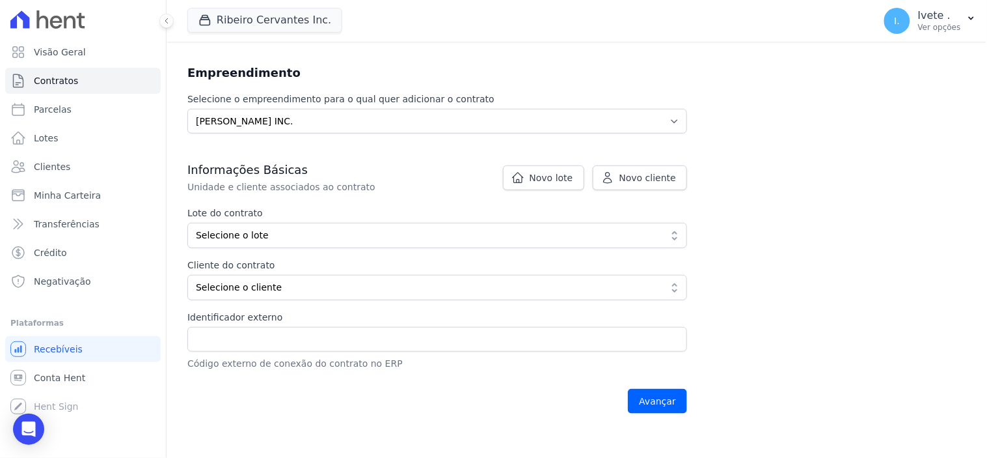
scroll to position [144, 0]
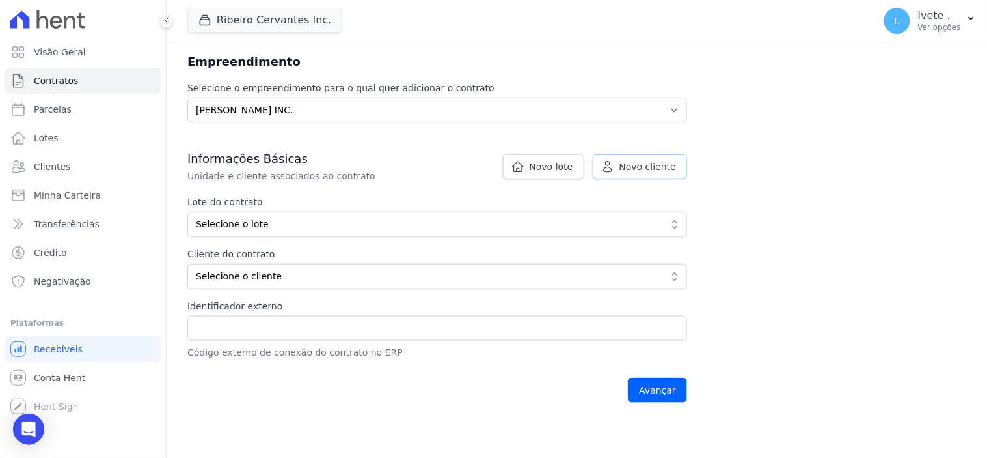
click at [658, 176] on link "Novo cliente" at bounding box center [640, 166] width 94 height 25
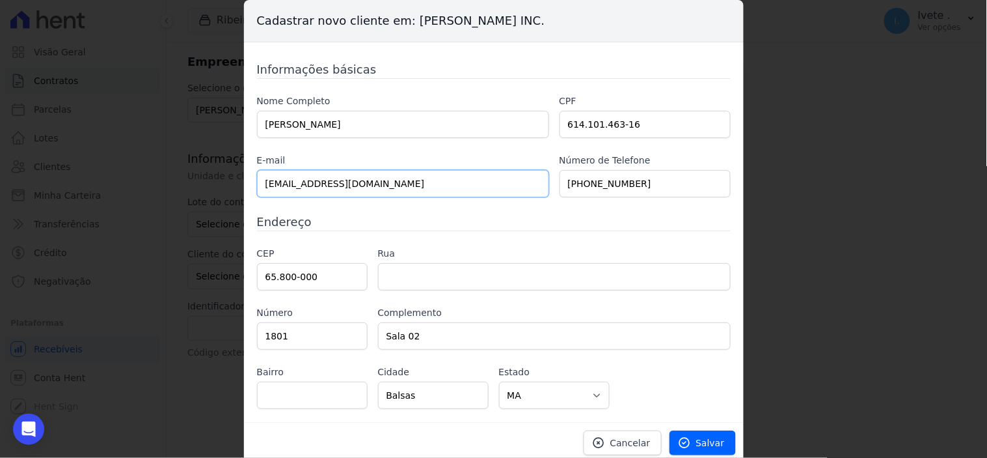
click at [420, 186] on input "[EMAIL_ADDRESS][DOMAIN_NAME]" at bounding box center [403, 183] width 292 height 27
type input "m"
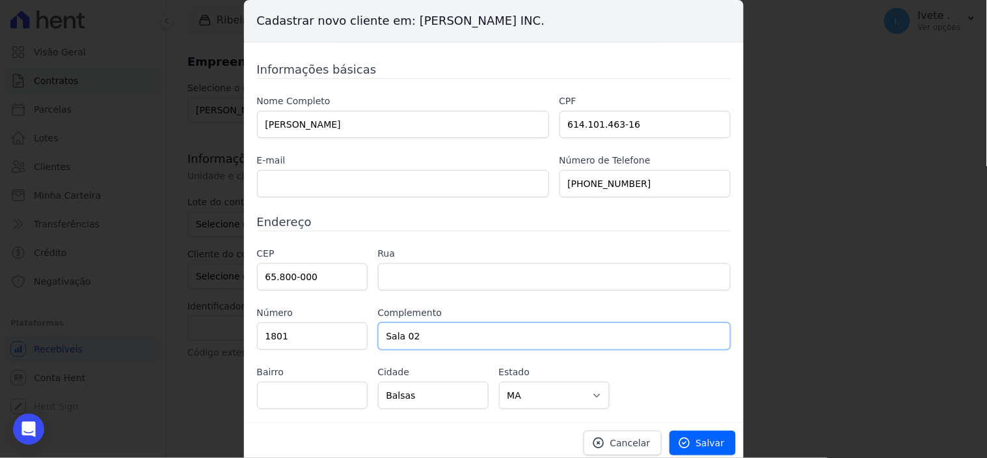
click at [423, 329] on input "Sala 02" at bounding box center [554, 335] width 353 height 27
type input "S"
click at [284, 342] on input "1801" at bounding box center [312, 335] width 111 height 27
type input "1"
click at [419, 267] on input "text" at bounding box center [554, 276] width 353 height 27
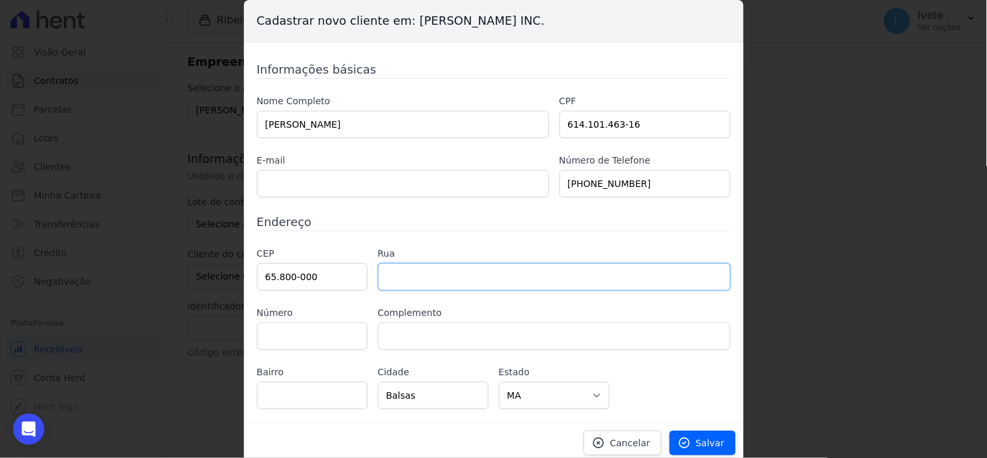
paste input ": [STREET_ADDRESS] –"
click at [387, 277] on input ": [STREET_ADDRESS] –" at bounding box center [554, 276] width 353 height 27
click at [575, 278] on input ":[STREET_ADDRESS] –" at bounding box center [554, 276] width 353 height 27
type input ":[STREET_ADDRESS]"
click at [311, 342] on input "text" at bounding box center [312, 335] width 111 height 27
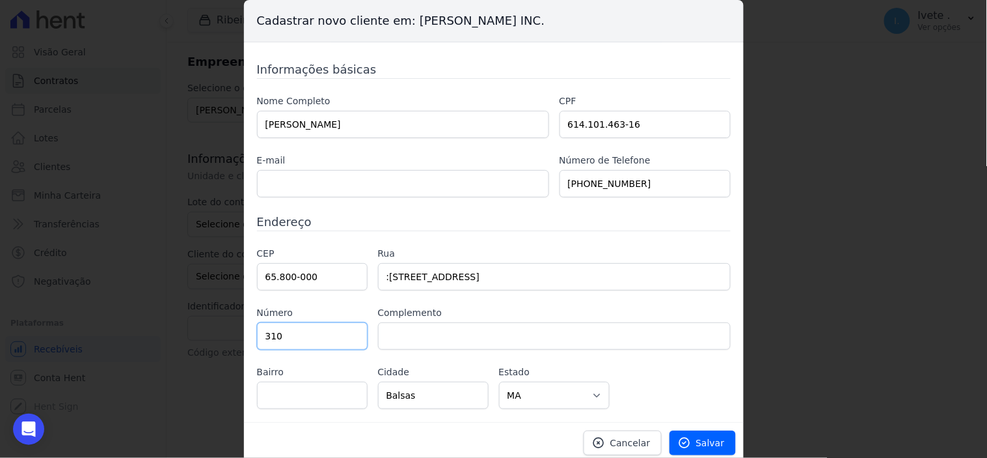
type input "310"
click at [459, 280] on input ":[STREET_ADDRESS]" at bounding box center [554, 276] width 353 height 27
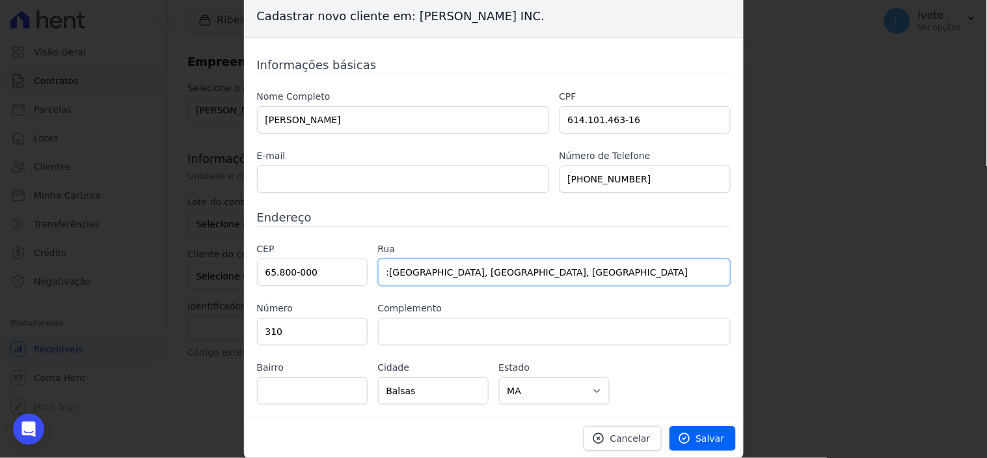
scroll to position [5, 0]
type input ":[GEOGRAPHIC_DATA], [GEOGRAPHIC_DATA], [GEOGRAPHIC_DATA]"
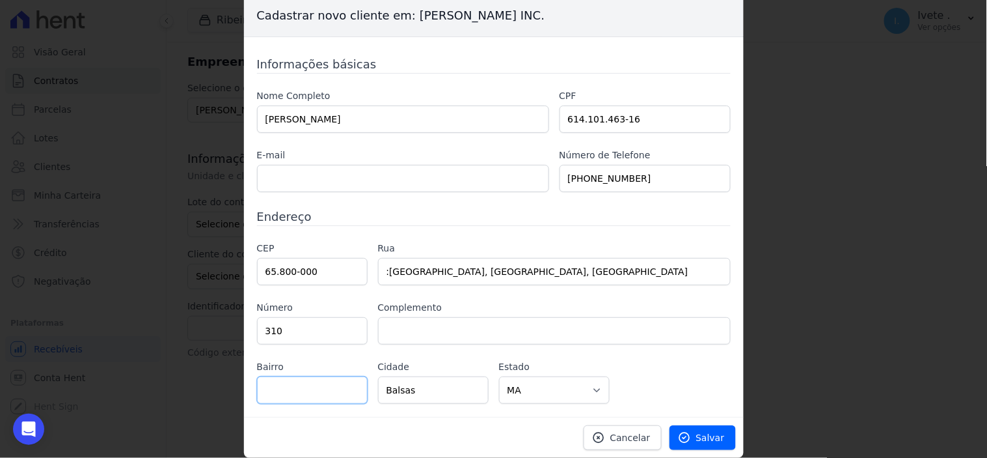
click at [269, 387] on input "text" at bounding box center [312, 389] width 111 height 27
type input "Setor industrial"
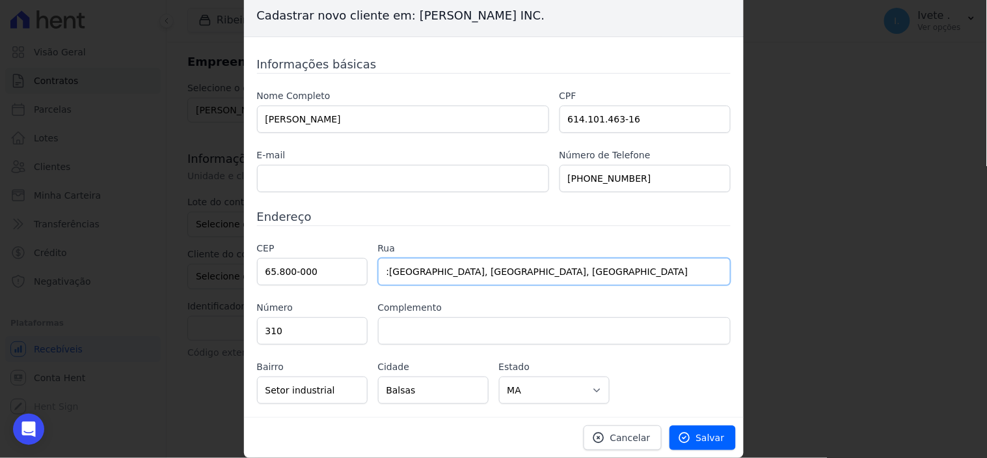
click at [550, 268] on input ":[GEOGRAPHIC_DATA], [GEOGRAPHIC_DATA], [GEOGRAPHIC_DATA]" at bounding box center [554, 271] width 353 height 27
click at [384, 270] on input ":[GEOGRAPHIC_DATA]" at bounding box center [554, 271] width 353 height 27
type input "[GEOGRAPHIC_DATA]"
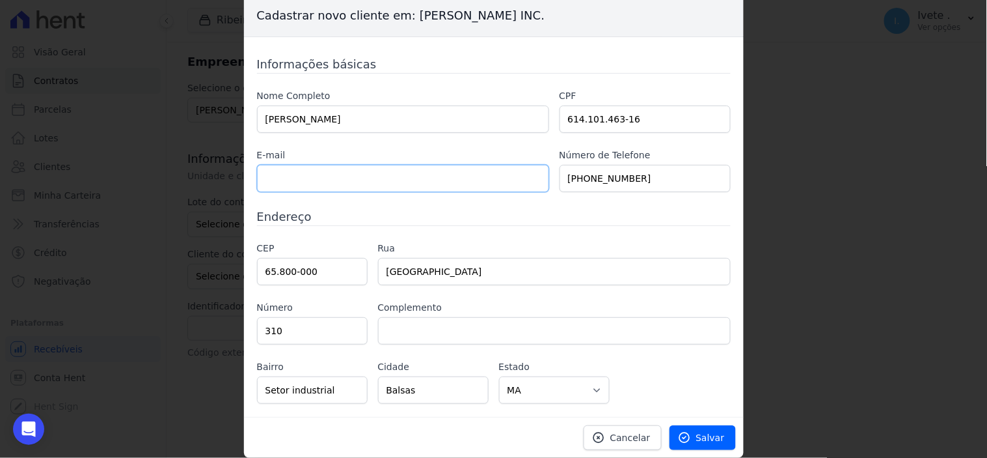
click at [331, 179] on input "text" at bounding box center [403, 178] width 292 height 27
click at [708, 430] on link "Salvar" at bounding box center [703, 437] width 66 height 25
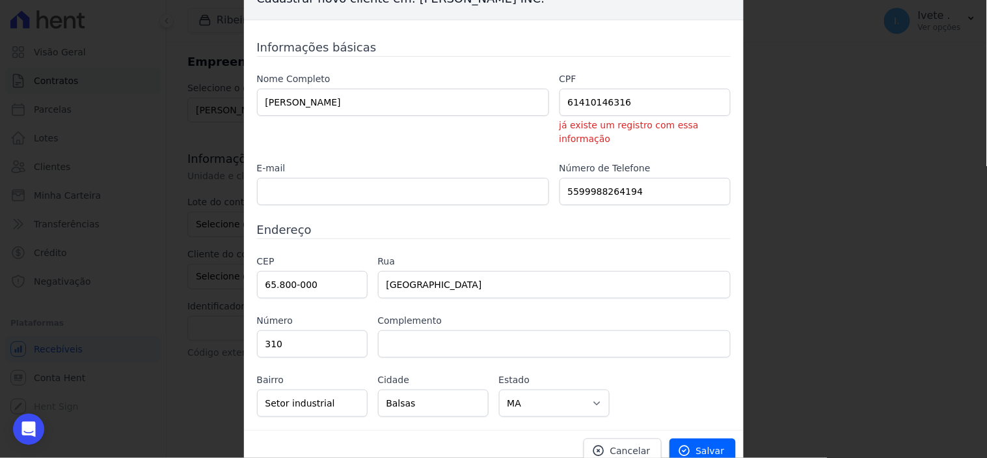
scroll to position [0, 0]
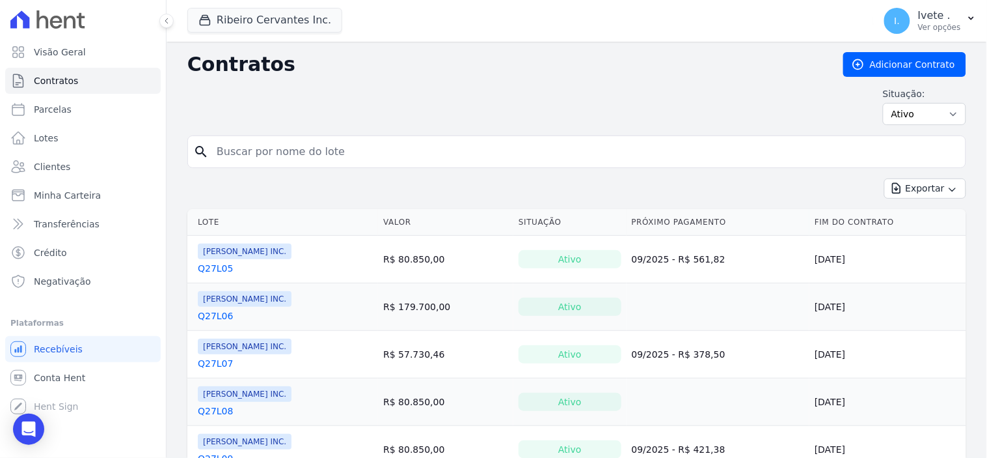
click at [244, 161] on input "search" at bounding box center [585, 152] width 752 height 26
click at [53, 165] on span "Clientes" at bounding box center [52, 166] width 36 height 13
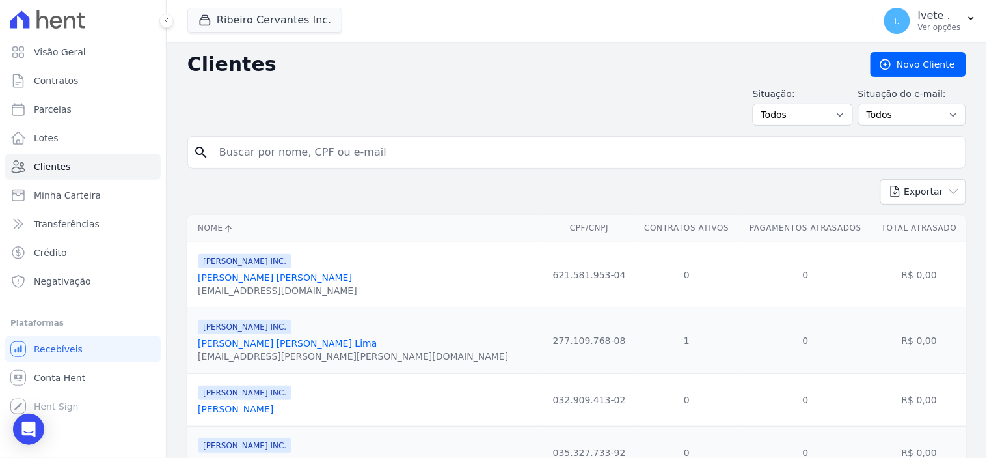
click at [238, 154] on input "search" at bounding box center [586, 152] width 749 height 26
type input "davi"
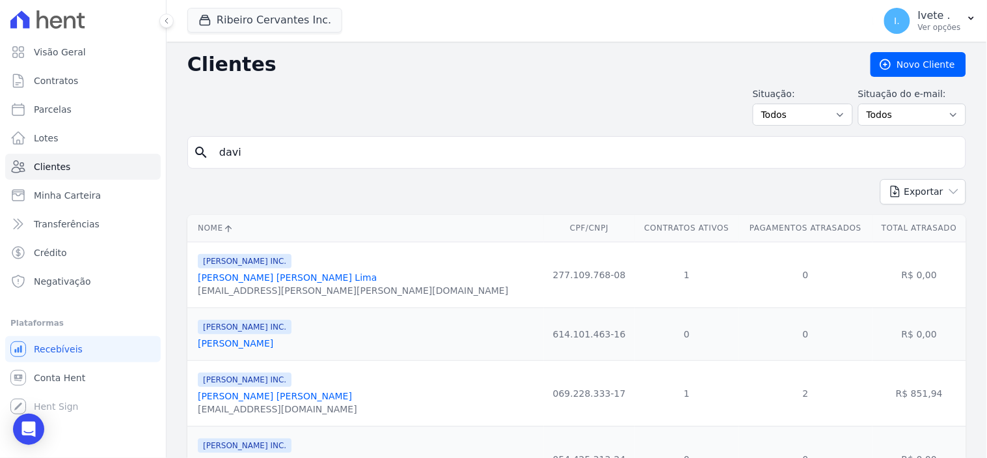
click at [264, 342] on link "[PERSON_NAME]" at bounding box center [235, 343] width 75 height 10
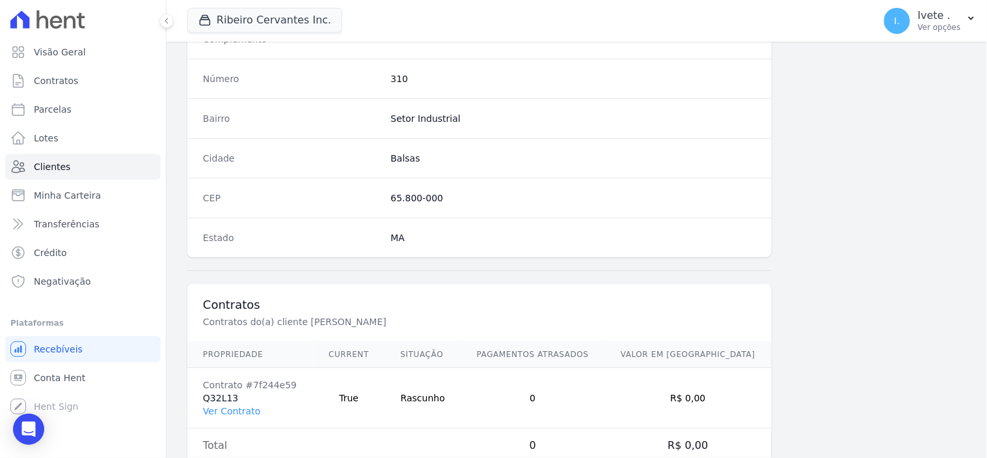
scroll to position [762, 0]
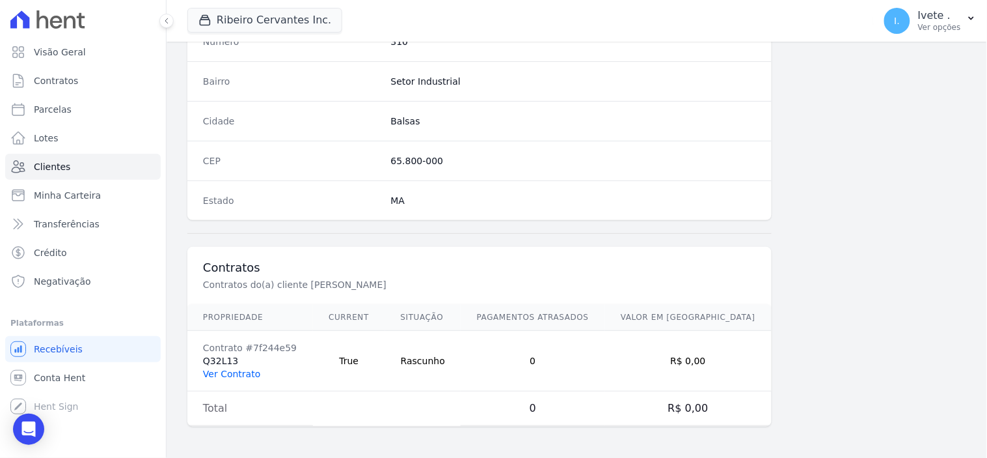
click at [243, 371] on link "Ver Contrato" at bounding box center [231, 373] width 57 height 10
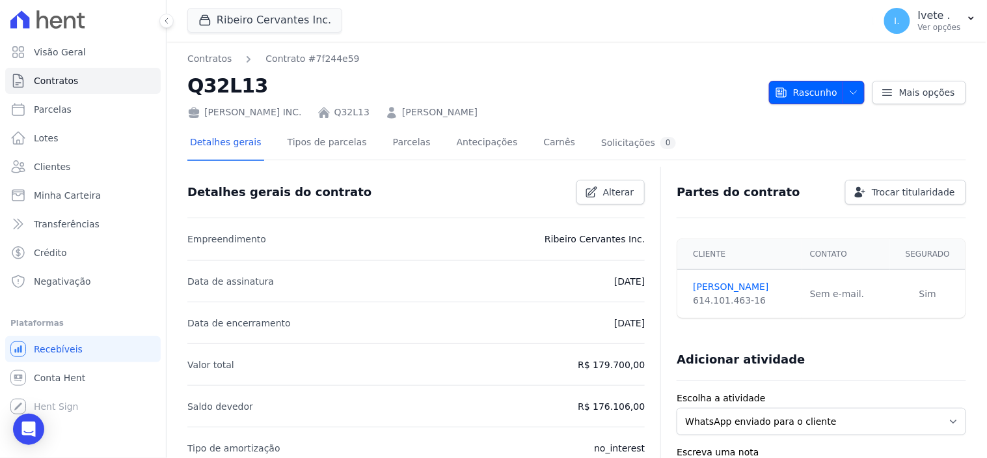
click at [817, 94] on span "Rascunho" at bounding box center [806, 92] width 62 height 23
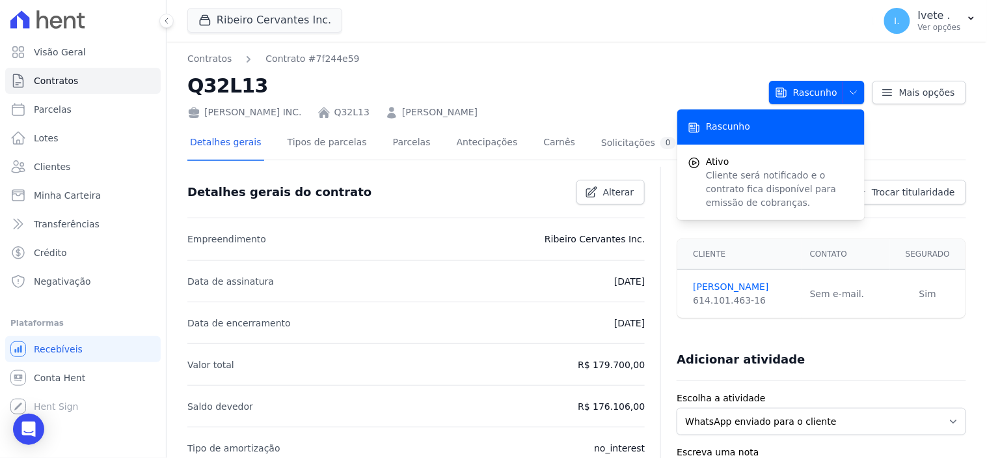
click at [791, 118] on div "Rascunho" at bounding box center [771, 126] width 187 height 35
click at [801, 89] on span "Rascunho" at bounding box center [806, 92] width 62 height 23
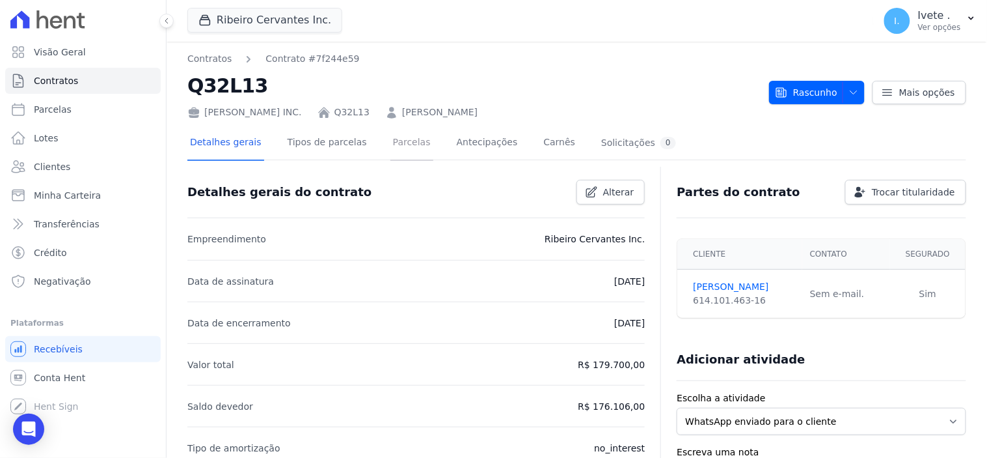
click at [394, 139] on link "Parcelas" at bounding box center [412, 143] width 43 height 34
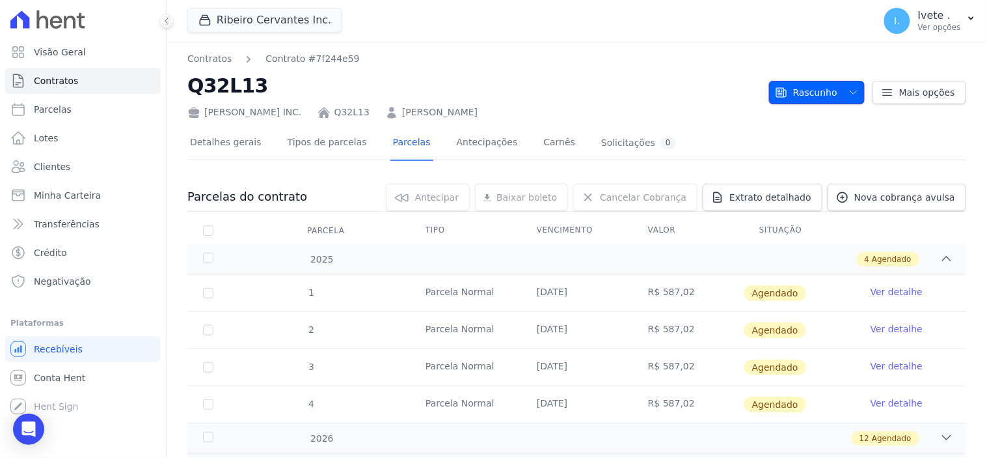
click at [812, 83] on span "Rascunho" at bounding box center [806, 92] width 62 height 23
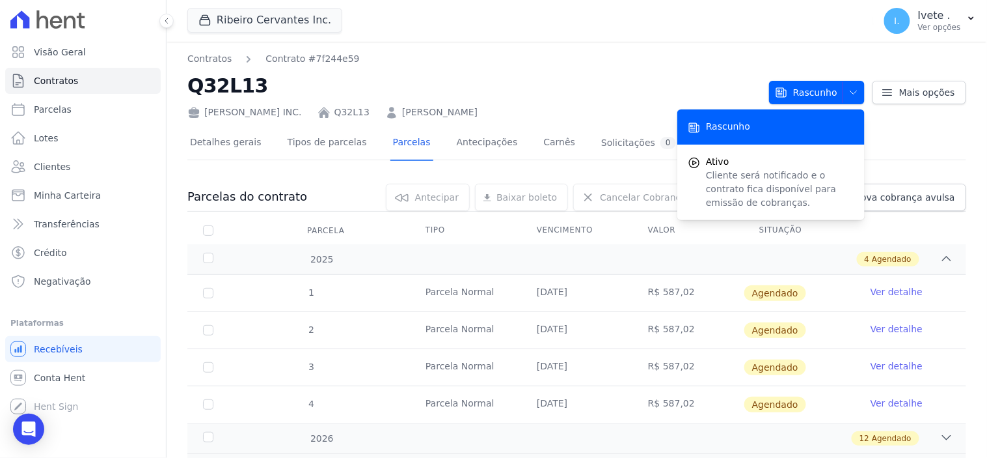
click at [658, 66] on div "Contratos Contrato #7f244e59 Q32L13 [PERSON_NAME] INC. Q32L13 [PERSON_NAME]" at bounding box center [472, 85] width 571 height 67
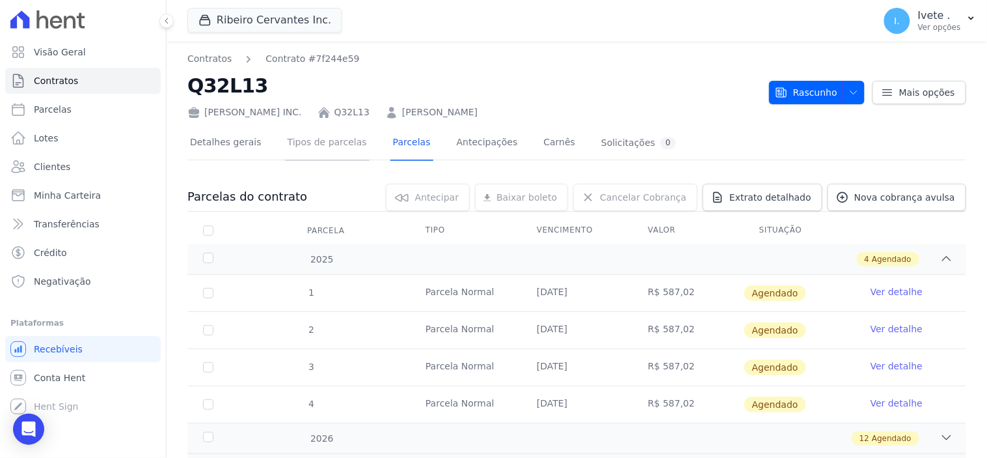
click at [323, 139] on link "Tipos de parcelas" at bounding box center [327, 143] width 85 height 34
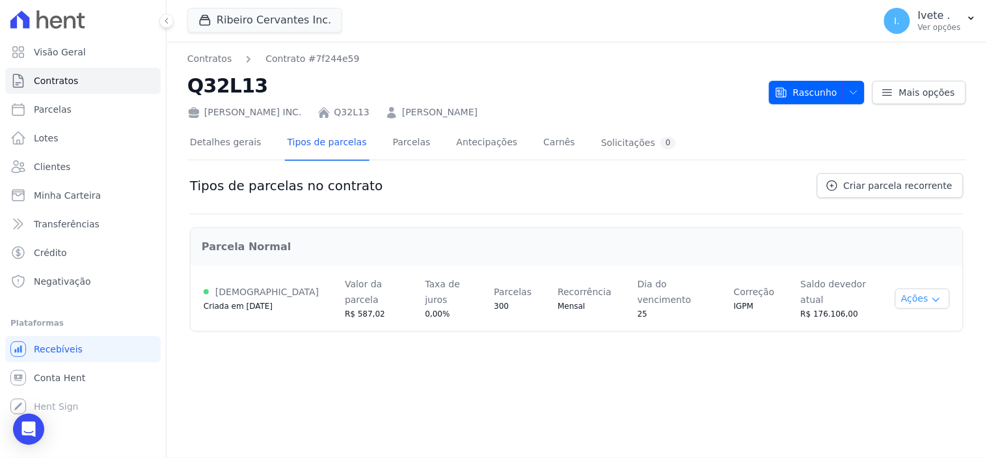
click at [938, 294] on icon "button" at bounding box center [936, 299] width 10 height 10
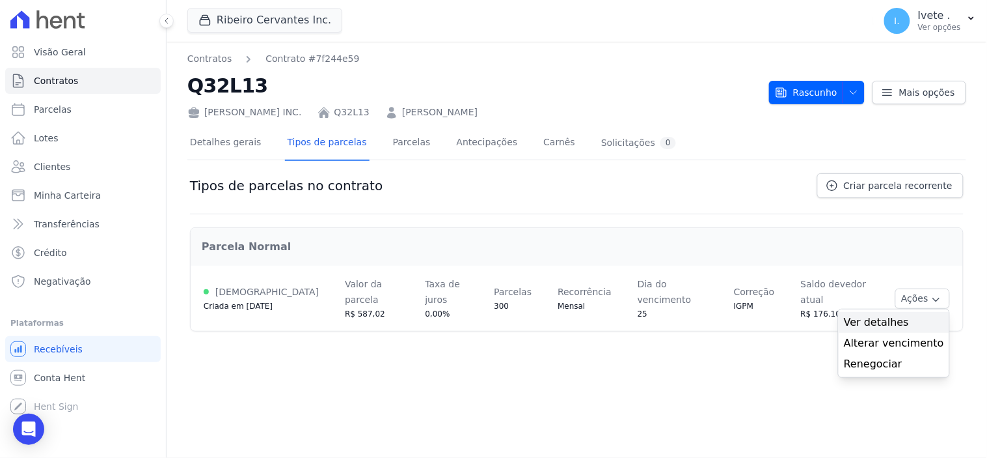
click at [907, 314] on span "Ver detalhes" at bounding box center [894, 322] width 100 height 16
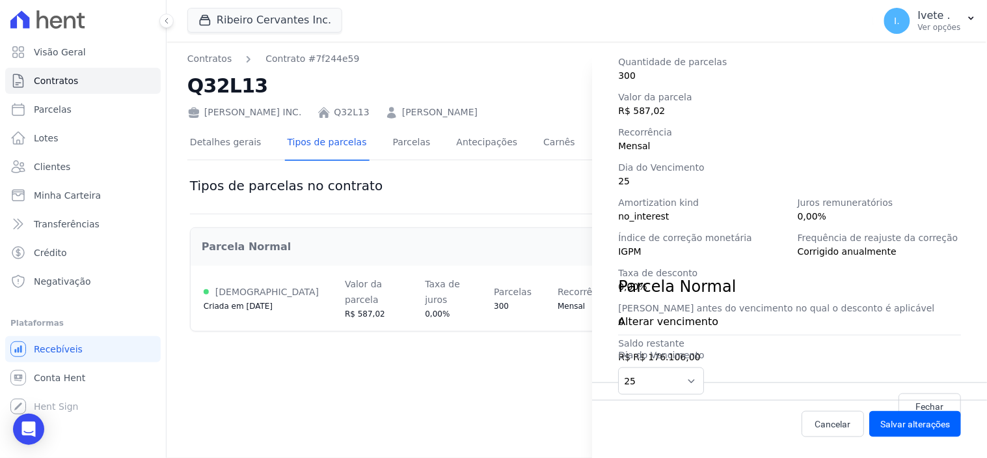
scroll to position [38, 0]
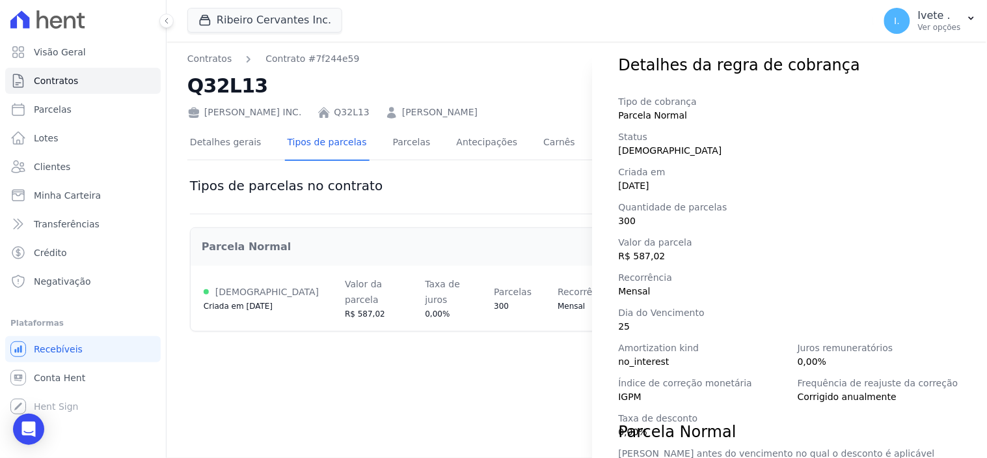
click at [529, 79] on div "Detalhes da regra de cobrança Tipo de cobrança Parcela Normal Status Ativa Cria…" at bounding box center [493, 229] width 987 height 458
click at [404, 352] on div "Detalhes da regra de cobrança Tipo de cobrança Parcela Normal Status Ativa Cria…" at bounding box center [493, 229] width 987 height 458
click at [99, 75] on link "Contratos" at bounding box center [83, 81] width 156 height 26
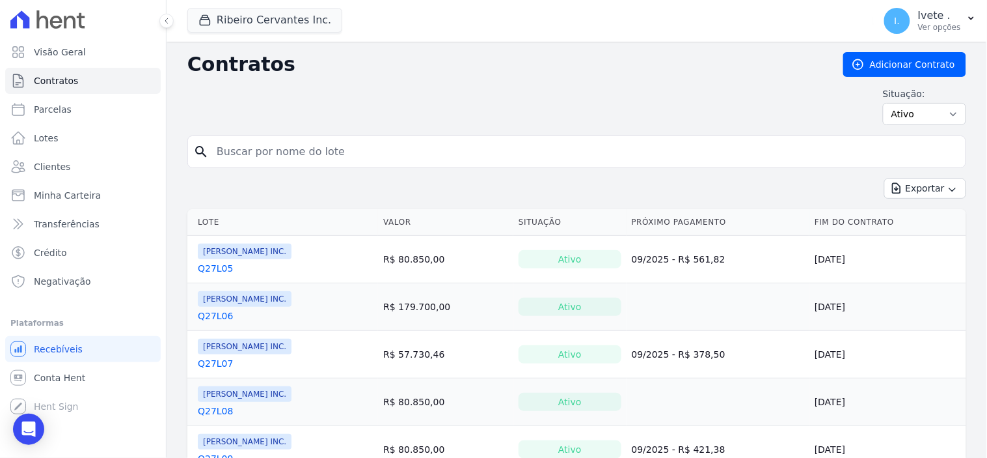
click at [277, 161] on input "search" at bounding box center [585, 152] width 752 height 26
type input "q32l13"
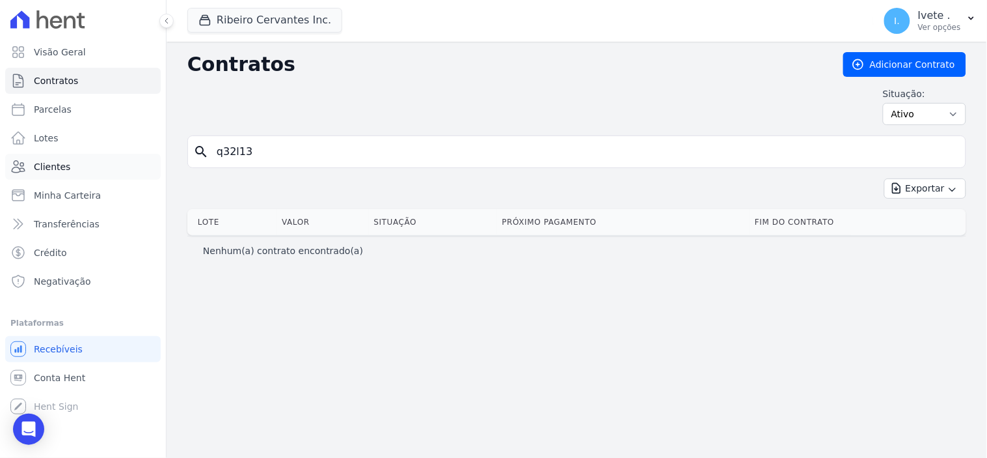
click at [55, 165] on span "Clientes" at bounding box center [52, 166] width 36 height 13
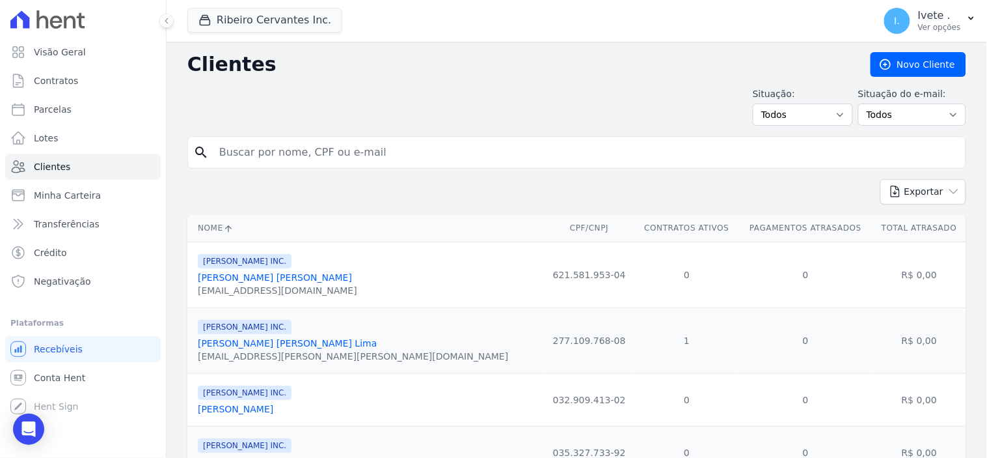
click at [255, 147] on input "search" at bounding box center [586, 152] width 749 height 26
type input "davi"
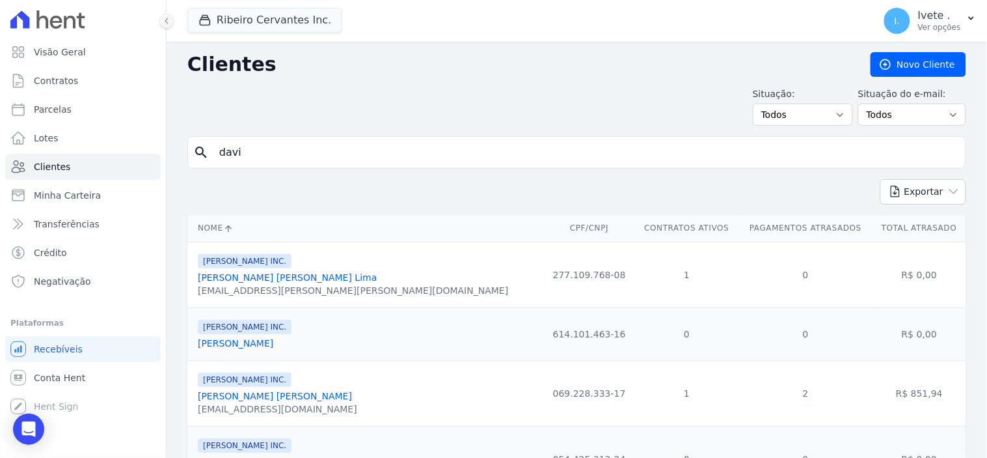
click at [245, 344] on link "Davi Bezerra Kossmann" at bounding box center [235, 343] width 75 height 10
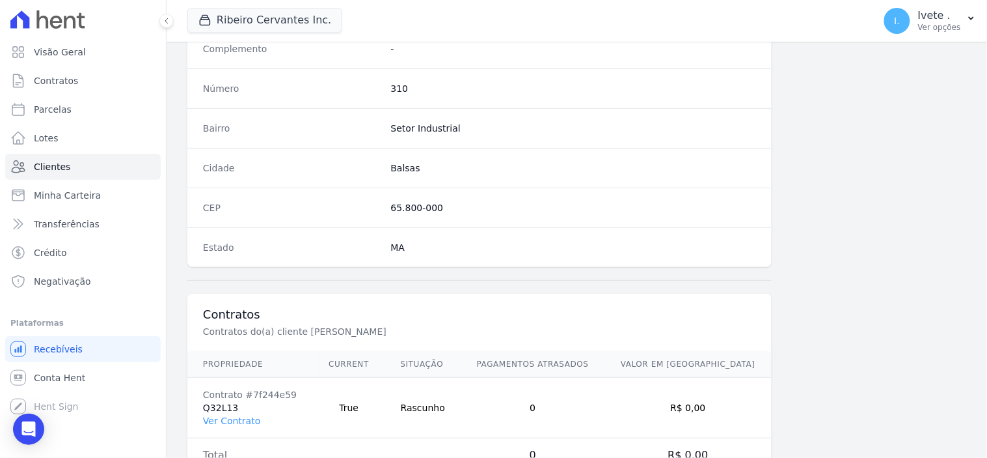
scroll to position [762, 0]
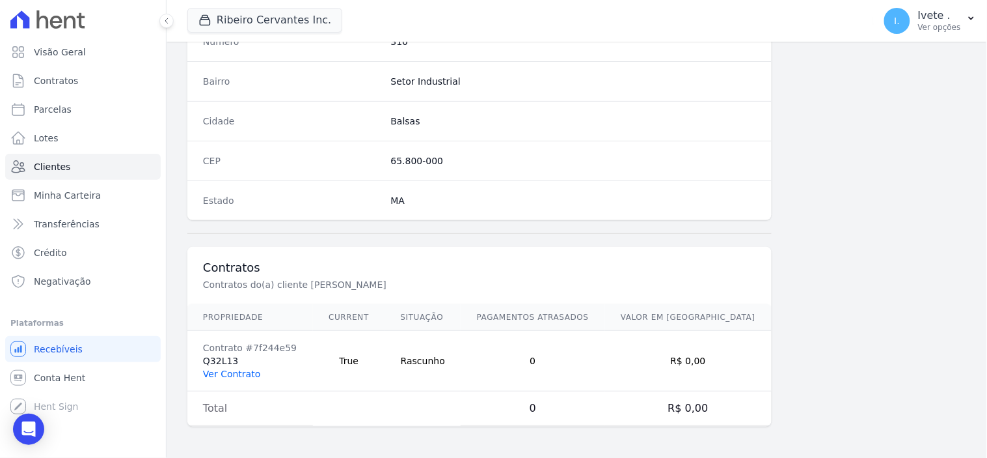
click at [243, 376] on link "Ver Contrato" at bounding box center [231, 373] width 57 height 10
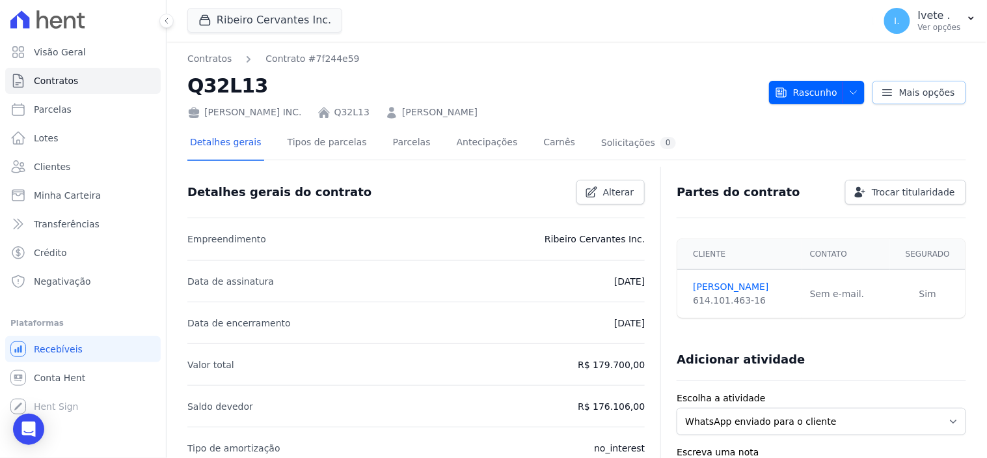
click at [883, 91] on icon at bounding box center [887, 92] width 13 height 13
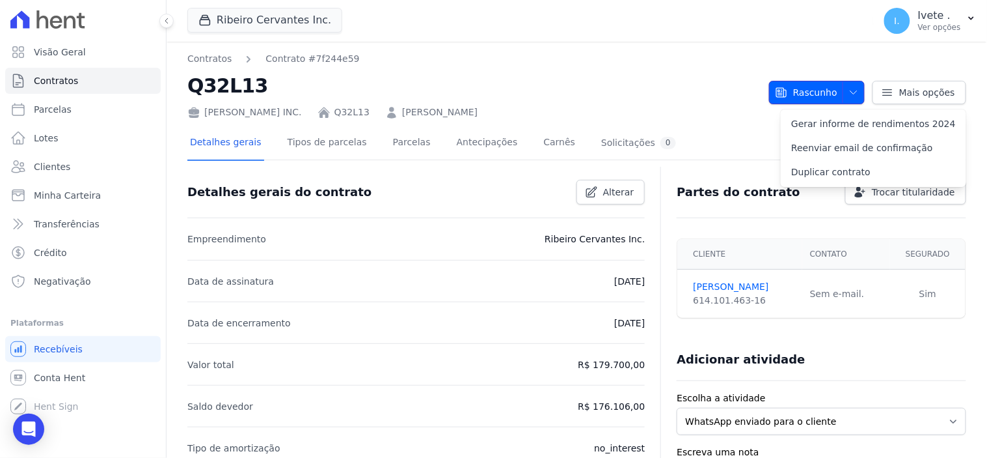
click at [849, 92] on icon "button" at bounding box center [854, 92] width 10 height 10
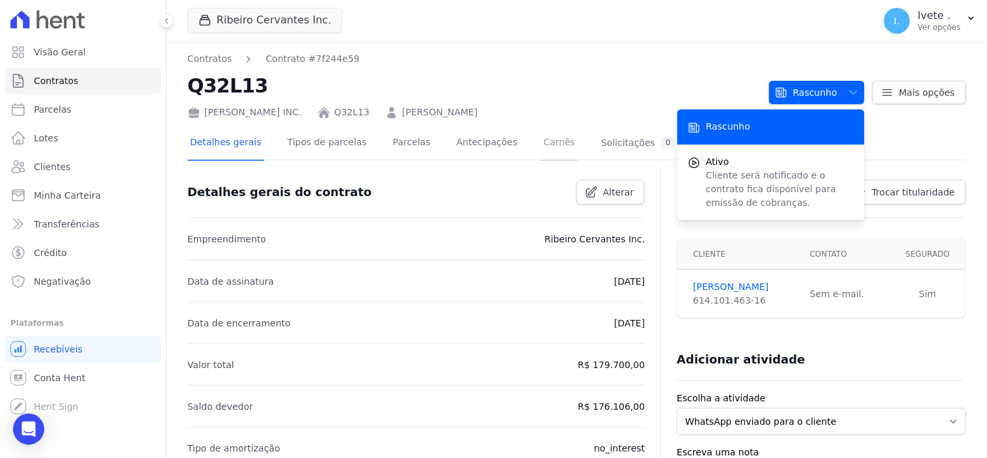
click at [541, 139] on link "Carnês" at bounding box center [559, 143] width 37 height 34
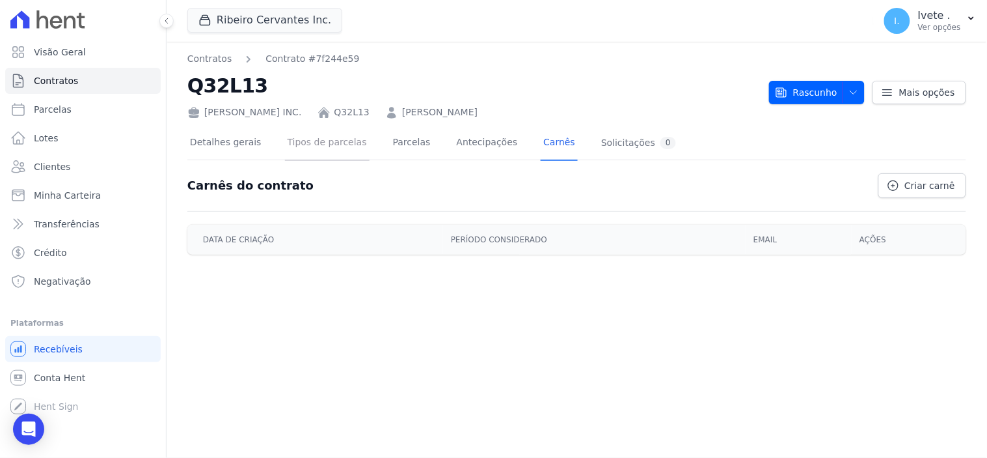
click at [320, 137] on link "Tipos de parcelas" at bounding box center [327, 143] width 85 height 34
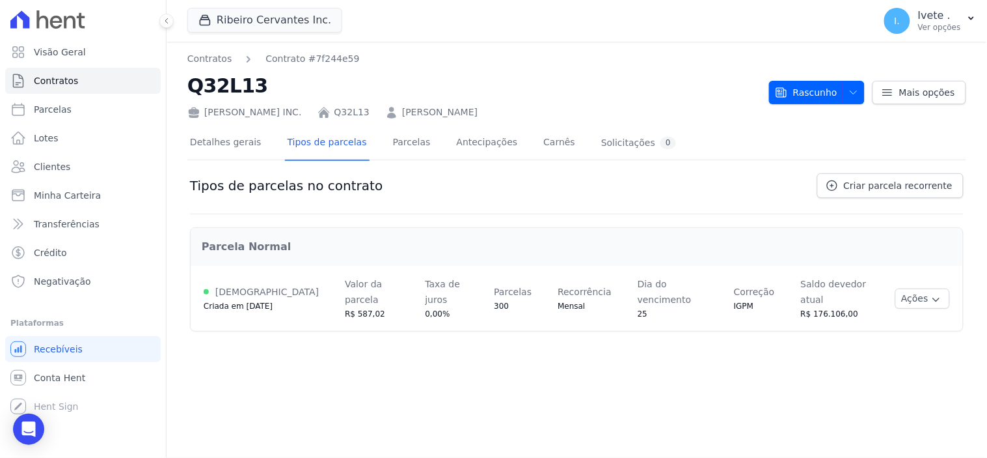
click at [433, 279] on span "Taxa de juros" at bounding box center [443, 292] width 35 height 26
click at [939, 294] on icon "button" at bounding box center [936, 299] width 10 height 10
click at [914, 314] on span "Ver detalhes" at bounding box center [894, 322] width 100 height 16
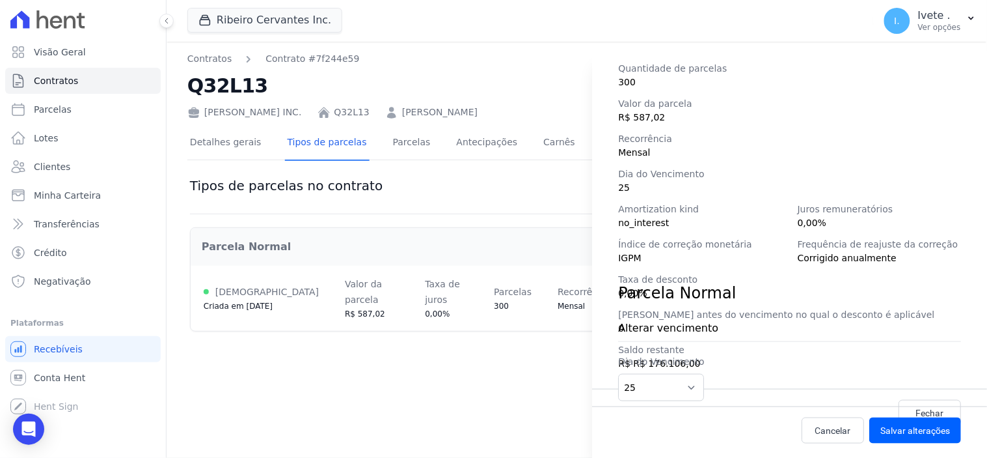
scroll to position [183, 0]
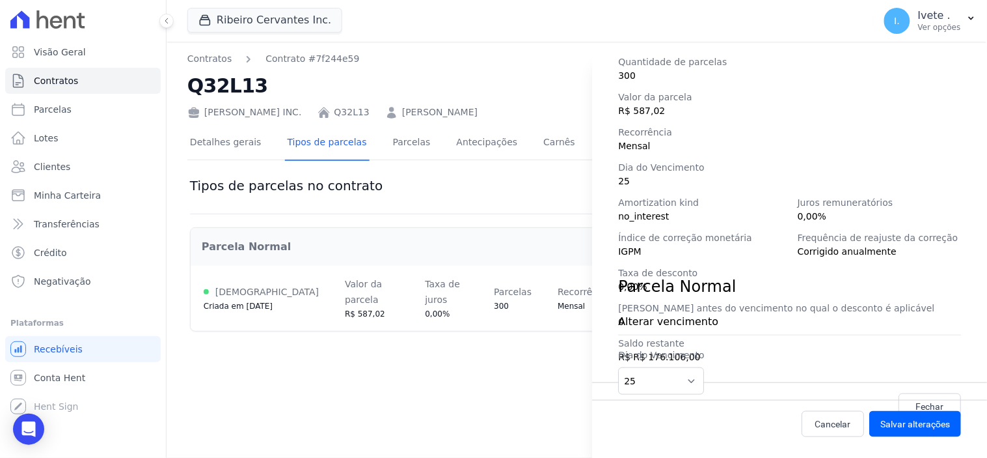
click at [467, 379] on div "Detalhes da regra de cobrança Tipo de cobrança Parcela Normal Status Ativa Cria…" at bounding box center [493, 229] width 987 height 458
click at [241, 290] on div "Detalhes da regra de cobrança Tipo de cobrança Parcela Normal Status Ativa Cria…" at bounding box center [493, 229] width 987 height 458
click at [532, 17] on div "Detalhes da regra de cobrança Tipo de cobrança Parcela Normal Status Ativa Cria…" at bounding box center [493, 229] width 987 height 458
click at [102, 78] on link "Contratos" at bounding box center [83, 81] width 156 height 26
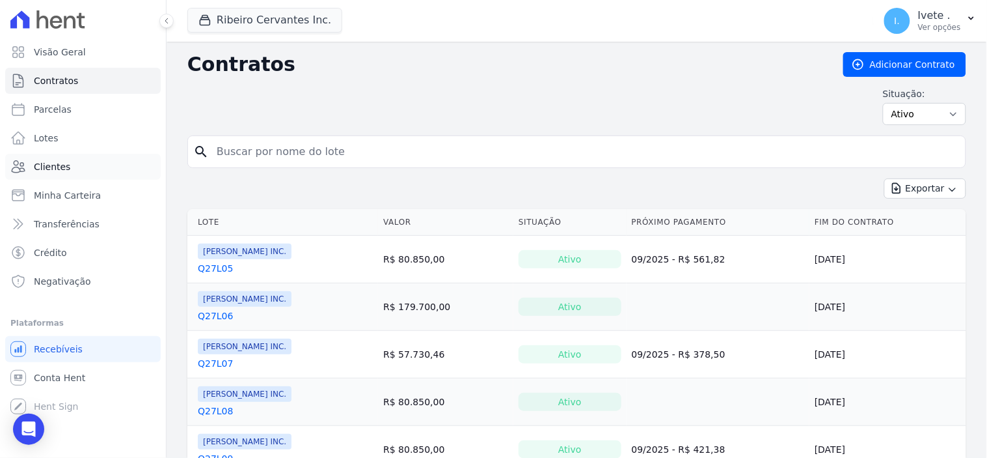
click at [56, 163] on span "Clientes" at bounding box center [52, 166] width 36 height 13
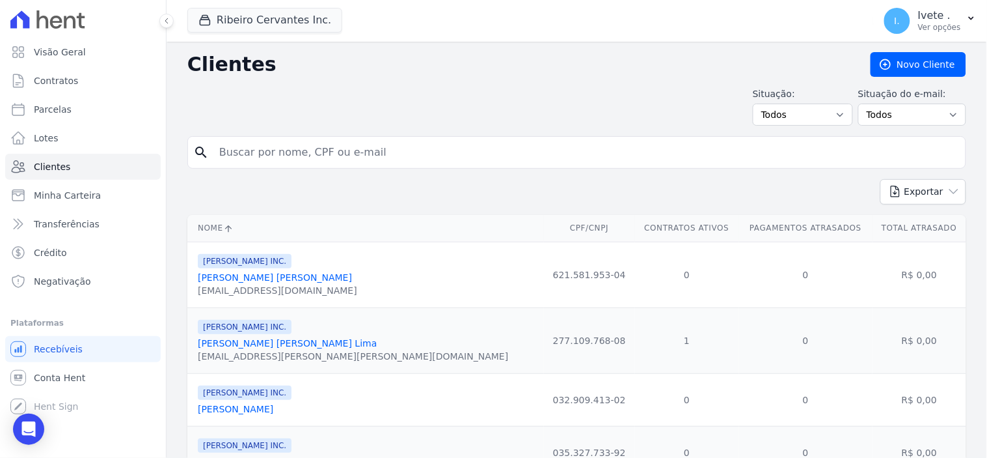
click at [253, 151] on input "search" at bounding box center [586, 152] width 749 height 26
type input "davi"
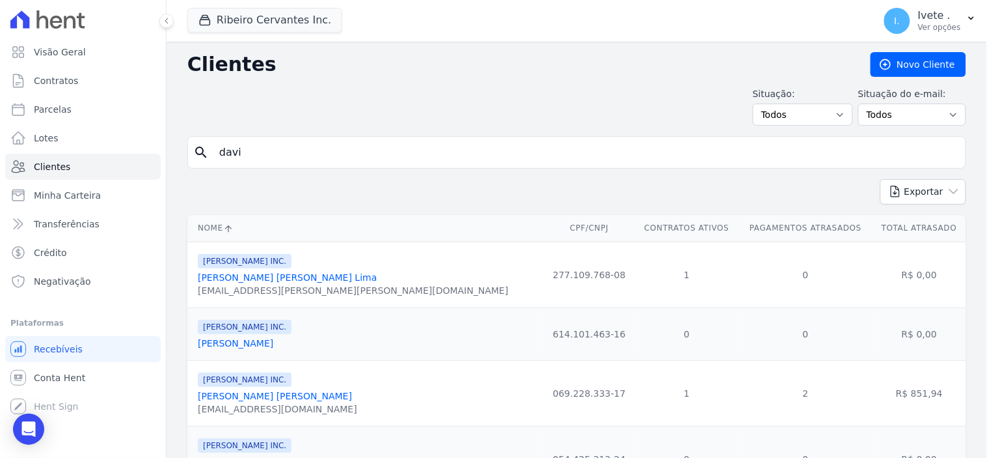
click at [249, 341] on link "Davi Bezerra Kossmann" at bounding box center [235, 343] width 75 height 10
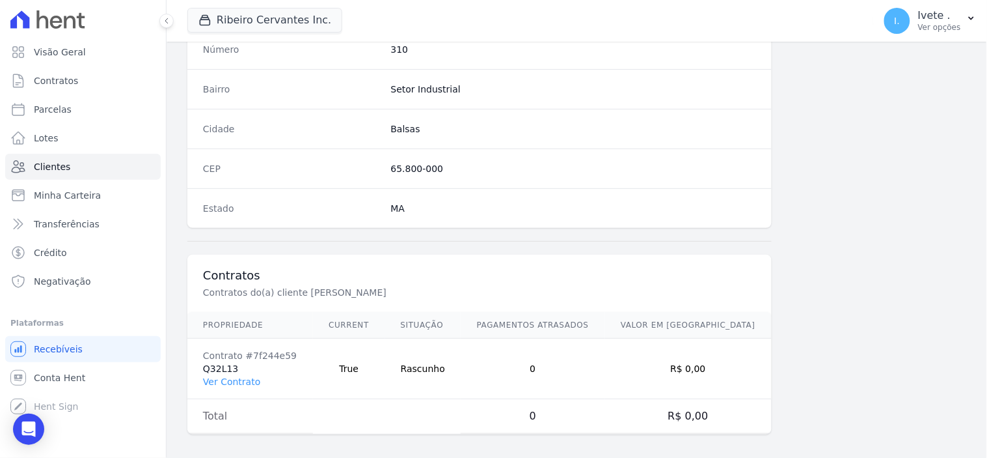
scroll to position [762, 0]
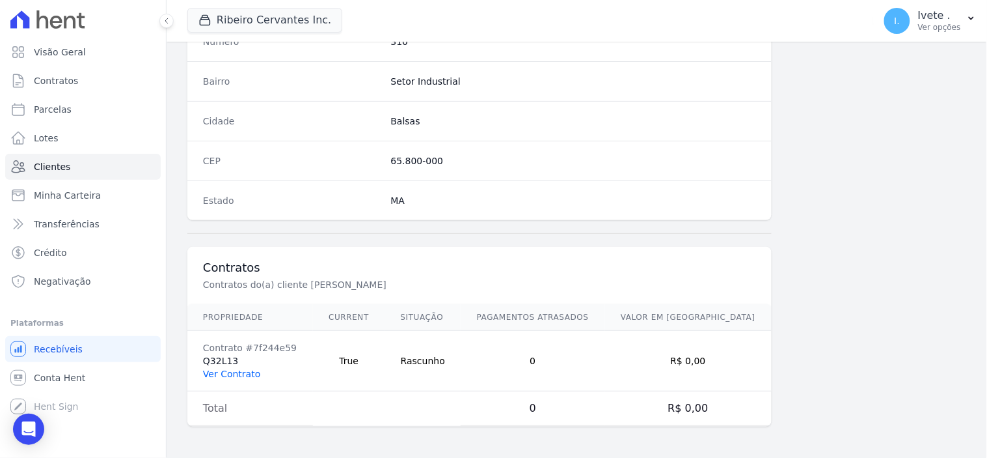
click at [240, 374] on link "Ver Contrato" at bounding box center [231, 373] width 57 height 10
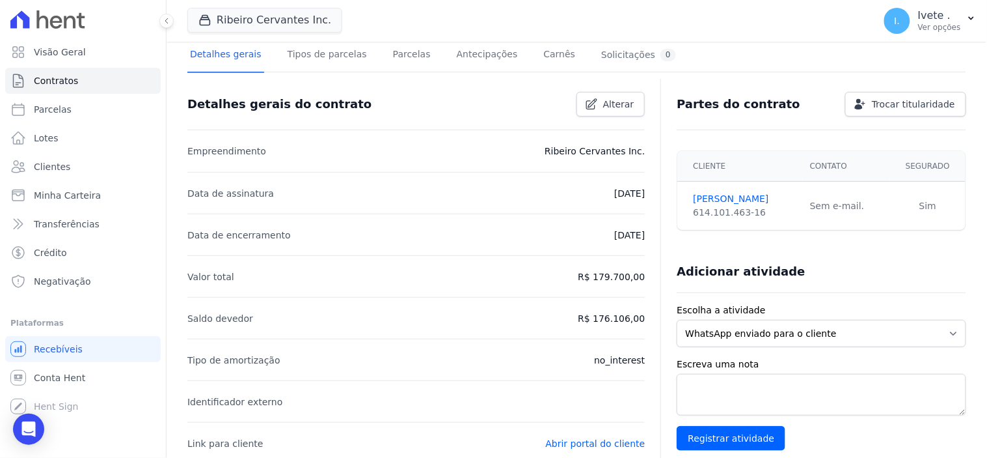
scroll to position [158, 0]
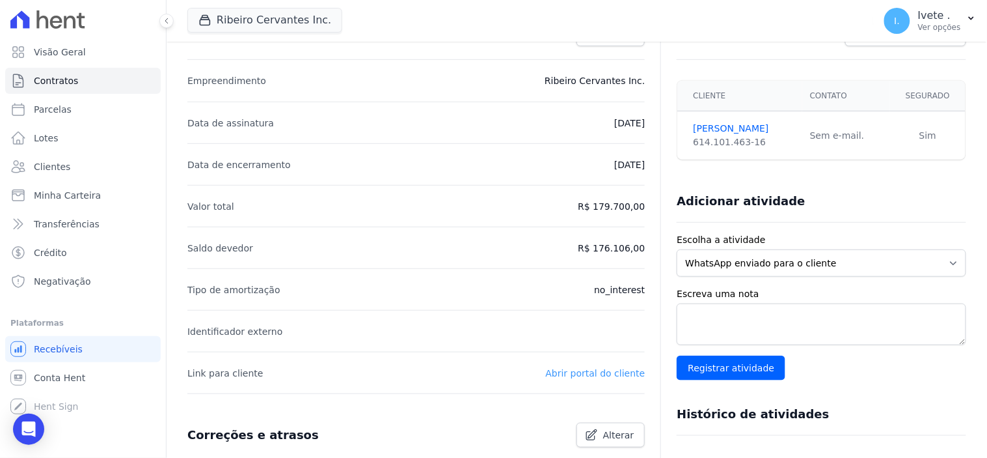
click at [610, 374] on link "Abrir portal do cliente" at bounding box center [596, 373] width 100 height 10
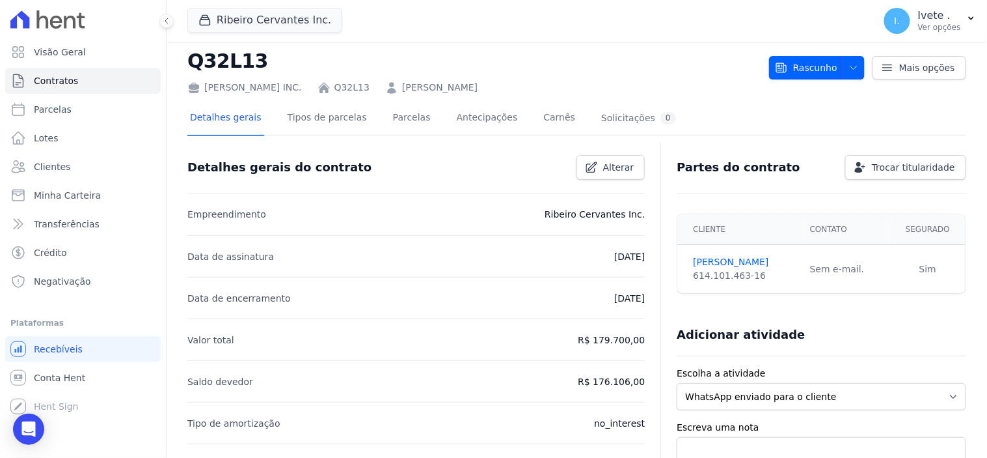
scroll to position [14, 0]
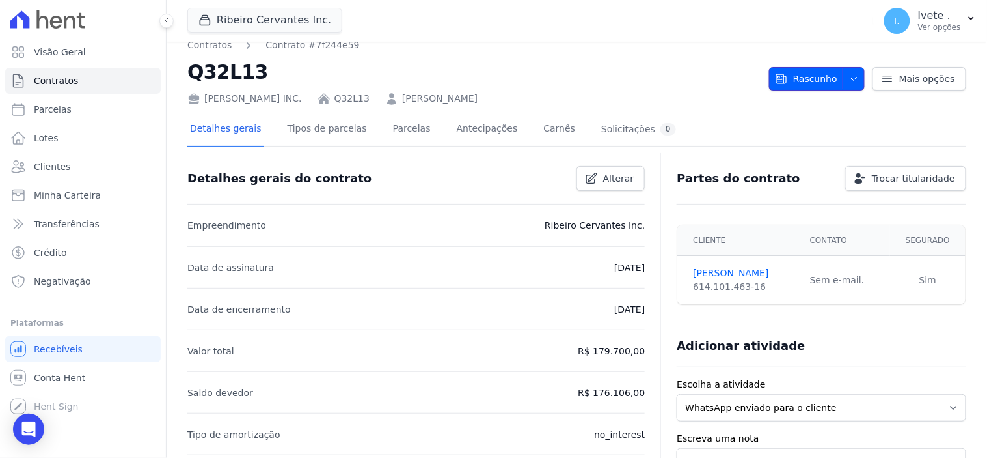
click at [849, 76] on icon "button" at bounding box center [854, 79] width 10 height 10
